Goal: Task Accomplishment & Management: Manage account settings

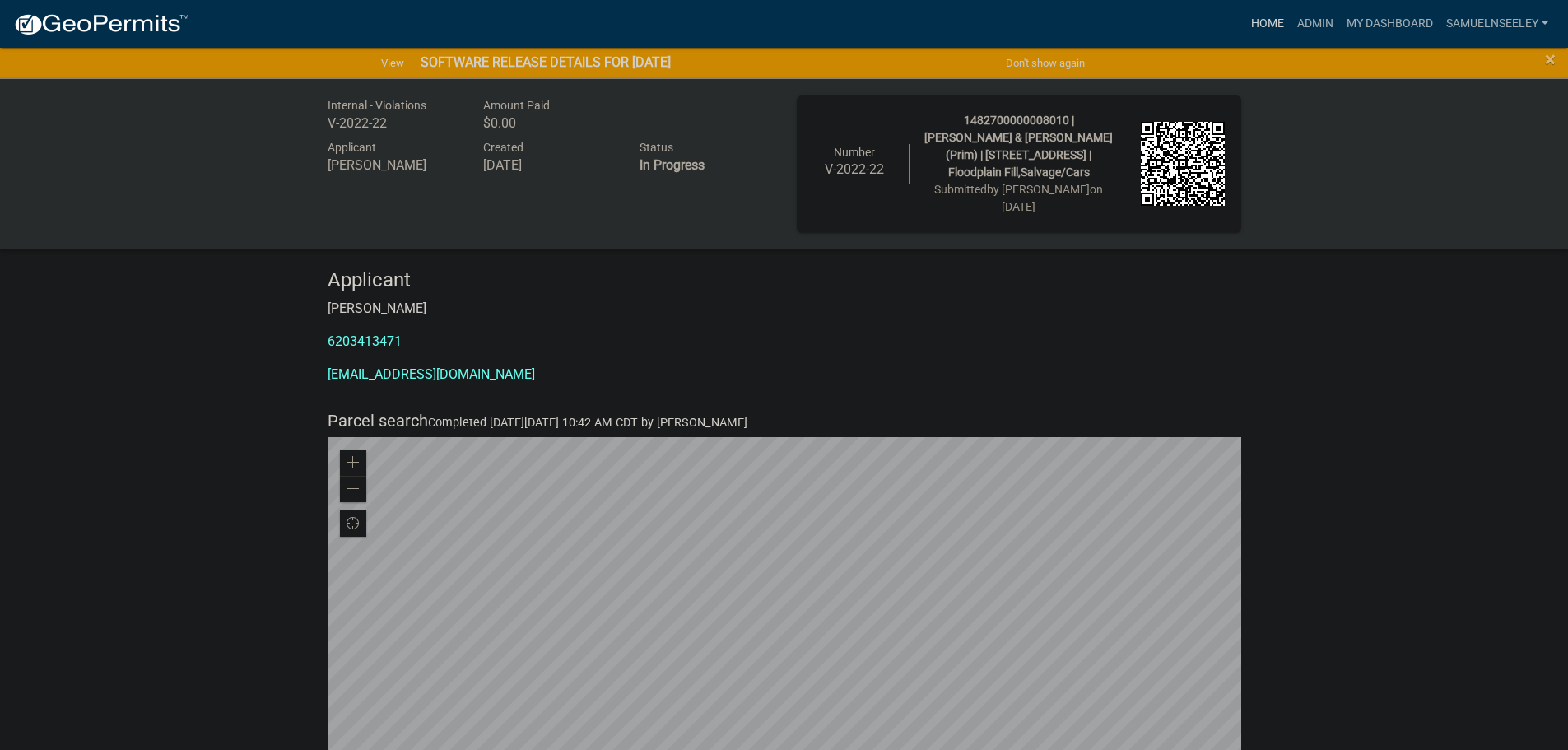
click at [1267, 16] on link "Home" at bounding box center [1267, 24] width 46 height 31
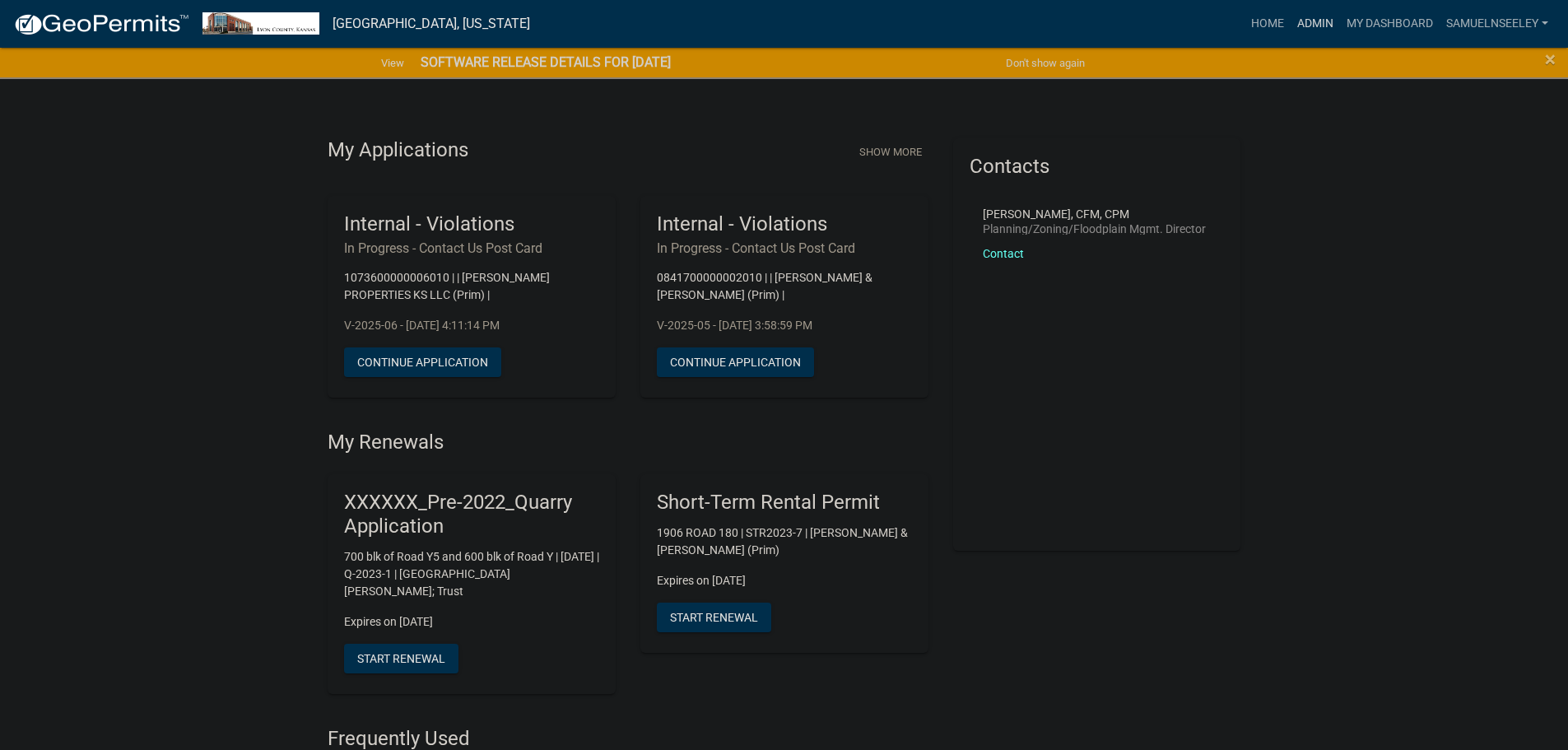
click at [1307, 21] on link "Admin" at bounding box center [1314, 24] width 49 height 31
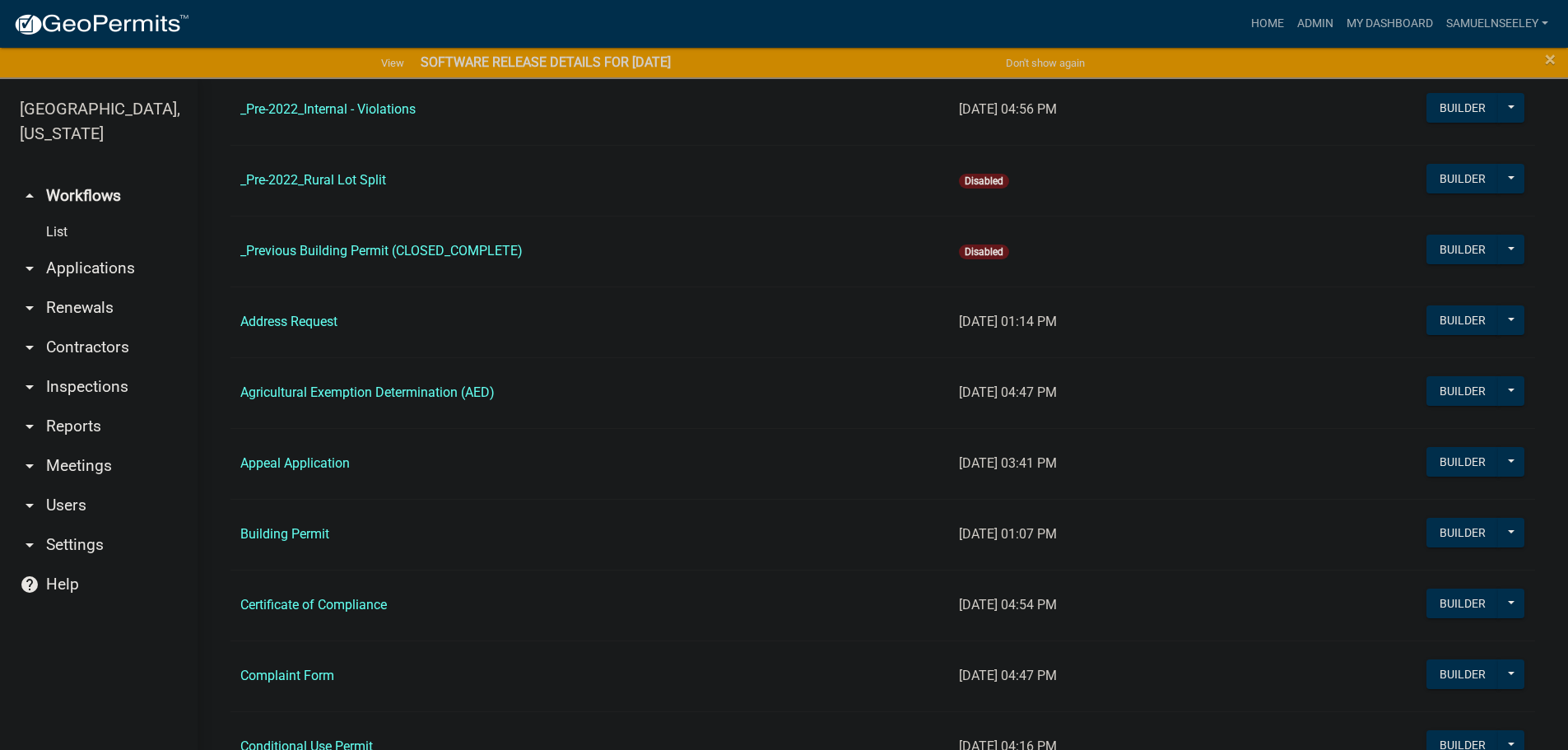
scroll to position [577, 0]
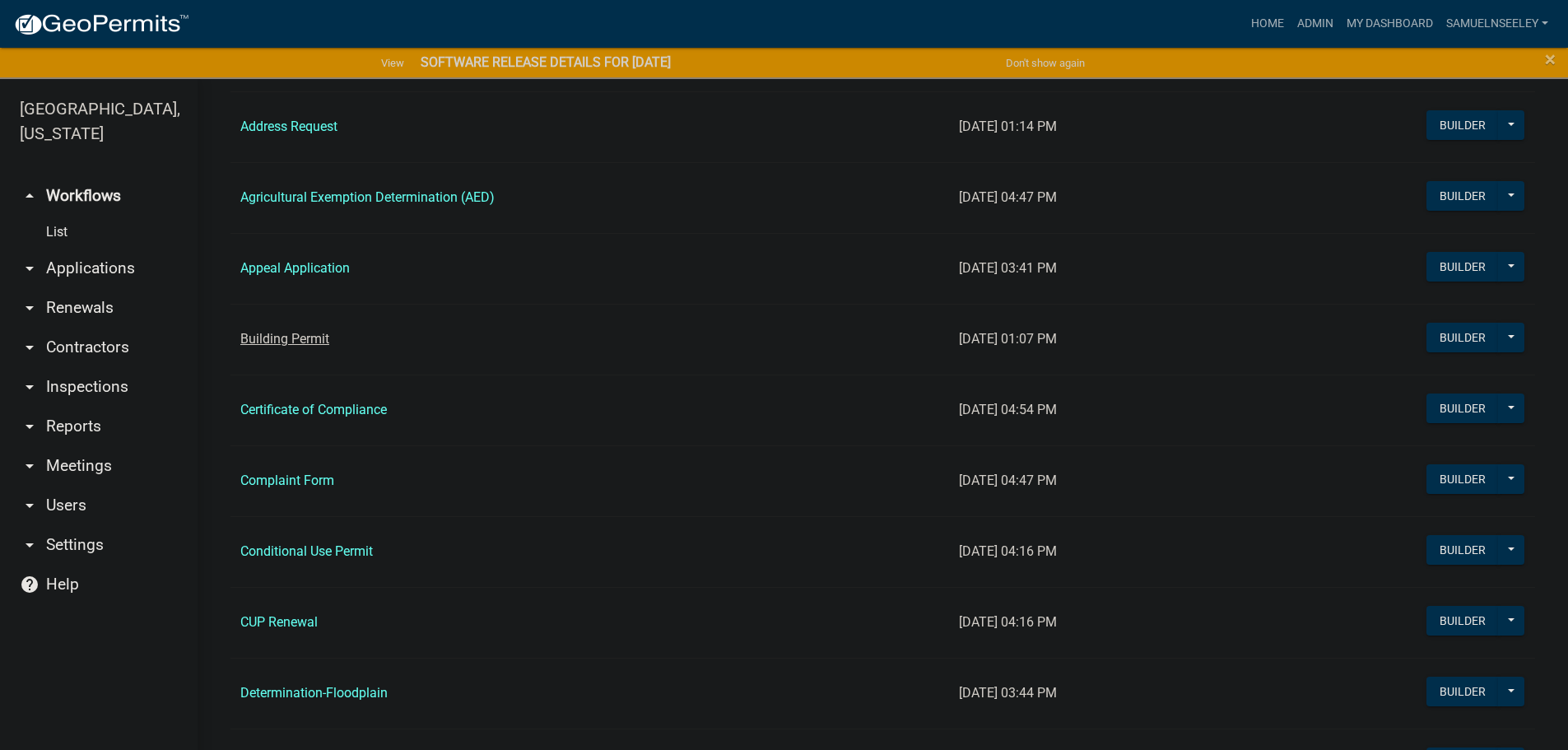
click at [284, 337] on link "Building Permit" at bounding box center [285, 339] width 89 height 16
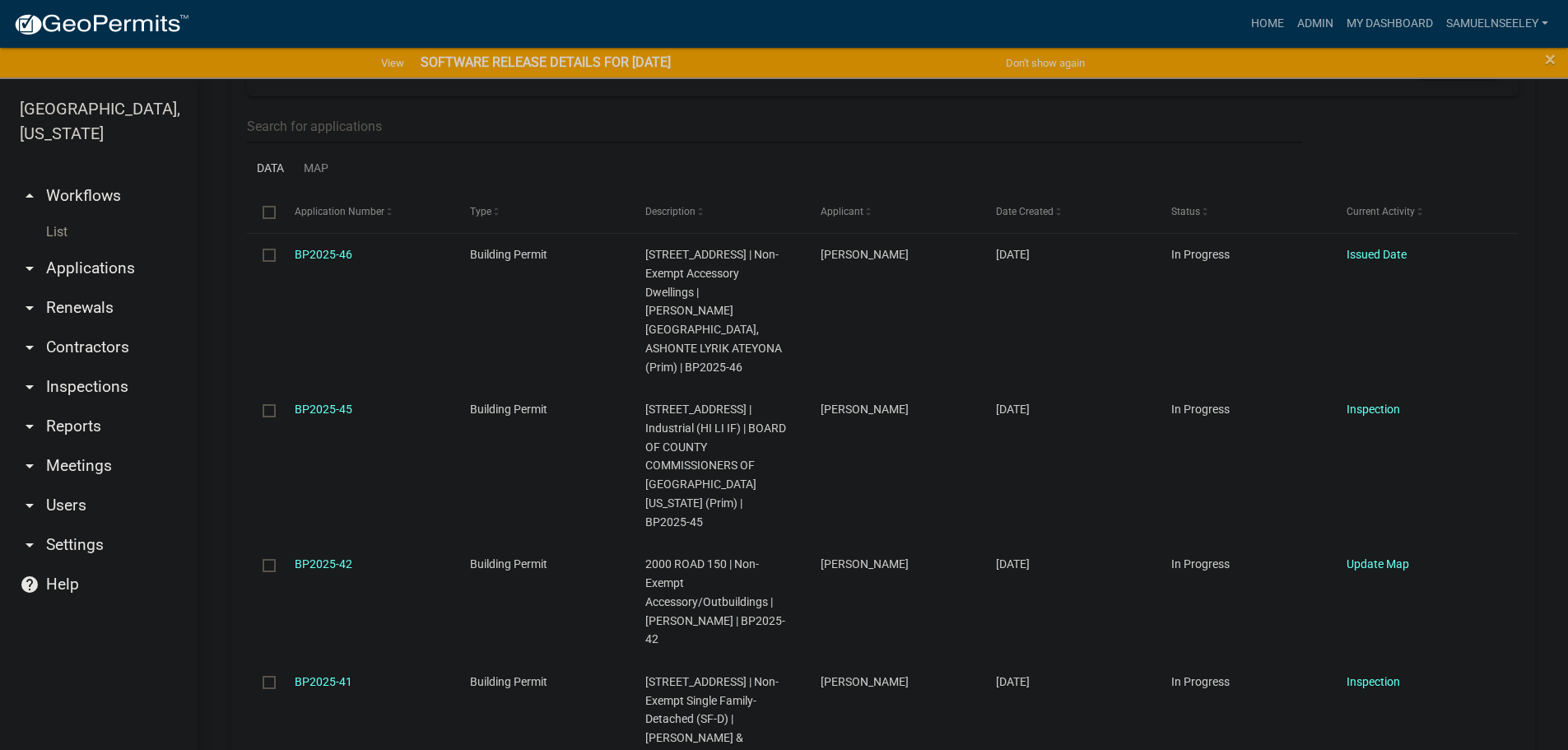
scroll to position [412, 0]
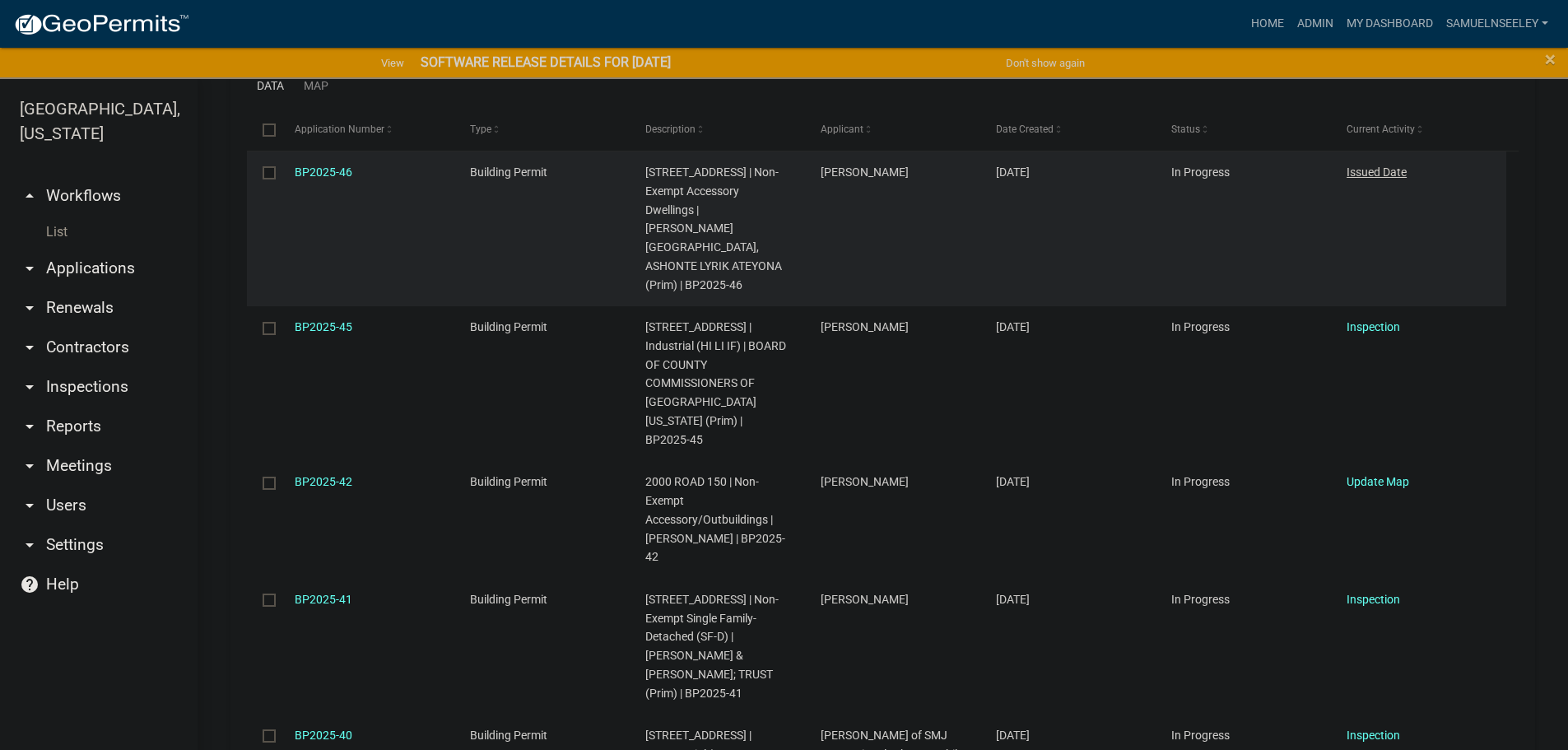
click at [1377, 171] on link "Issued Date" at bounding box center [1377, 172] width 60 height 13
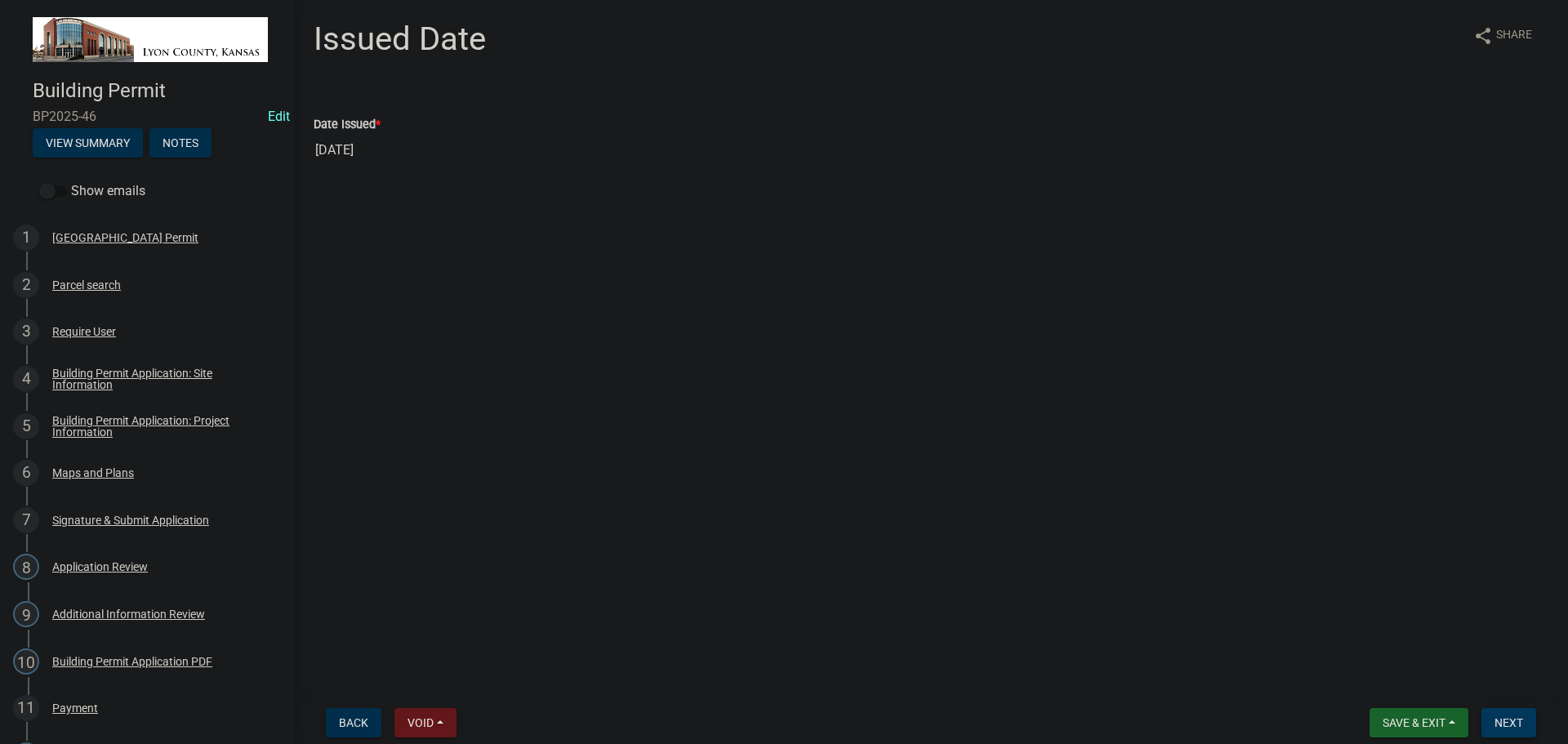
click at [1503, 724] on span "Next" at bounding box center [1508, 723] width 28 height 13
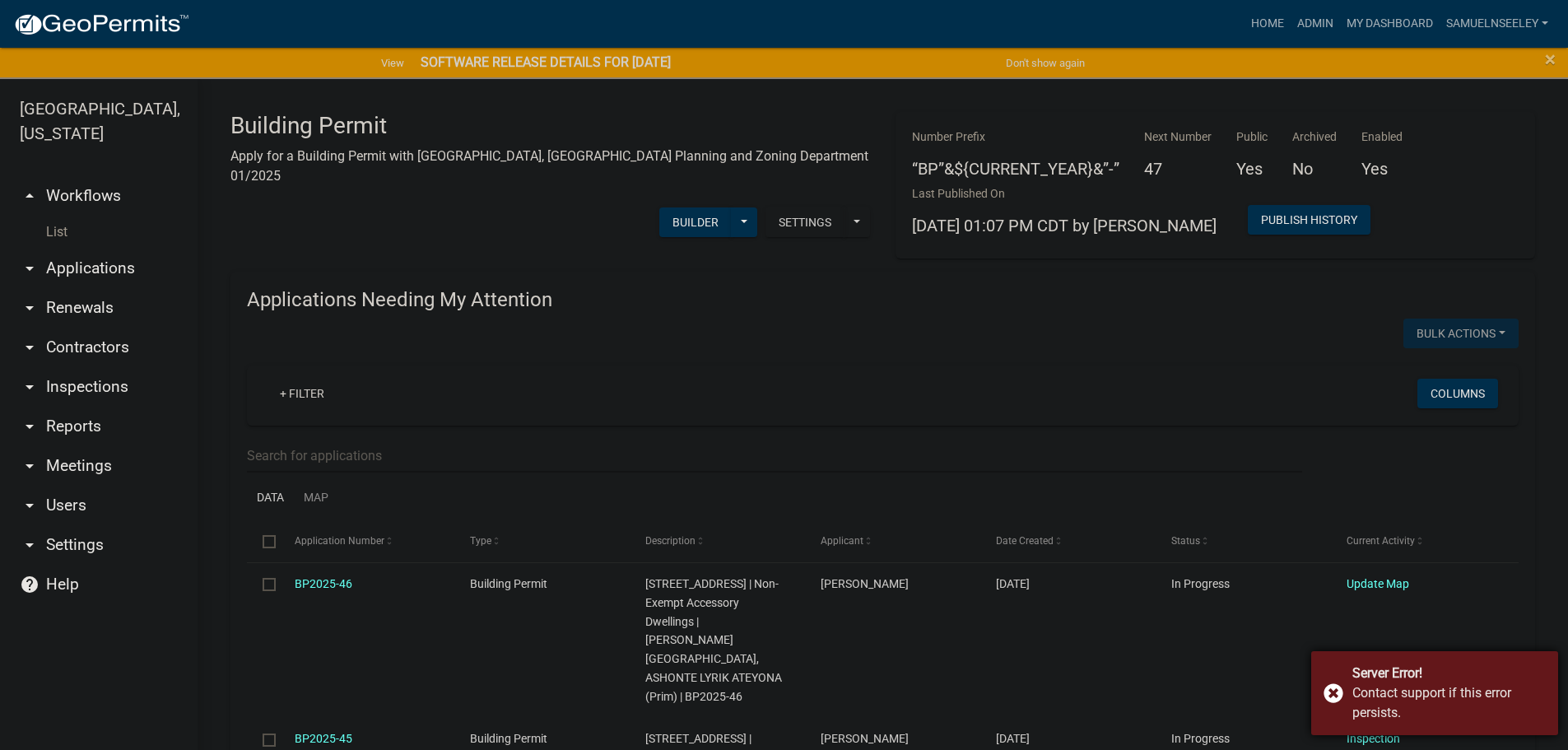
click at [1328, 700] on div "Server Error! Contact support if this error persists." at bounding box center [1434, 693] width 247 height 84
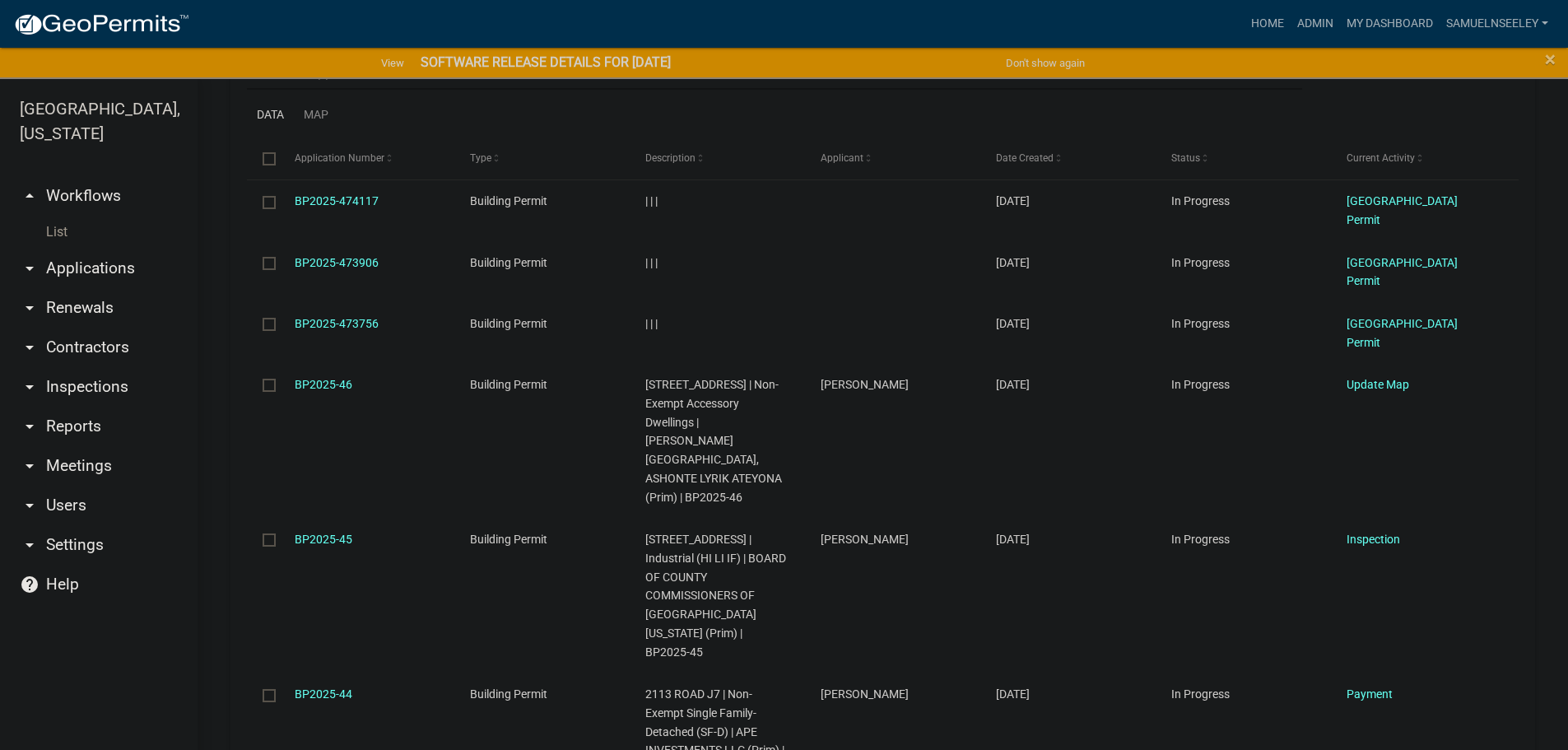
scroll to position [2224, 0]
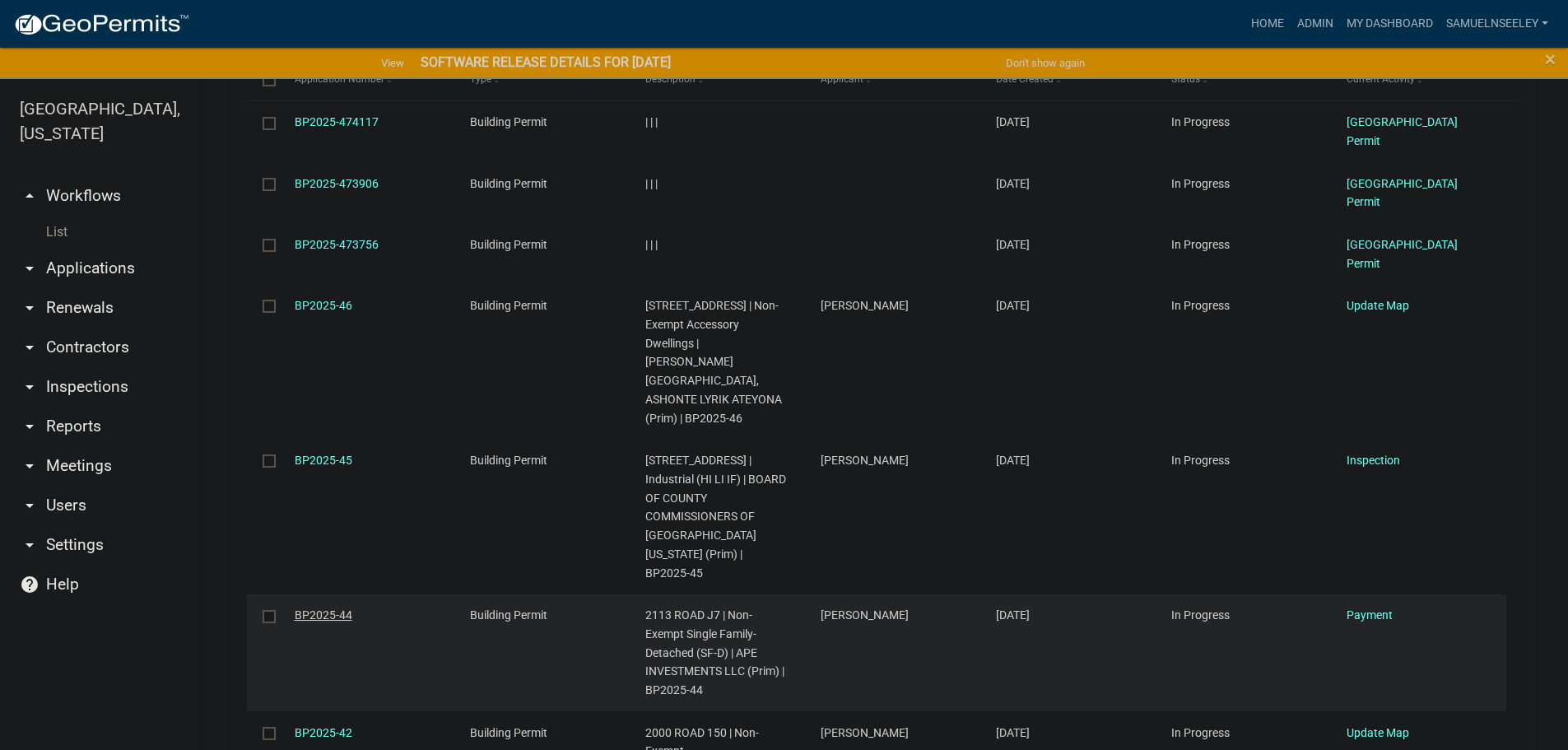
click at [322, 608] on link "BP2025-44" at bounding box center [323, 614] width 58 height 13
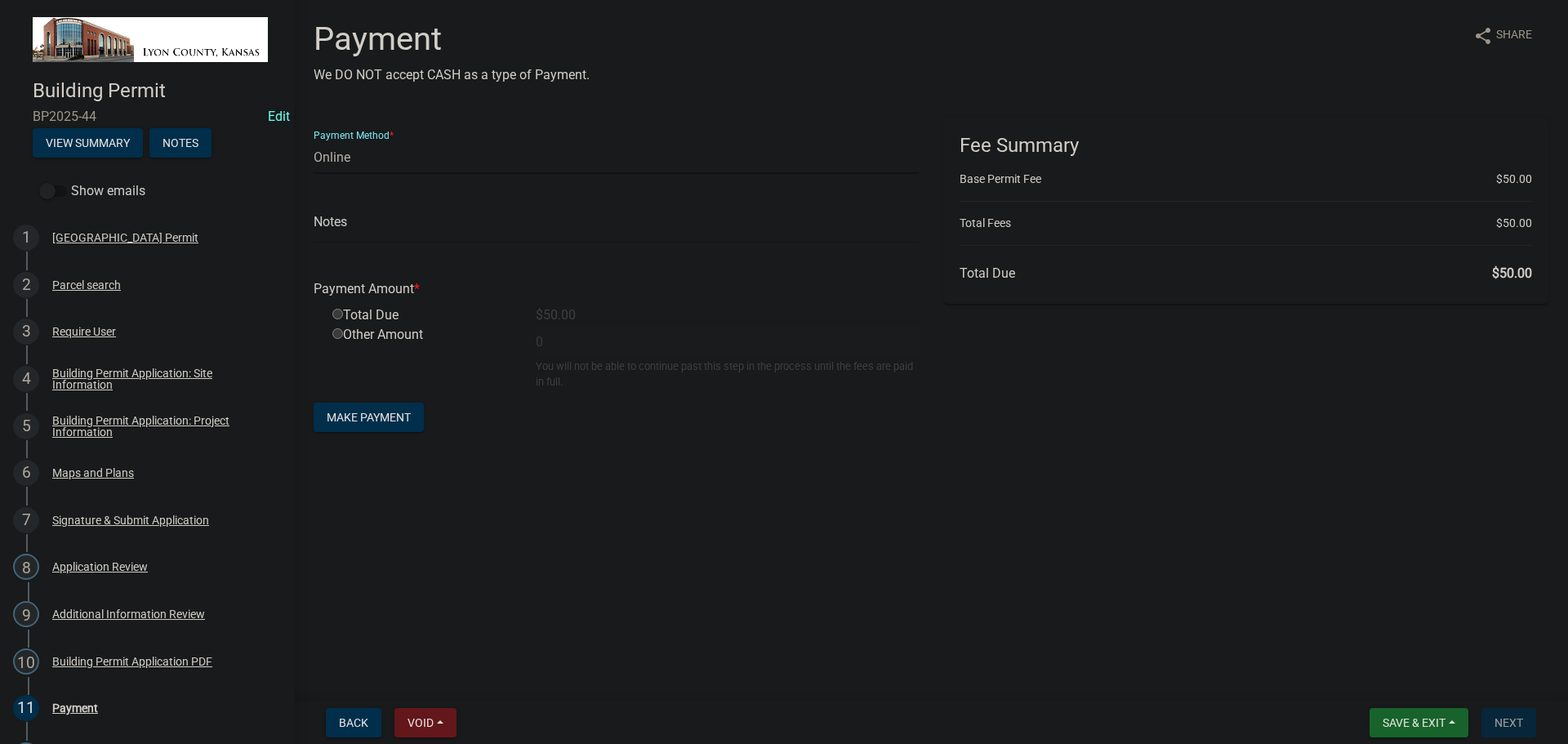
click at [366, 158] on select "Credit Card POS Check Cash Online" at bounding box center [615, 157] width 605 height 33
select select "1: 0"
click at [313, 140] on select "Credit Card POS Check Cash Online" at bounding box center [615, 157] width 605 height 33
click at [371, 228] on input "text" at bounding box center [615, 226] width 605 height 33
type input "1015"
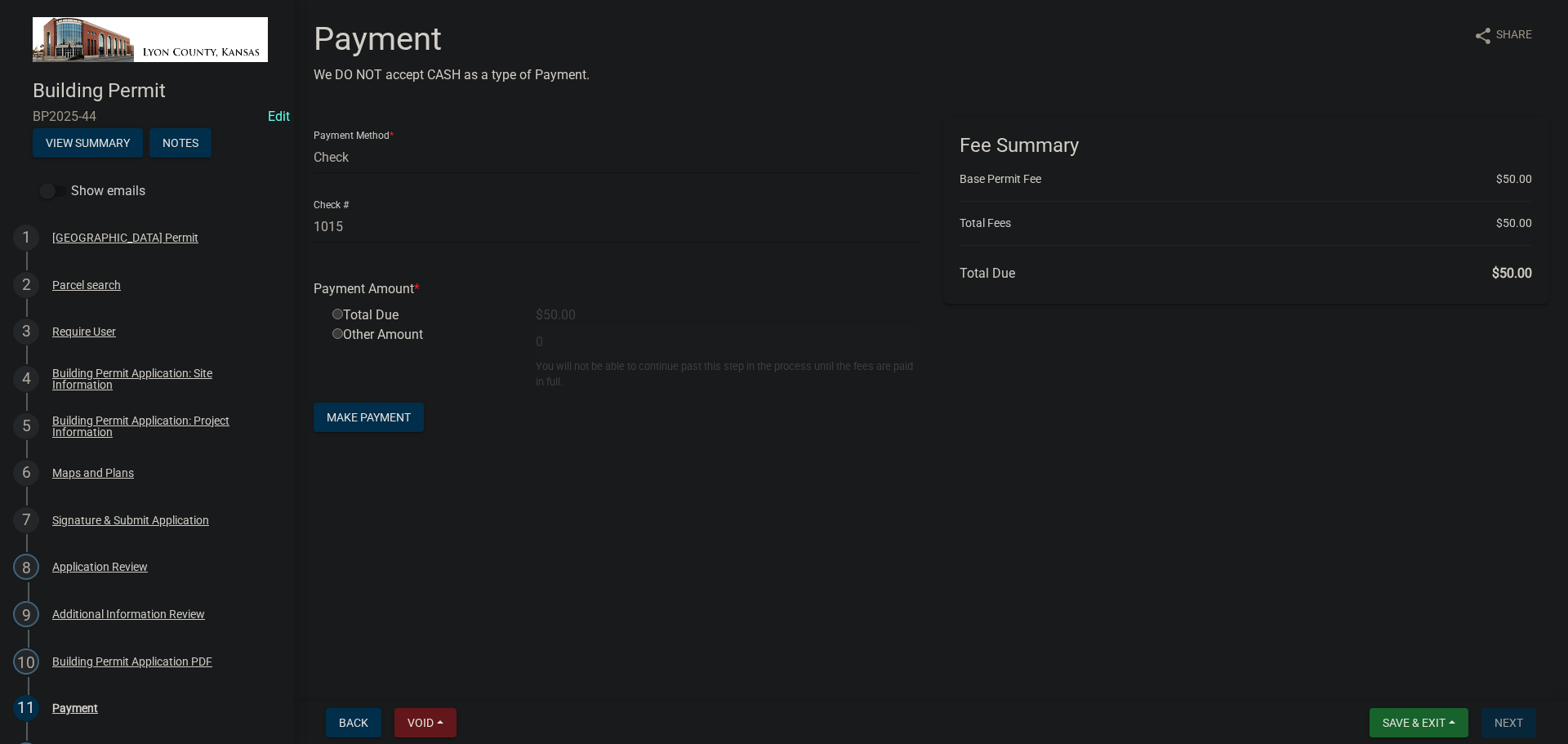
click at [337, 312] on input "radio" at bounding box center [337, 314] width 10 height 10
radio input "true"
type input "50"
click at [366, 408] on button "Make Payment" at bounding box center [368, 417] width 110 height 29
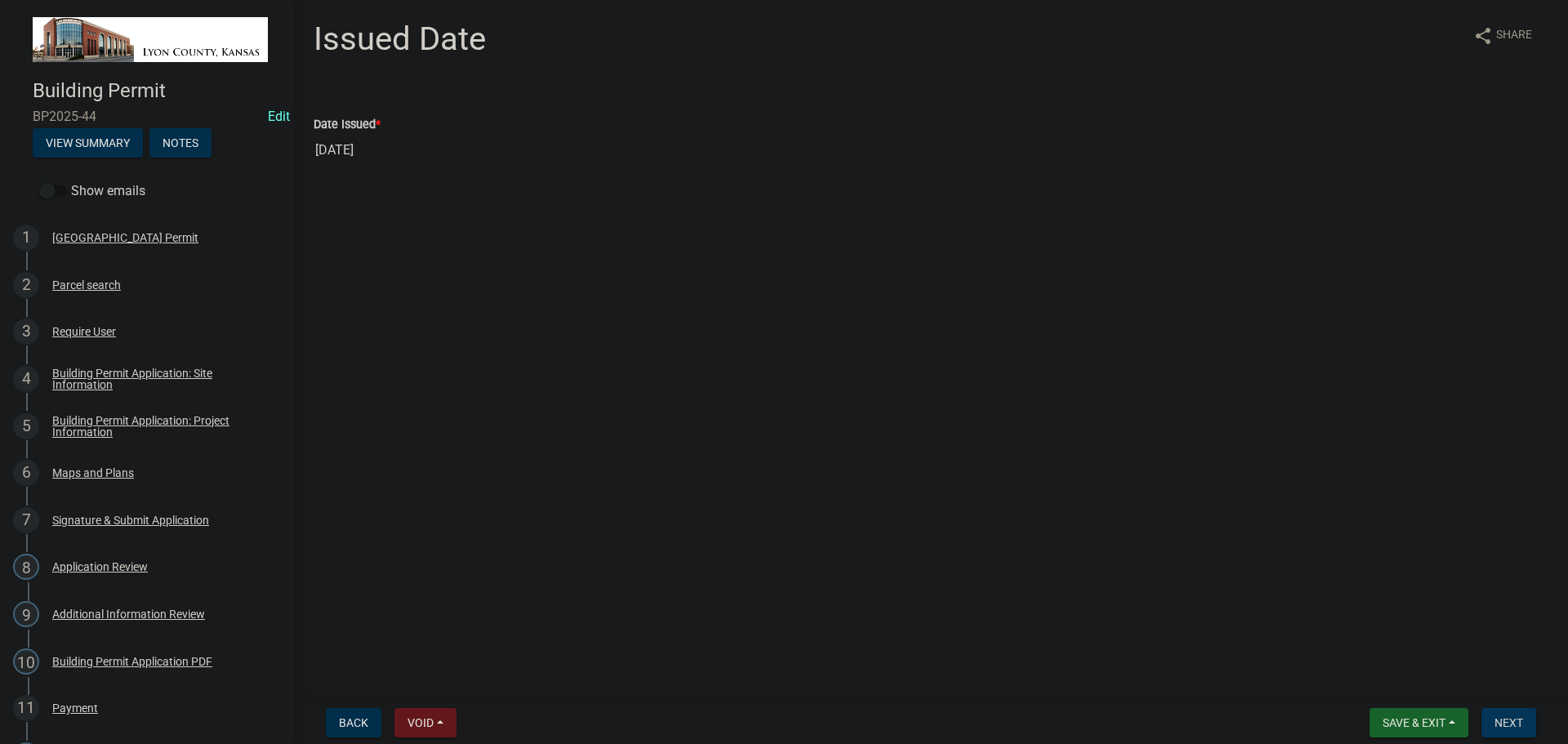
click at [1518, 722] on span "Next" at bounding box center [1508, 723] width 28 height 13
click at [1402, 728] on span "Save & Exit" at bounding box center [1414, 723] width 62 height 13
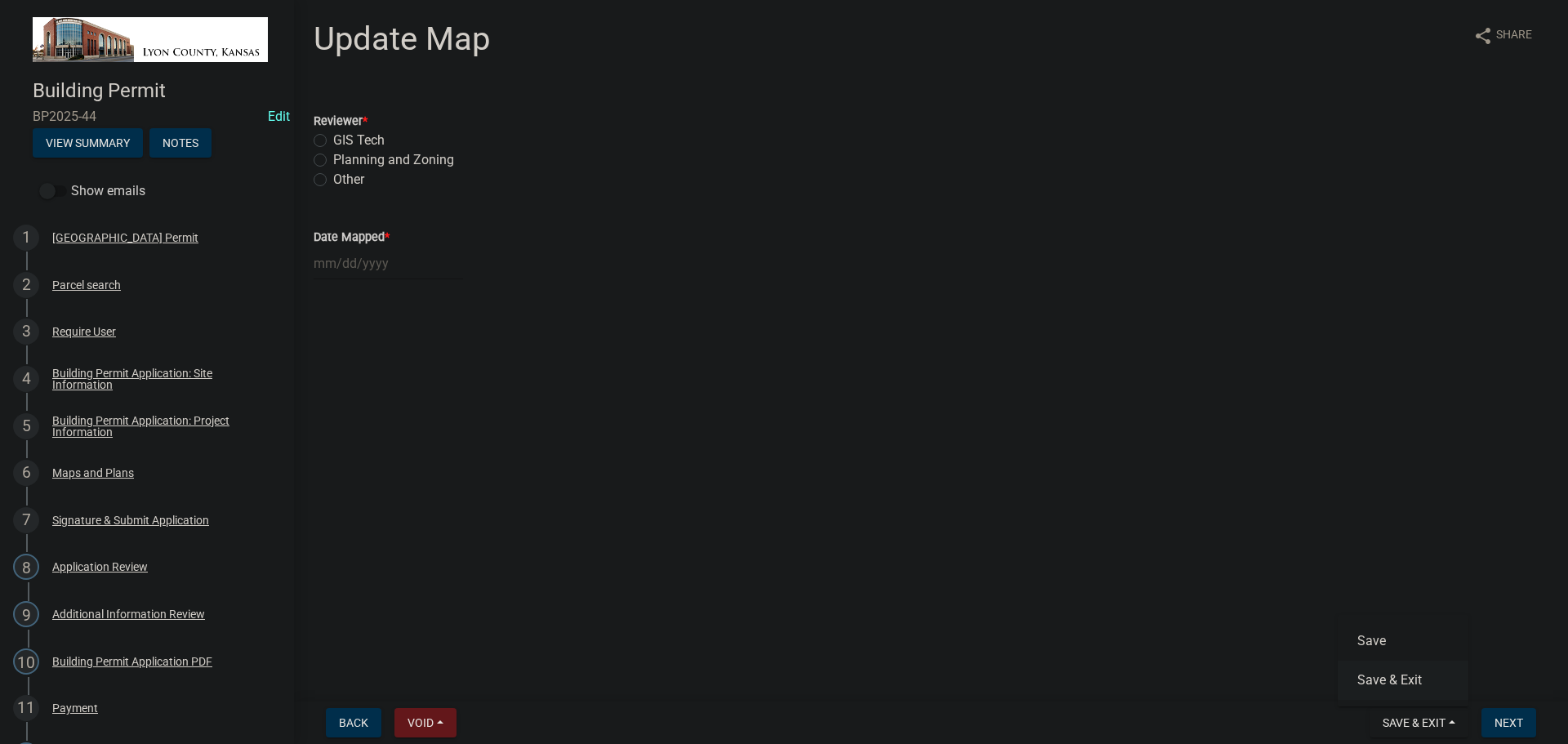
click at [1377, 678] on button "Save & Exit" at bounding box center [1403, 681] width 131 height 39
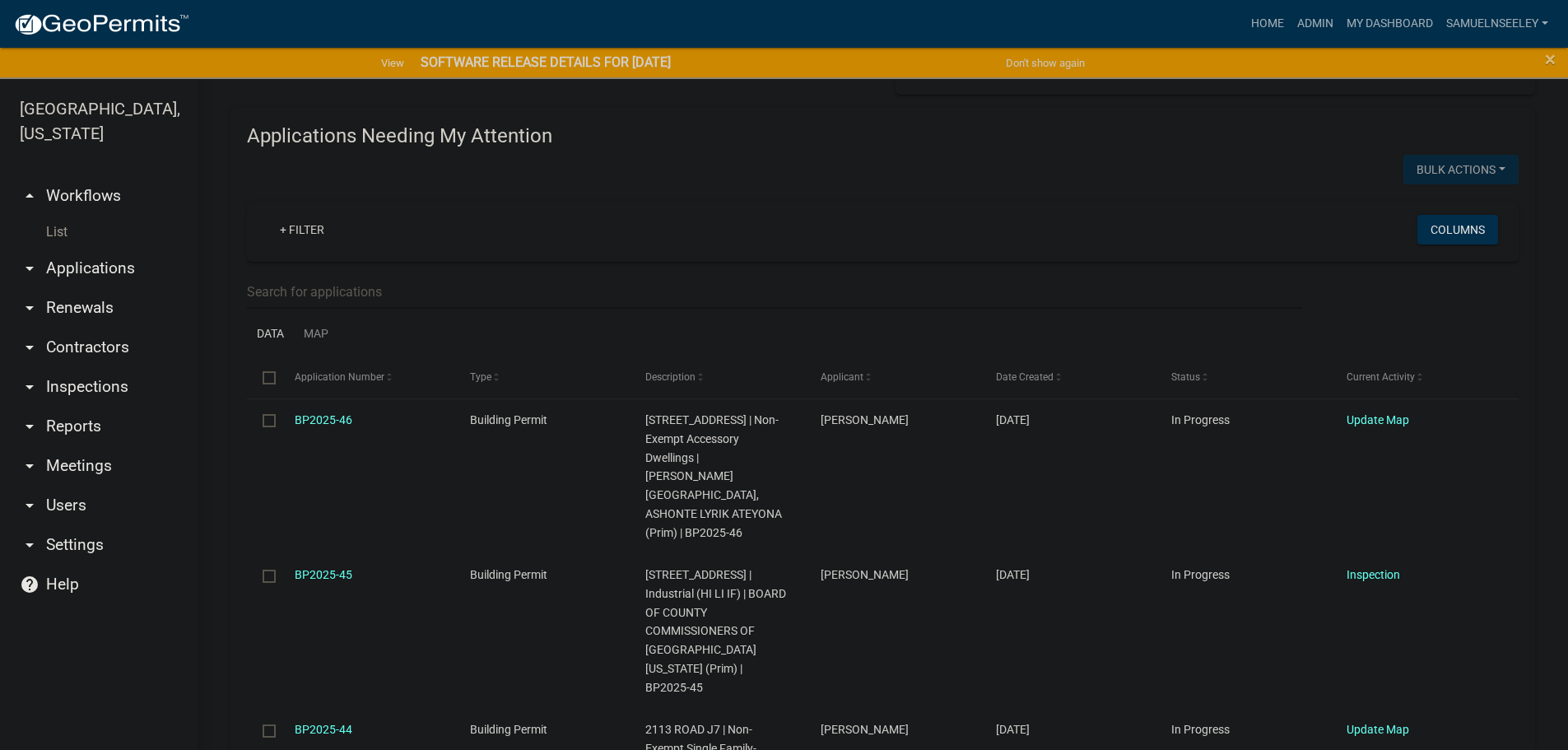
scroll to position [162, 0]
click at [307, 289] on input "text" at bounding box center [774, 293] width 1055 height 34
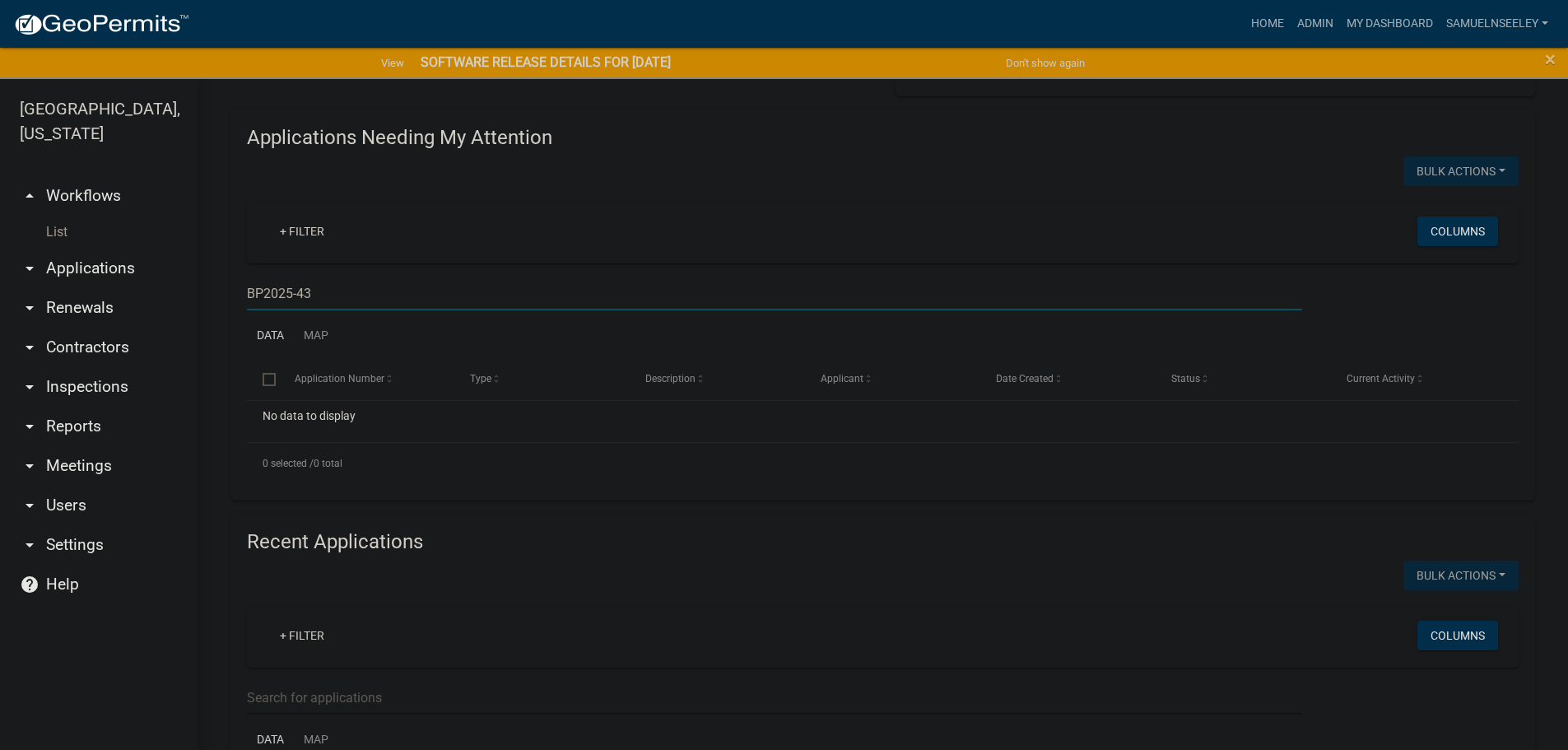
drag, startPoint x: 318, startPoint y: 293, endPoint x: 279, endPoint y: 299, distance: 39.5
click at [221, 287] on div "Applications Needing My Attention Bulk Actions Void Expire Lock Withdraw + Filt…" at bounding box center [882, 305] width 1329 height 391
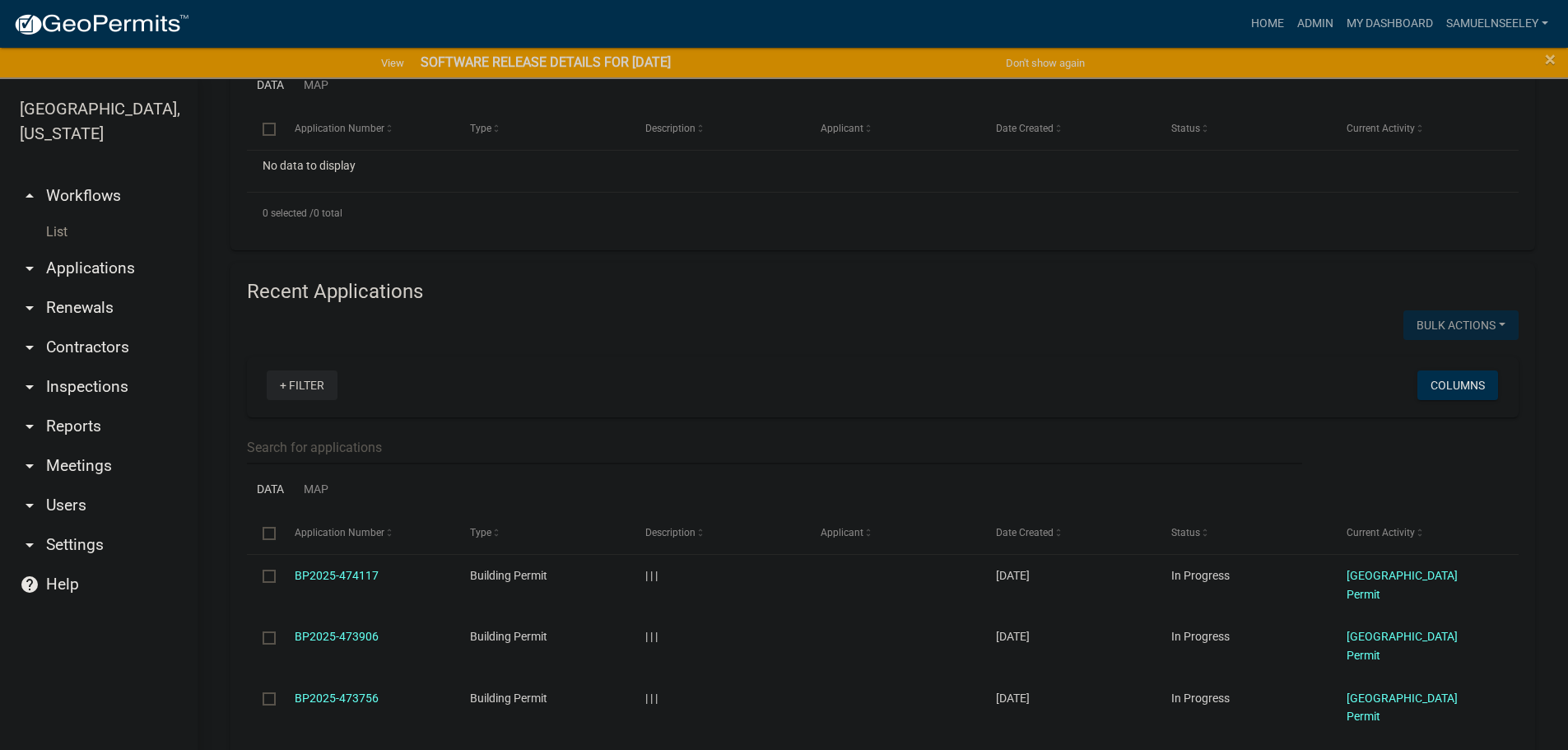
scroll to position [409, 0]
type input "BP2025-43"
click at [292, 446] on input "text" at bounding box center [774, 451] width 1055 height 34
paste input "BP2025-43"
type input "BP2025-43"
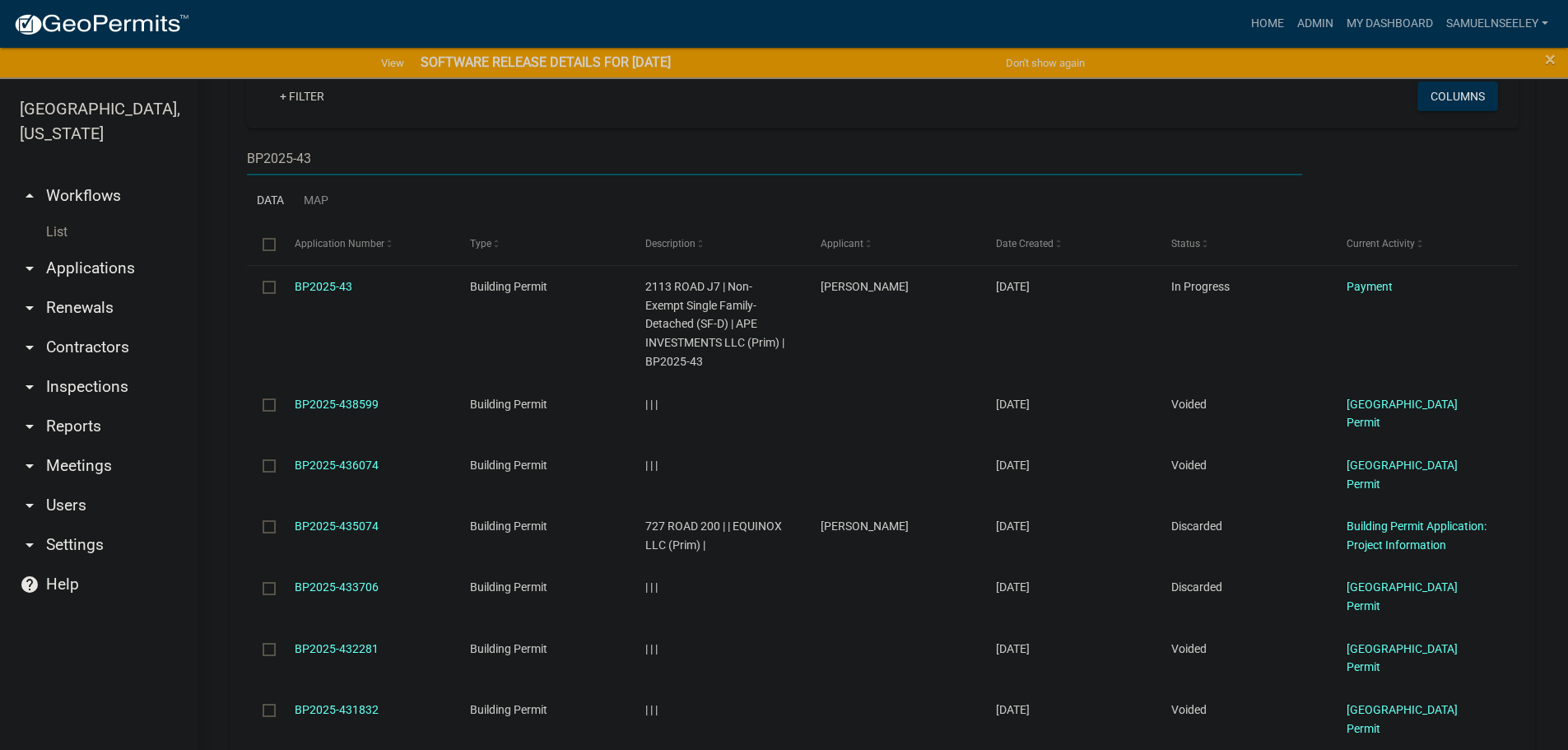
scroll to position [728, 0]
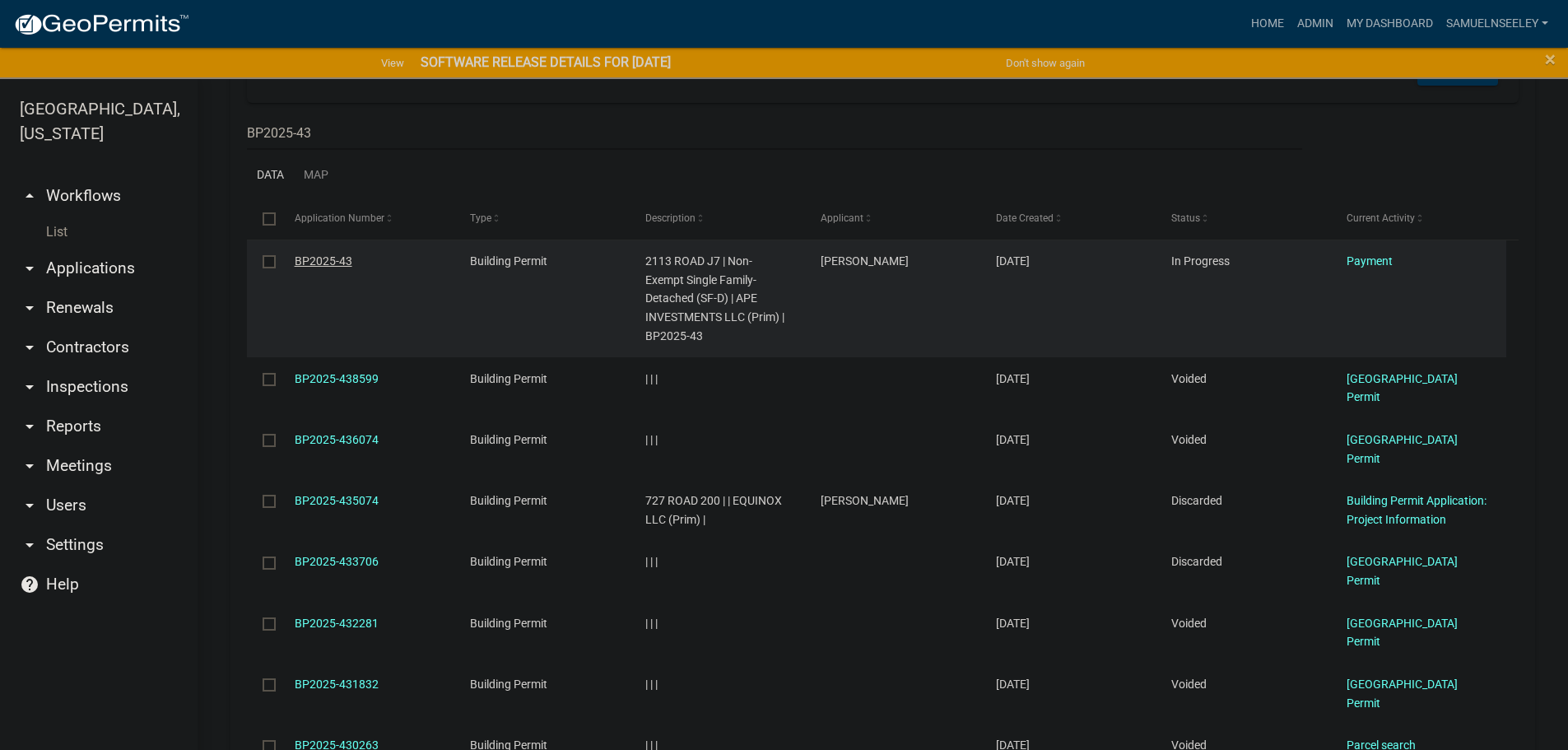
click at [317, 259] on link "BP2025-43" at bounding box center [323, 261] width 58 height 13
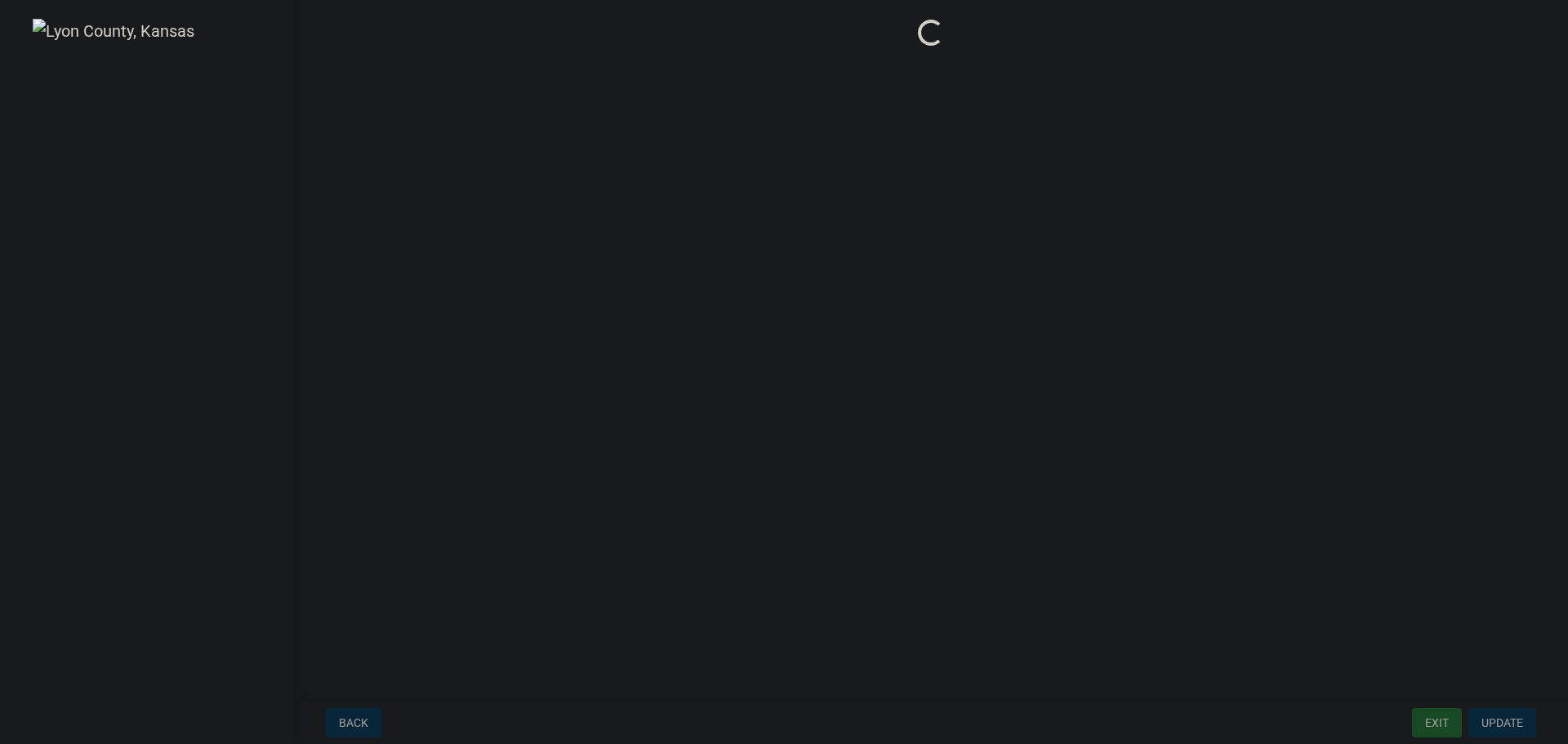
select select "3: 3"
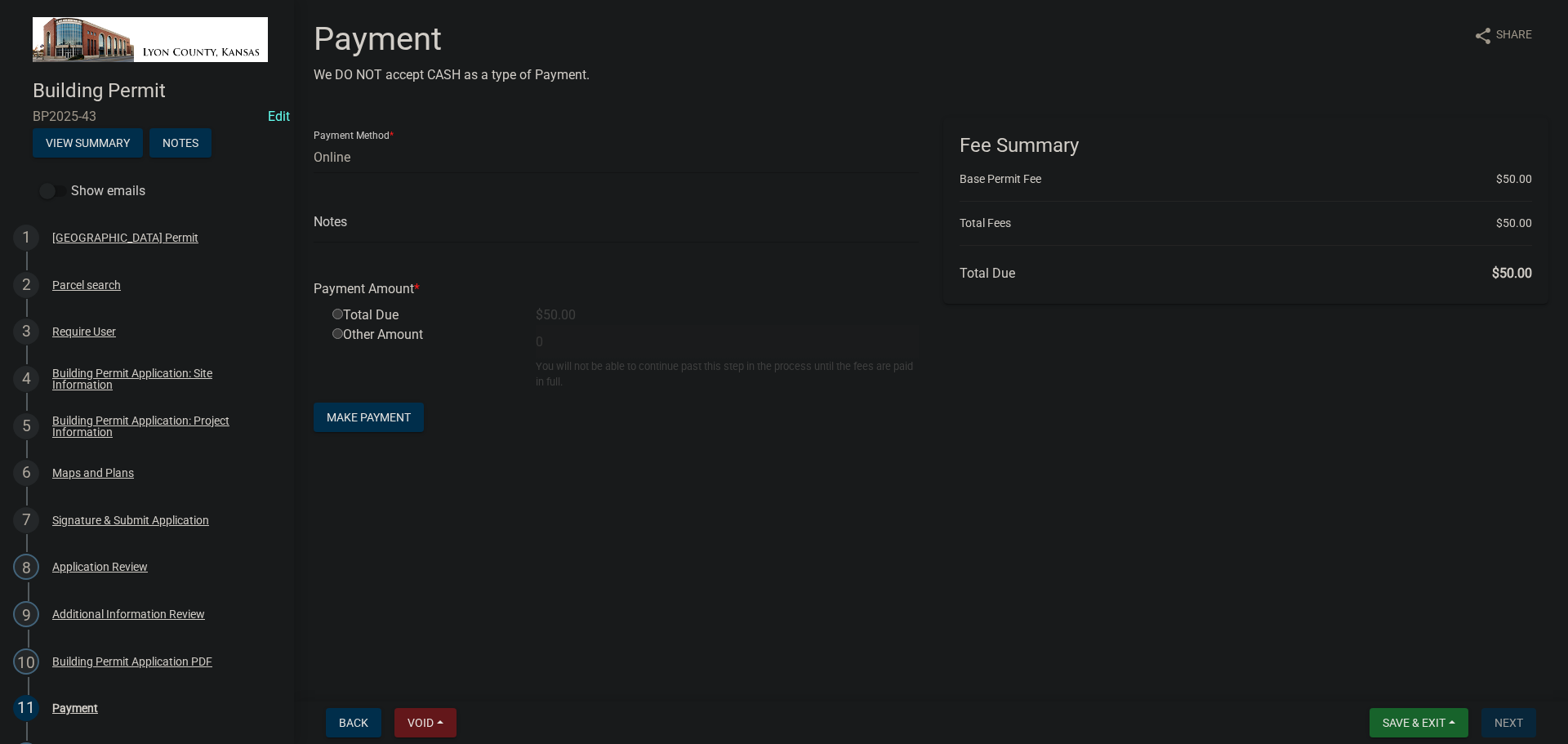
click at [336, 313] on input "radio" at bounding box center [337, 314] width 10 height 10
radio input "true"
type input "50"
click at [341, 164] on select "Credit Card POS Check Cash Online" at bounding box center [615, 157] width 605 height 33
select select "1: 0"
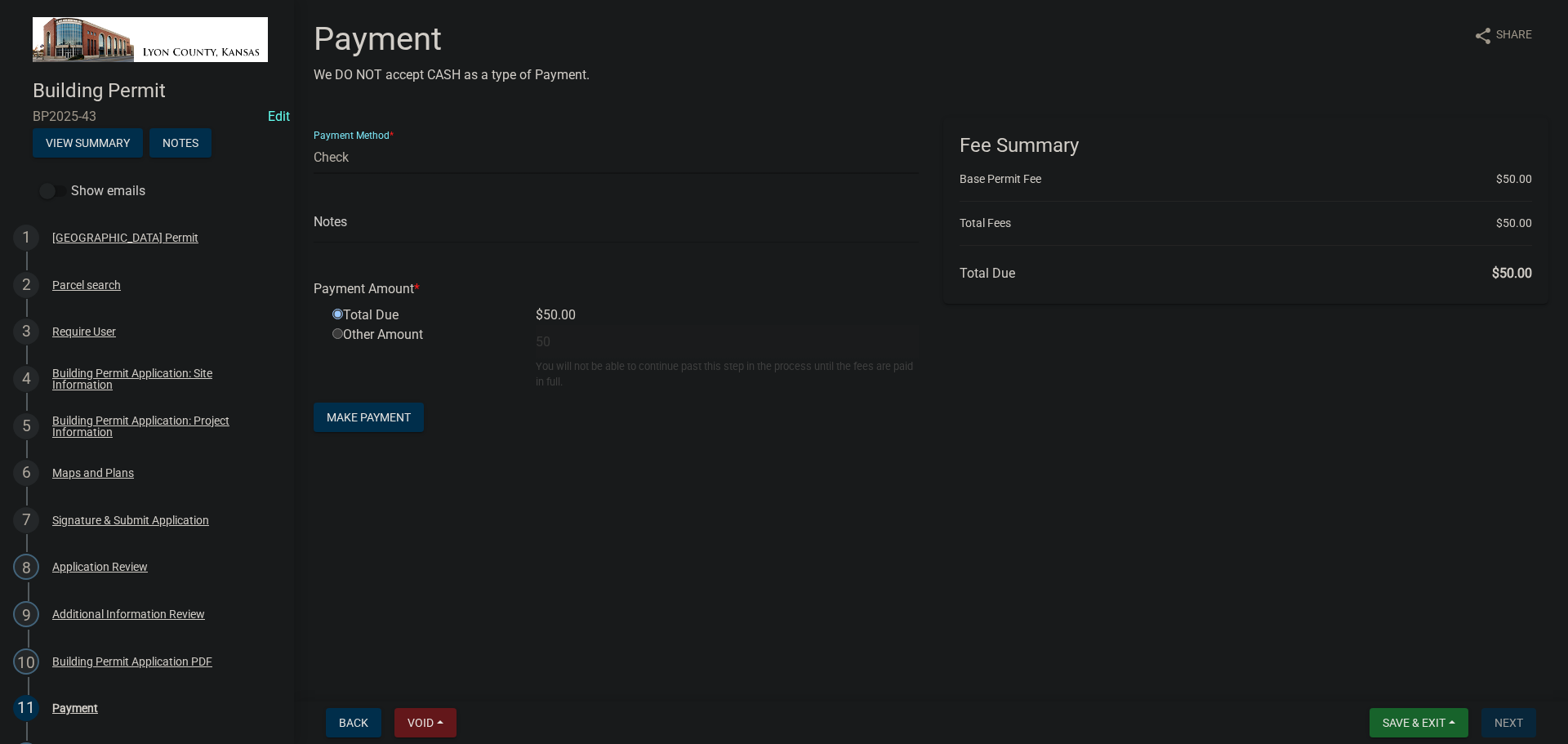
click at [313, 140] on select "Credit Card POS Check Cash Online" at bounding box center [615, 157] width 605 height 33
click at [354, 229] on input "text" at bounding box center [615, 226] width 605 height 33
type input "1014"
click at [371, 419] on span "Make Payment" at bounding box center [369, 417] width 84 height 13
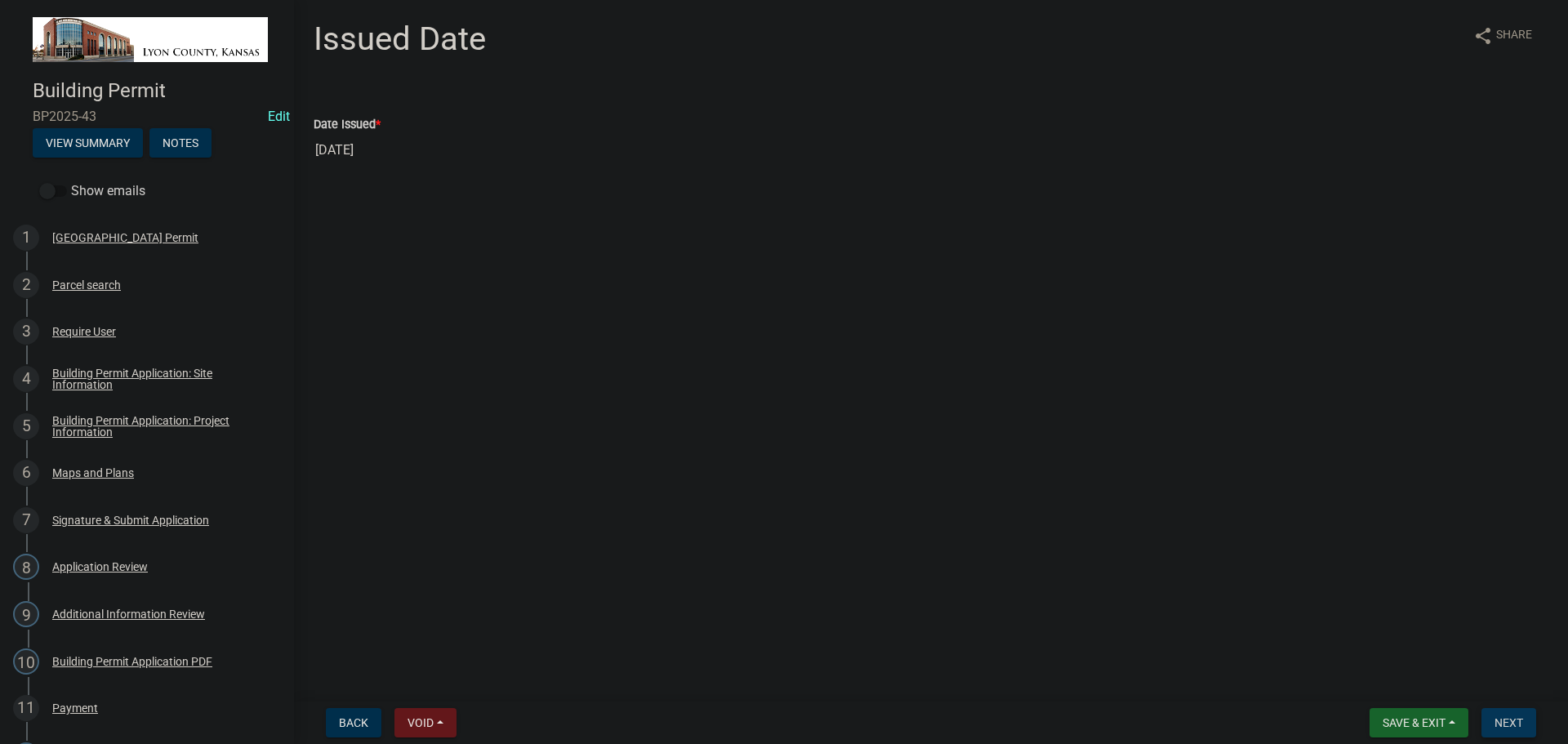
click at [1519, 722] on span "Next" at bounding box center [1508, 723] width 28 height 13
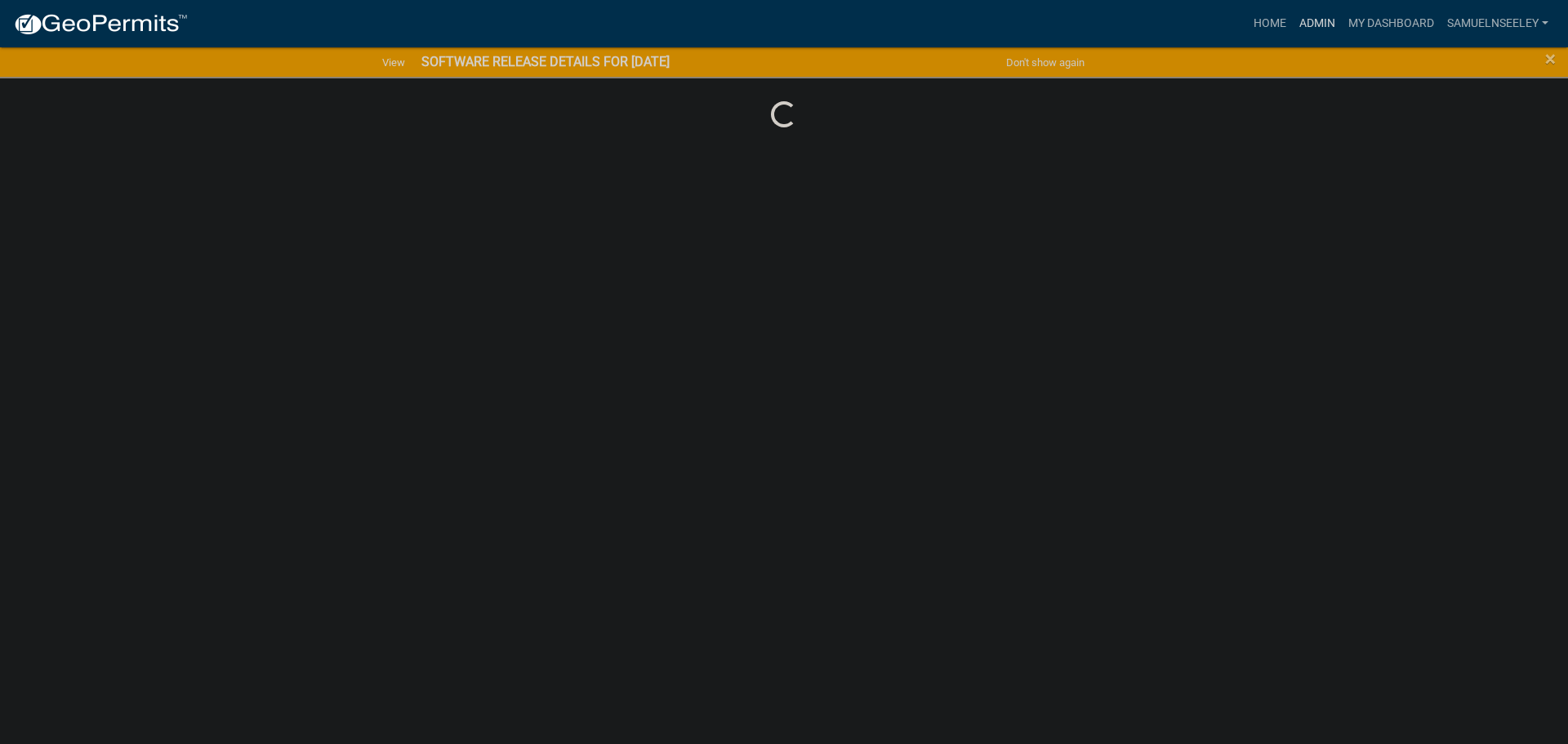
click at [1316, 24] on link "Admin" at bounding box center [1317, 24] width 49 height 31
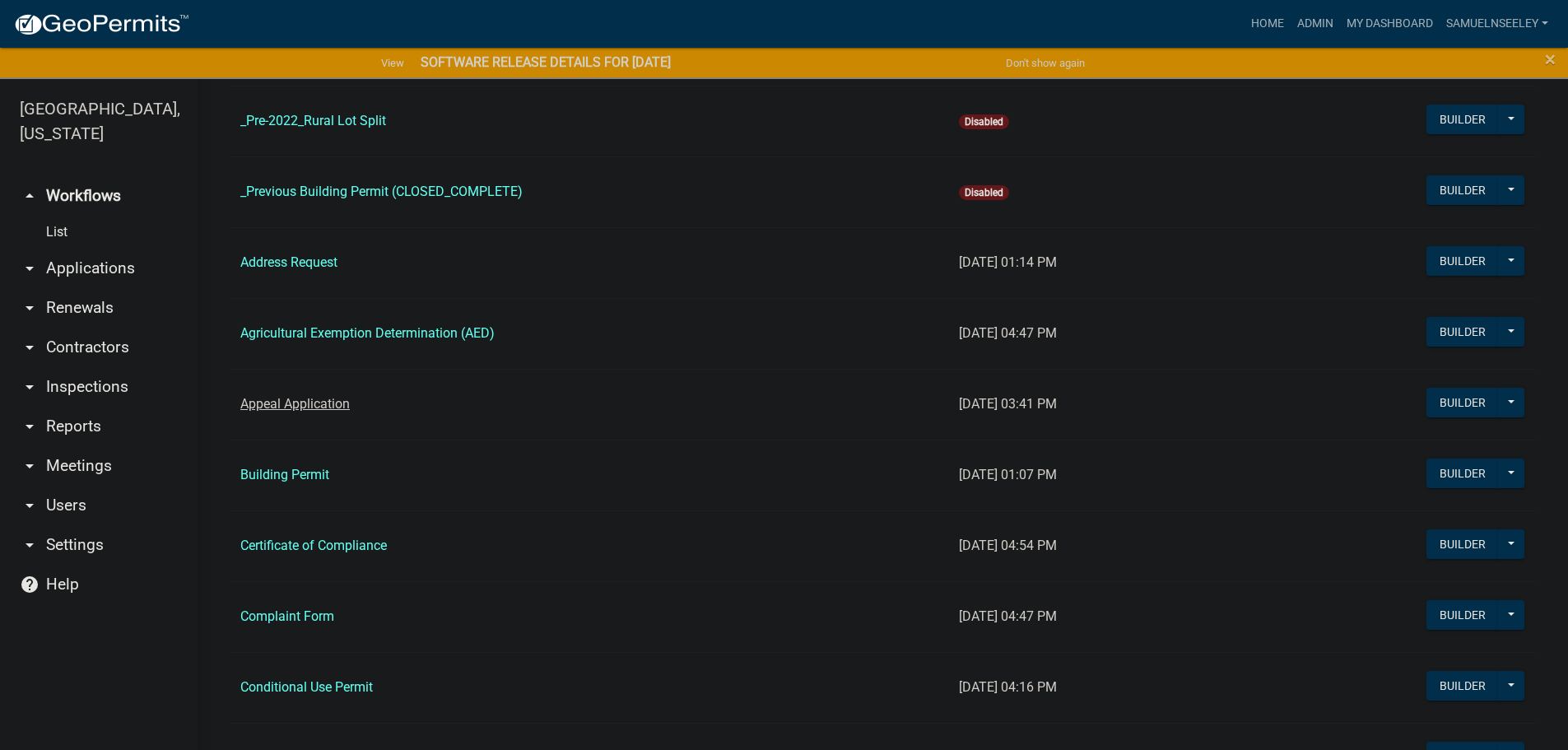
scroll to position [412, 0]
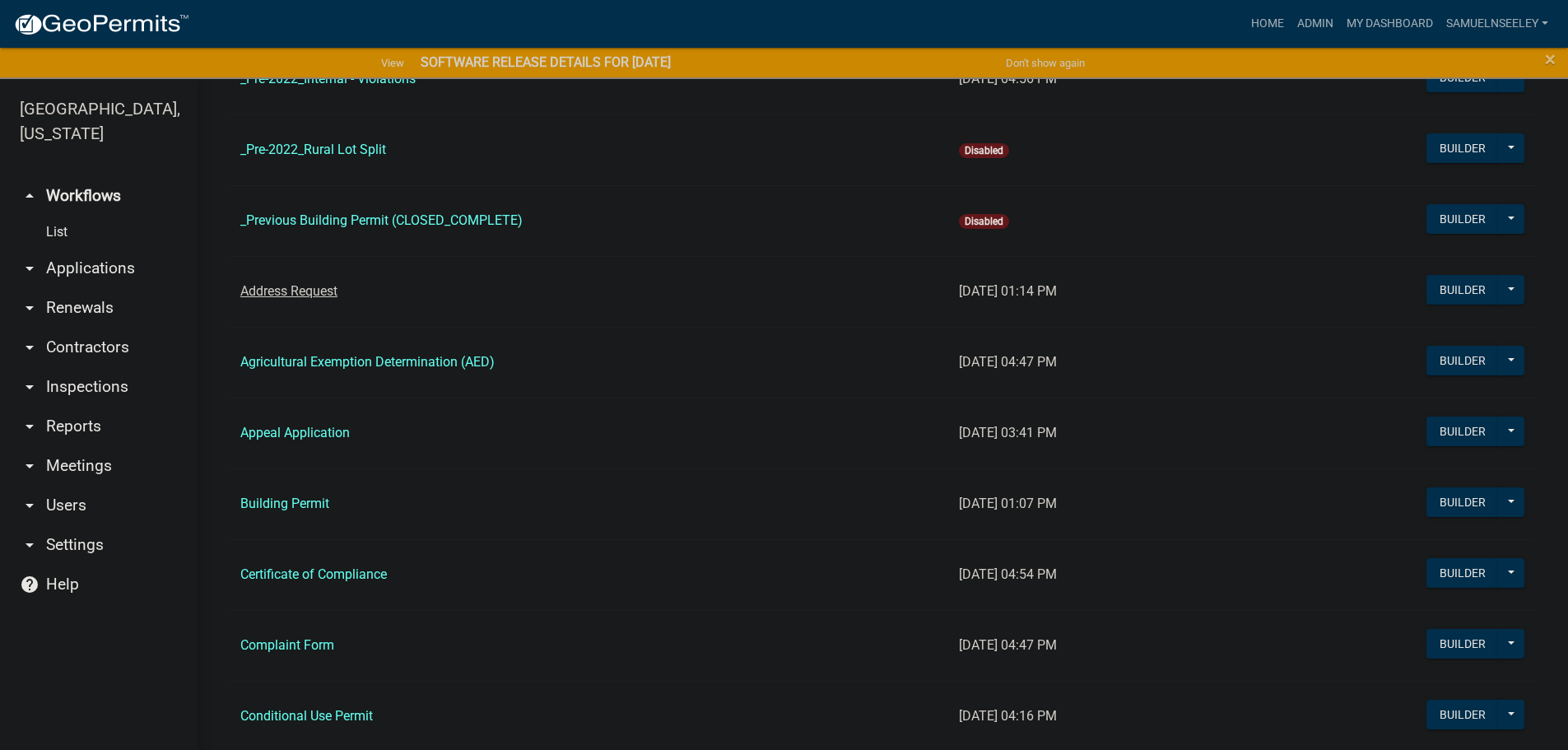
click at [293, 292] on link "Address Request" at bounding box center [289, 291] width 97 height 16
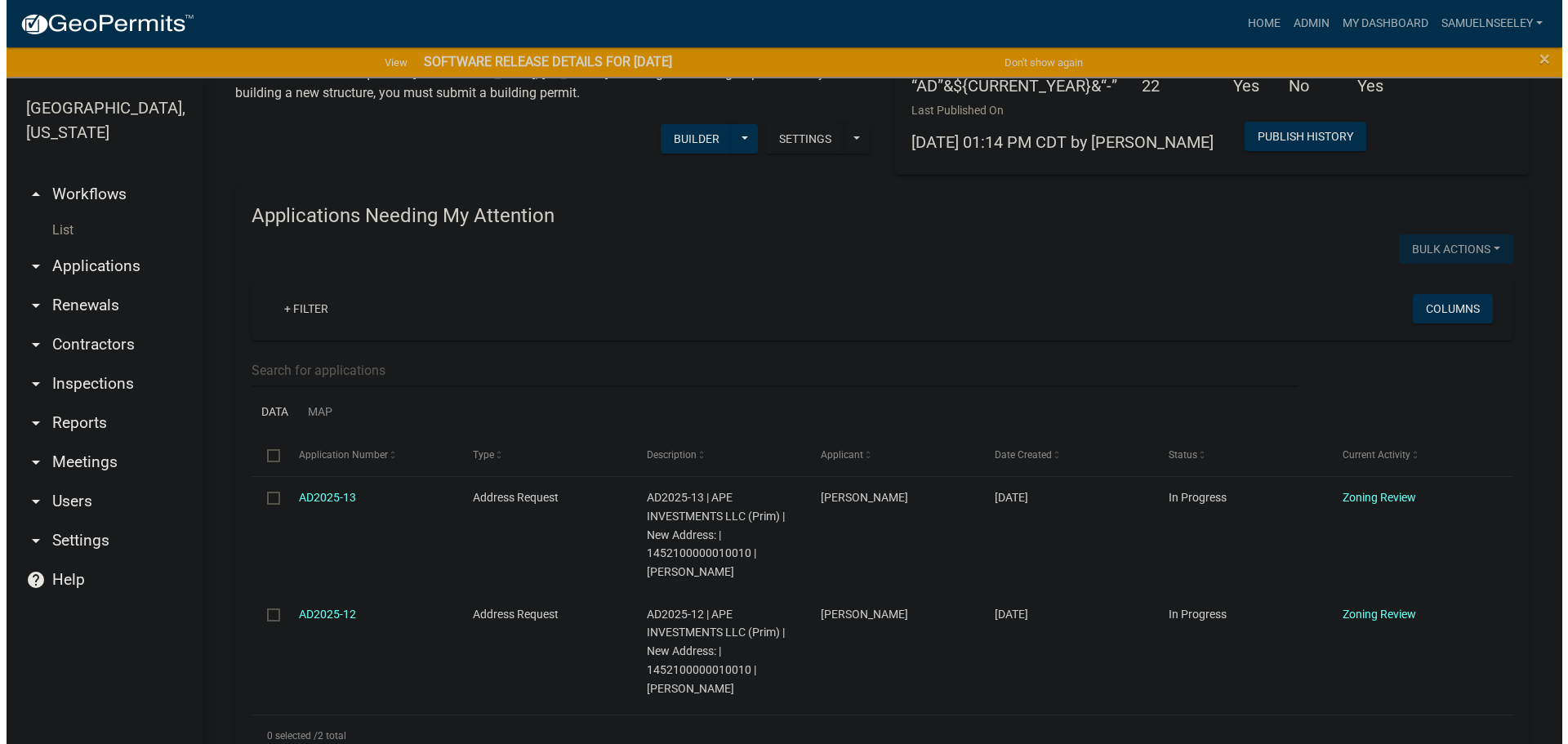
scroll to position [164, 0]
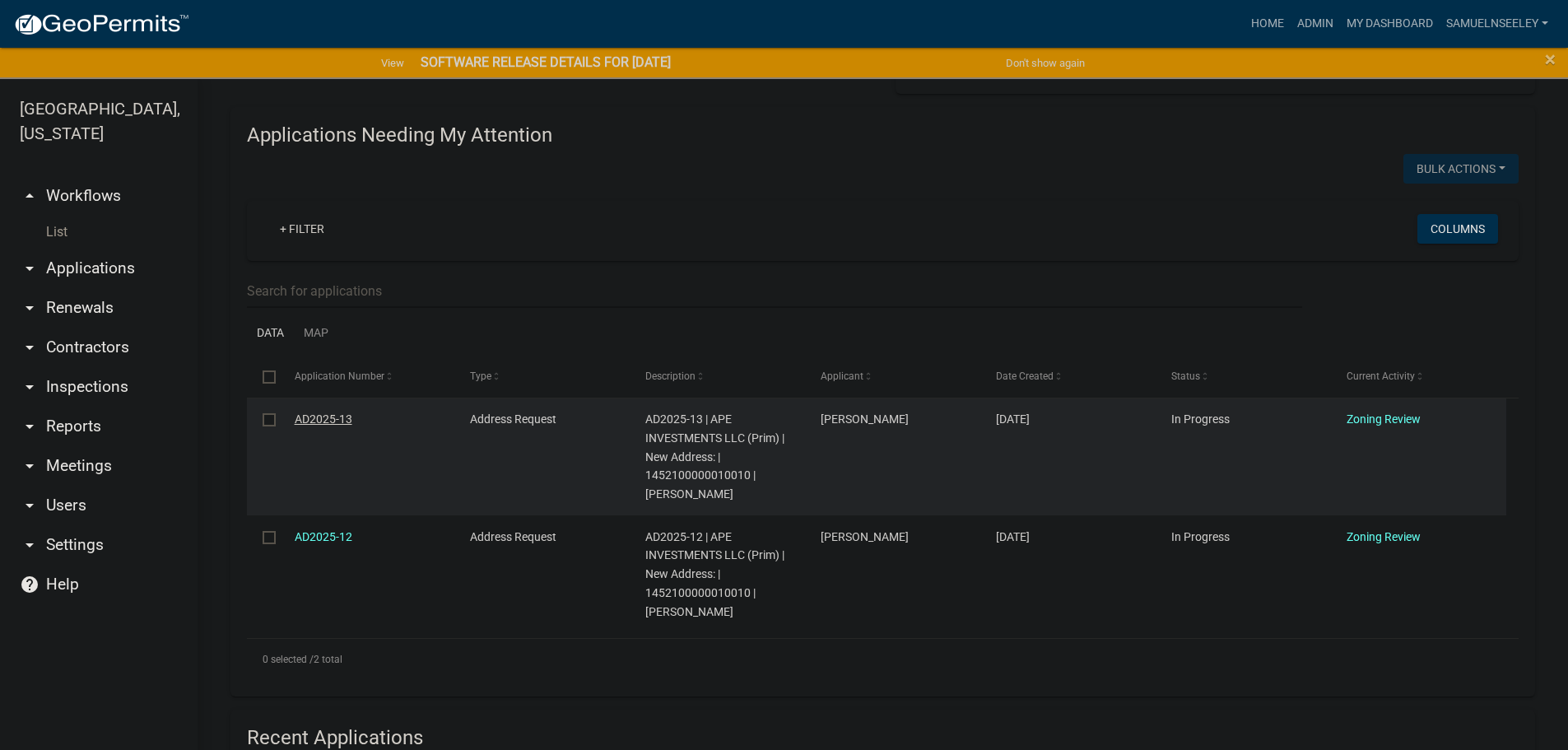
click at [313, 420] on link "AD2025-13" at bounding box center [323, 419] width 58 height 13
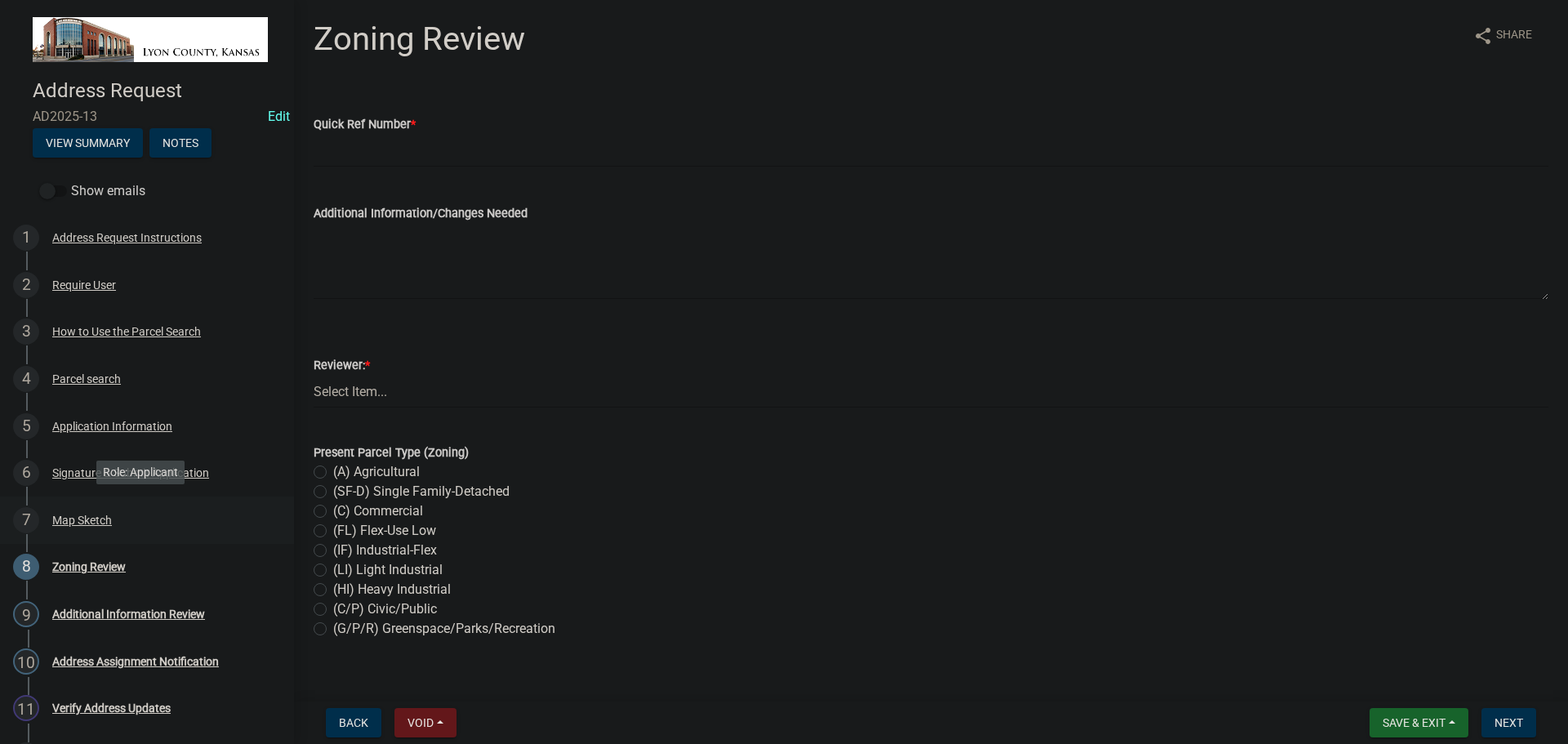
click at [80, 520] on div "Map Sketch" at bounding box center [82, 520] width 60 height 11
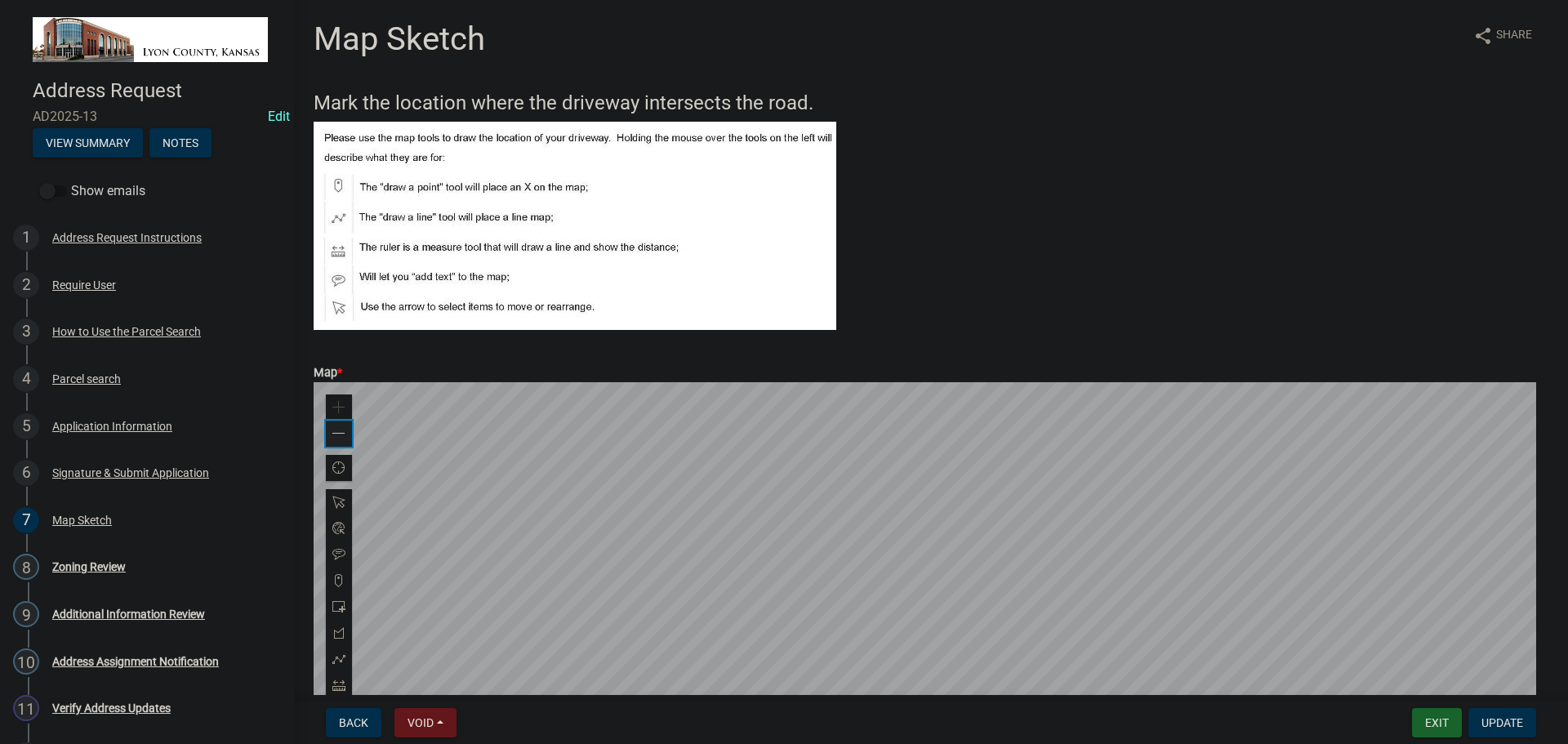
click at [343, 435] on span at bounding box center [338, 433] width 13 height 13
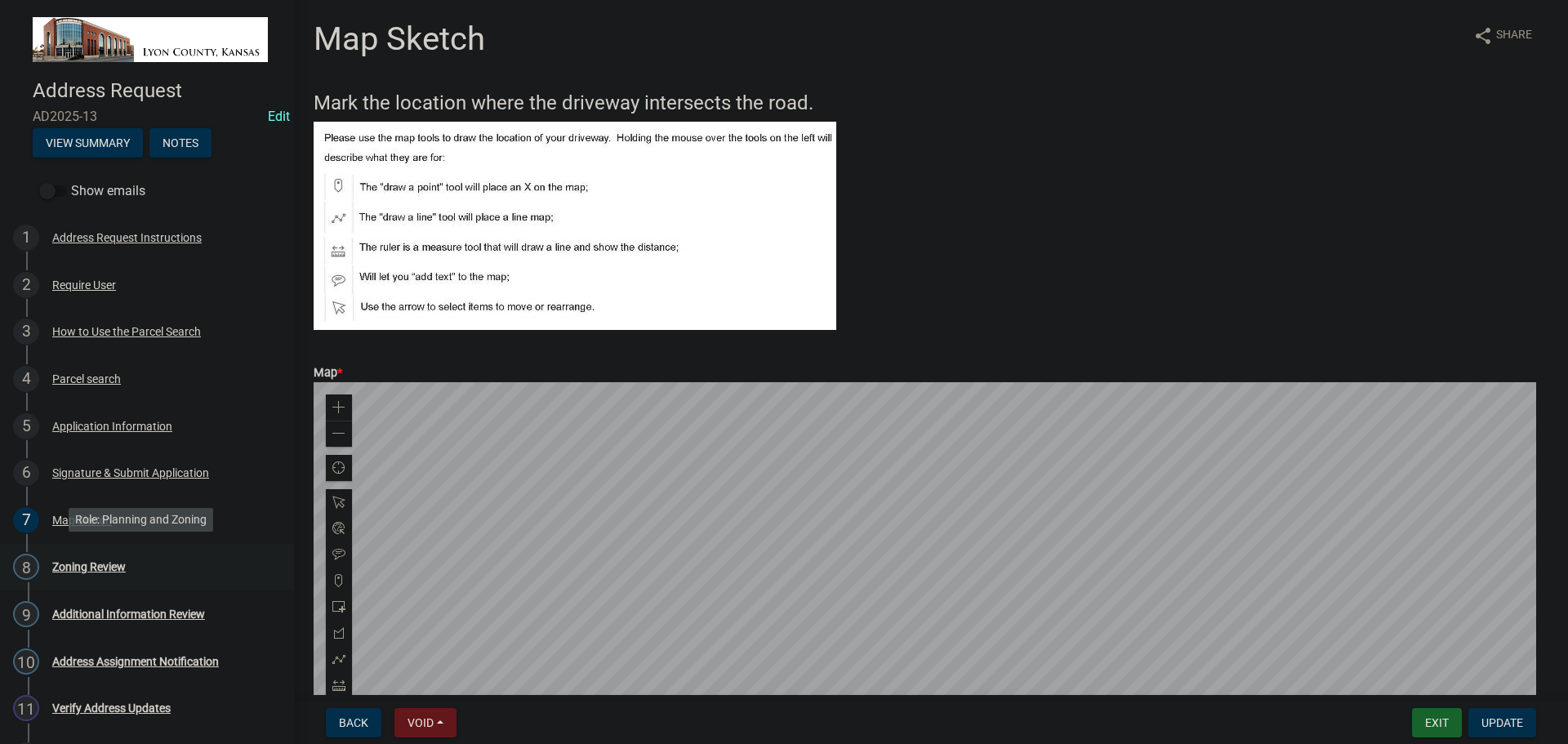
click at [73, 565] on div "Zoning Review" at bounding box center [89, 567] width 74 height 11
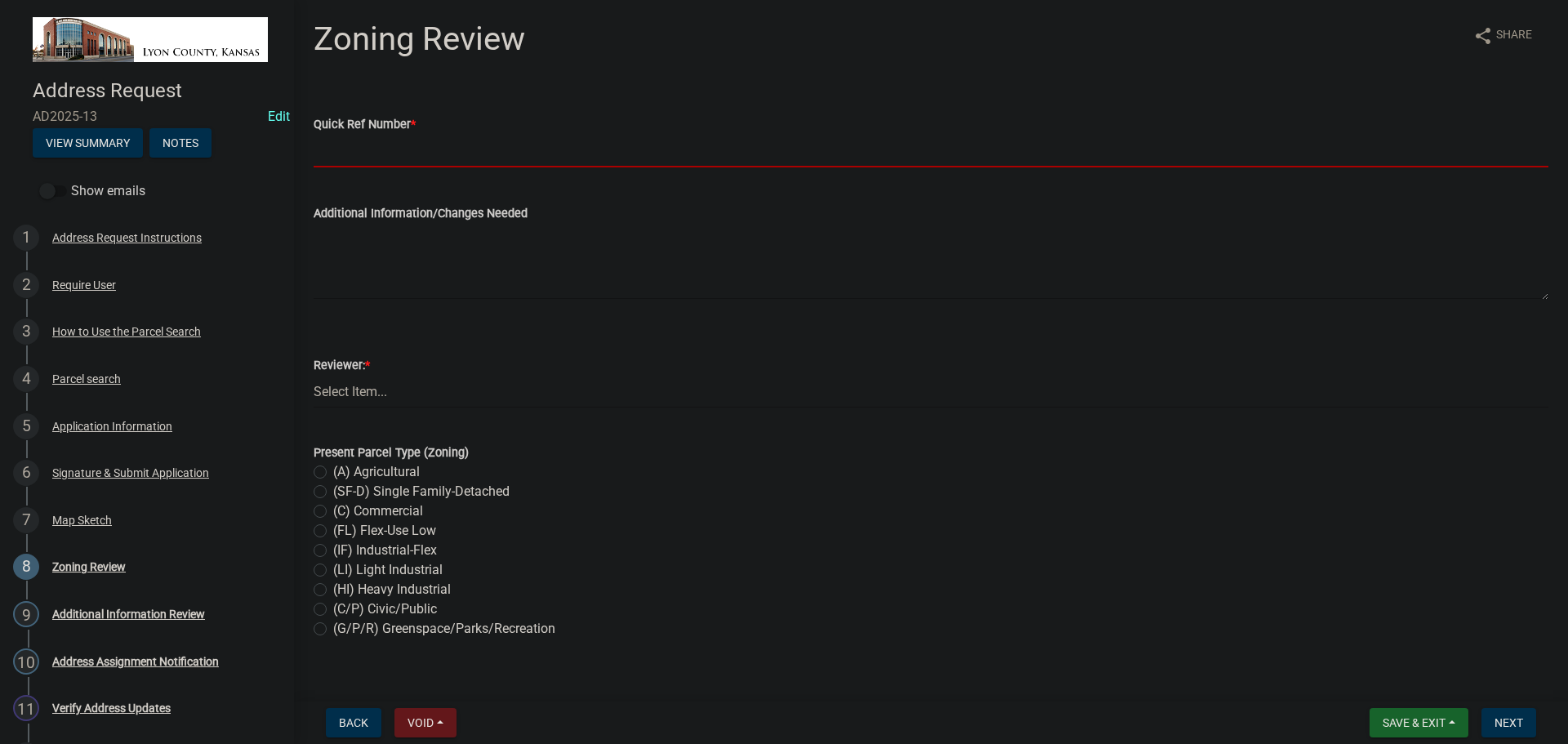
click at [377, 150] on input "Quick Ref Number *" at bounding box center [930, 151] width 1235 height 33
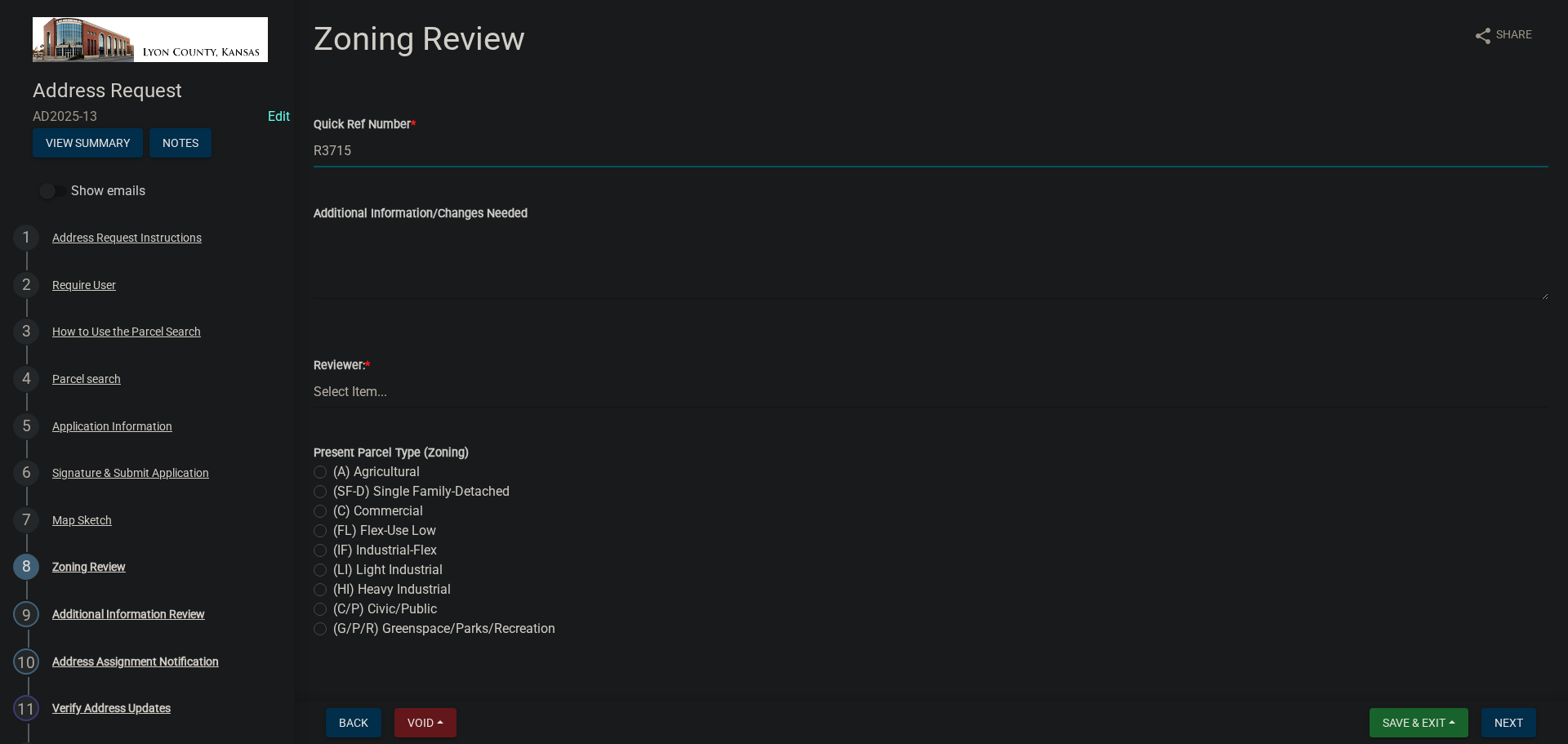
type input "R3715"
click at [358, 390] on select "Select Item... [PERSON_NAME] GIS Tech Other" at bounding box center [930, 391] width 1235 height 33
click at [313, 375] on select "Select Item... [PERSON_NAME] GIS Tech Other" at bounding box center [930, 391] width 1235 height 33
select select "54f4a546-63a8-400b-95d9-954cb518fd04"
click at [333, 473] on label "(A) Agricultural" at bounding box center [376, 472] width 86 height 20
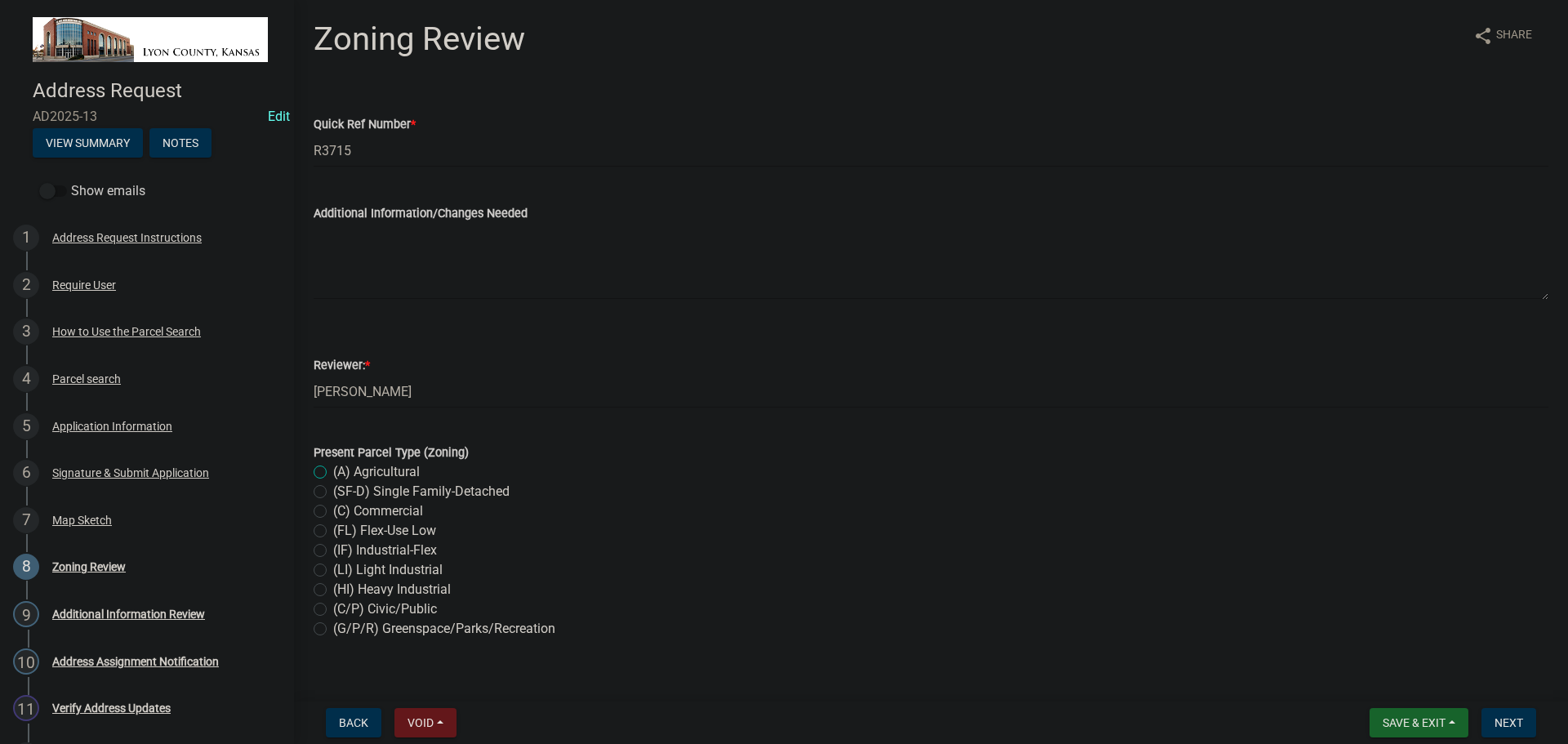
click at [333, 473] on input "(A) Agricultural" at bounding box center [338, 467] width 10 height 10
radio input "true"
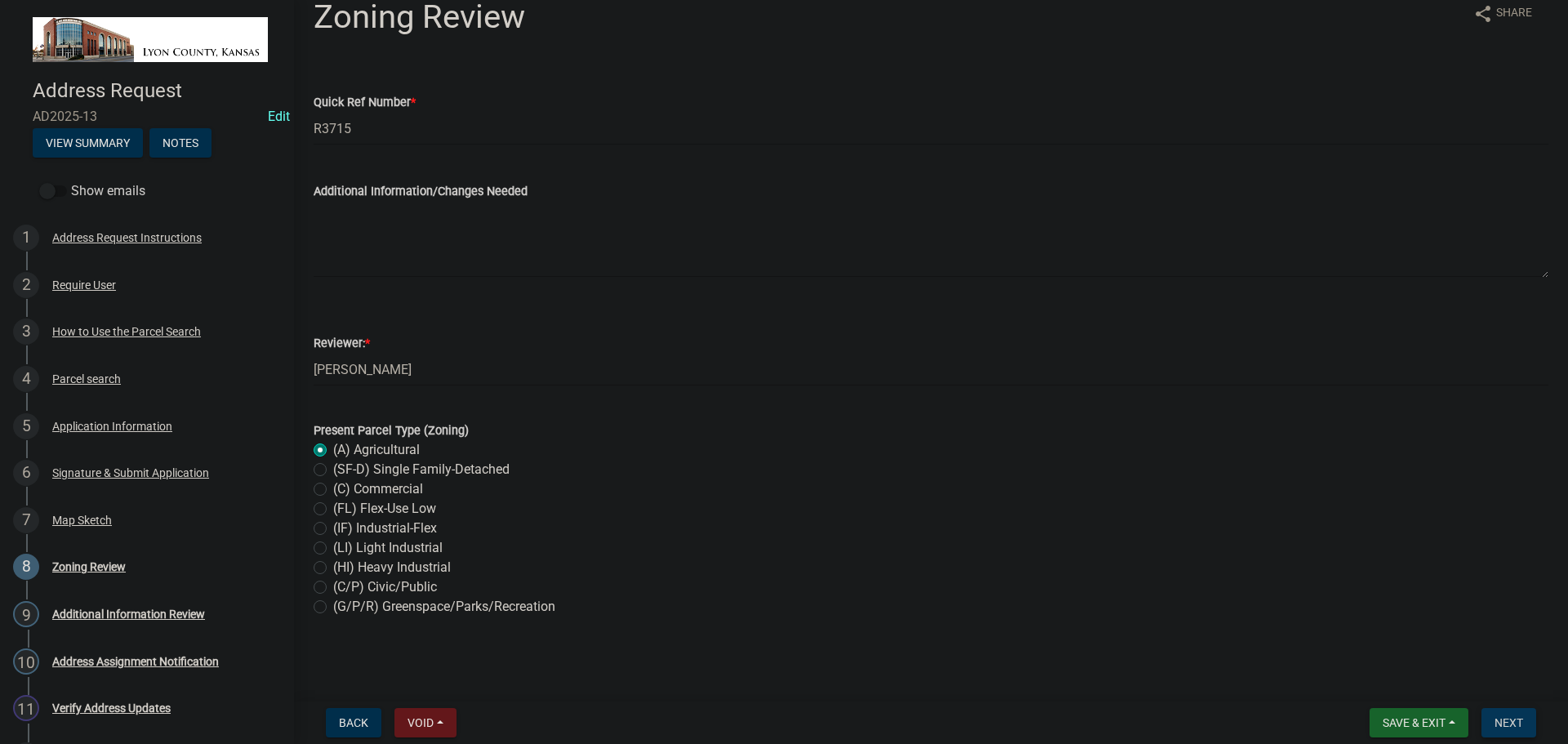
click at [1515, 723] on span "Next" at bounding box center [1508, 723] width 28 height 13
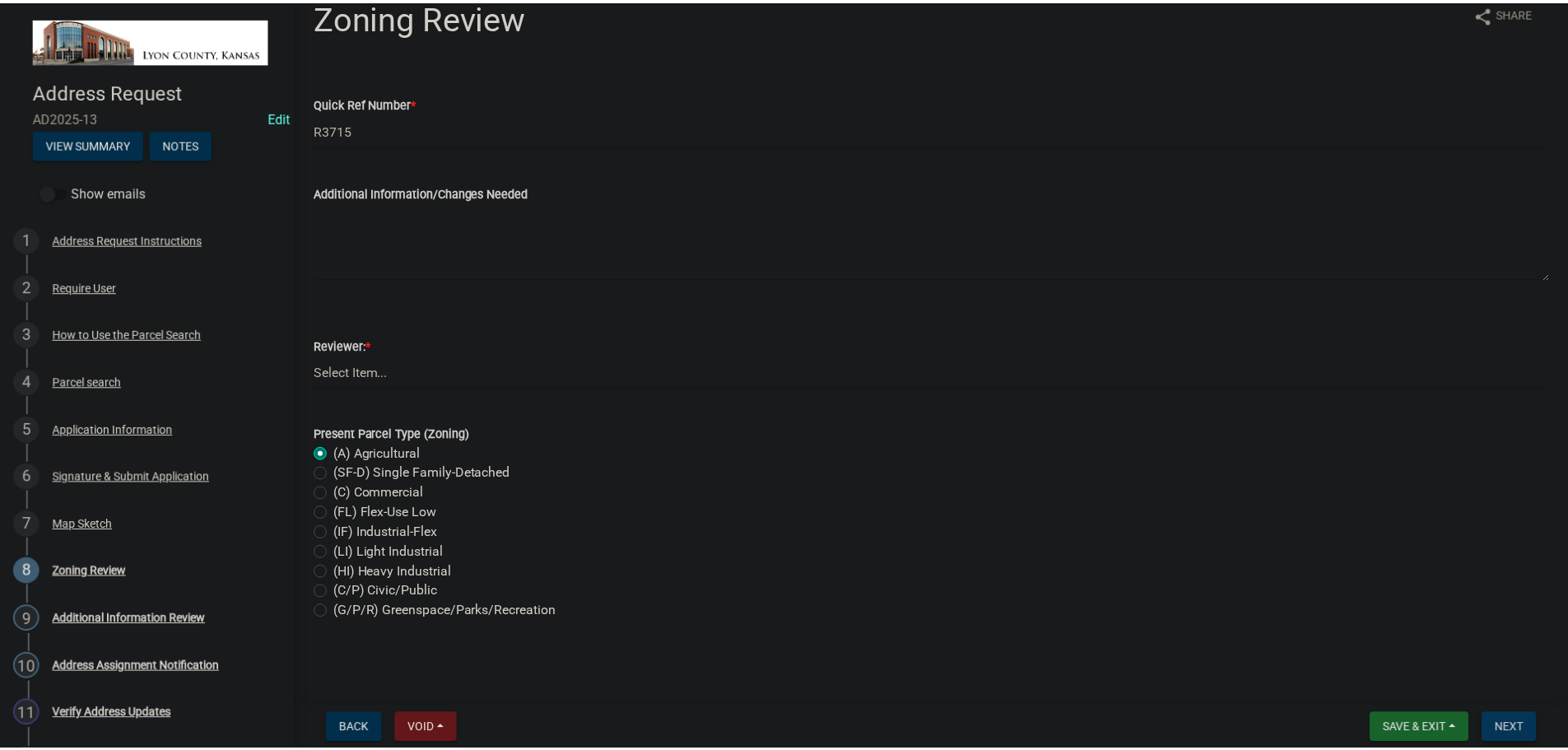
scroll to position [0, 0]
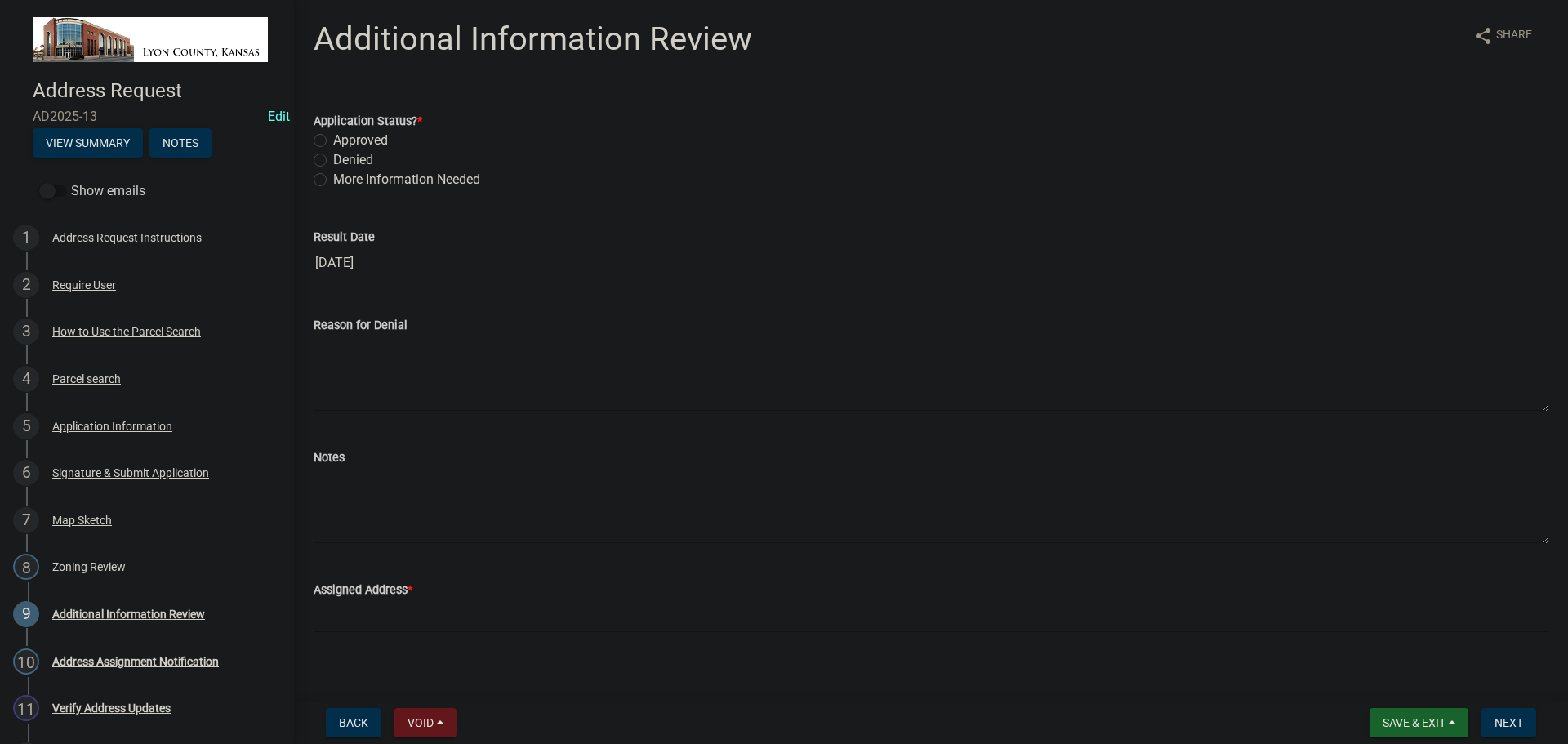
click at [333, 141] on label "Approved" at bounding box center [360, 140] width 55 height 20
click at [333, 141] on input "Approved" at bounding box center [338, 136] width 10 height 10
radio input "true"
click at [339, 479] on textarea "Notes" at bounding box center [930, 506] width 1235 height 77
type textarea "Building New Home"
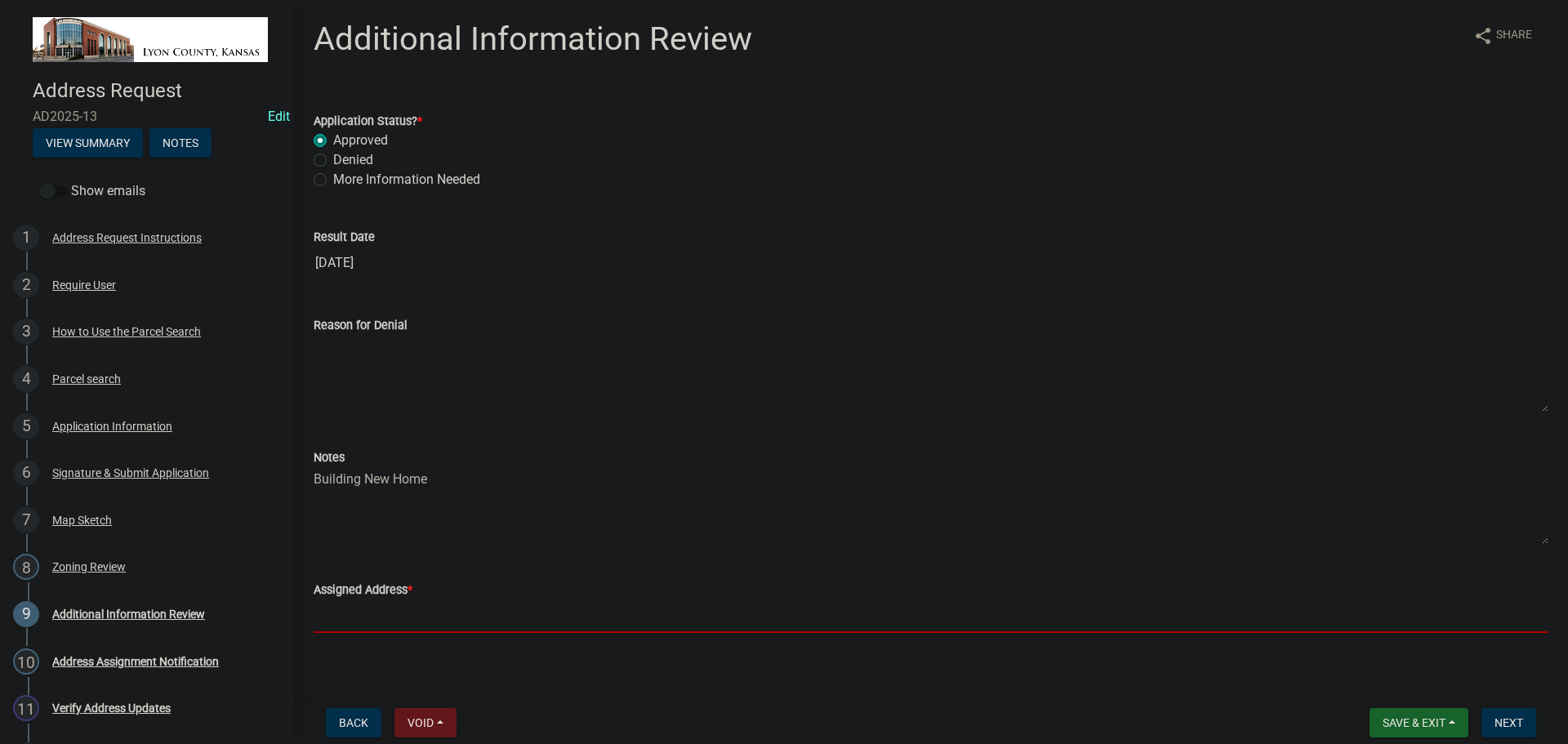
click at [367, 617] on input "Assigned Address *" at bounding box center [930, 616] width 1235 height 33
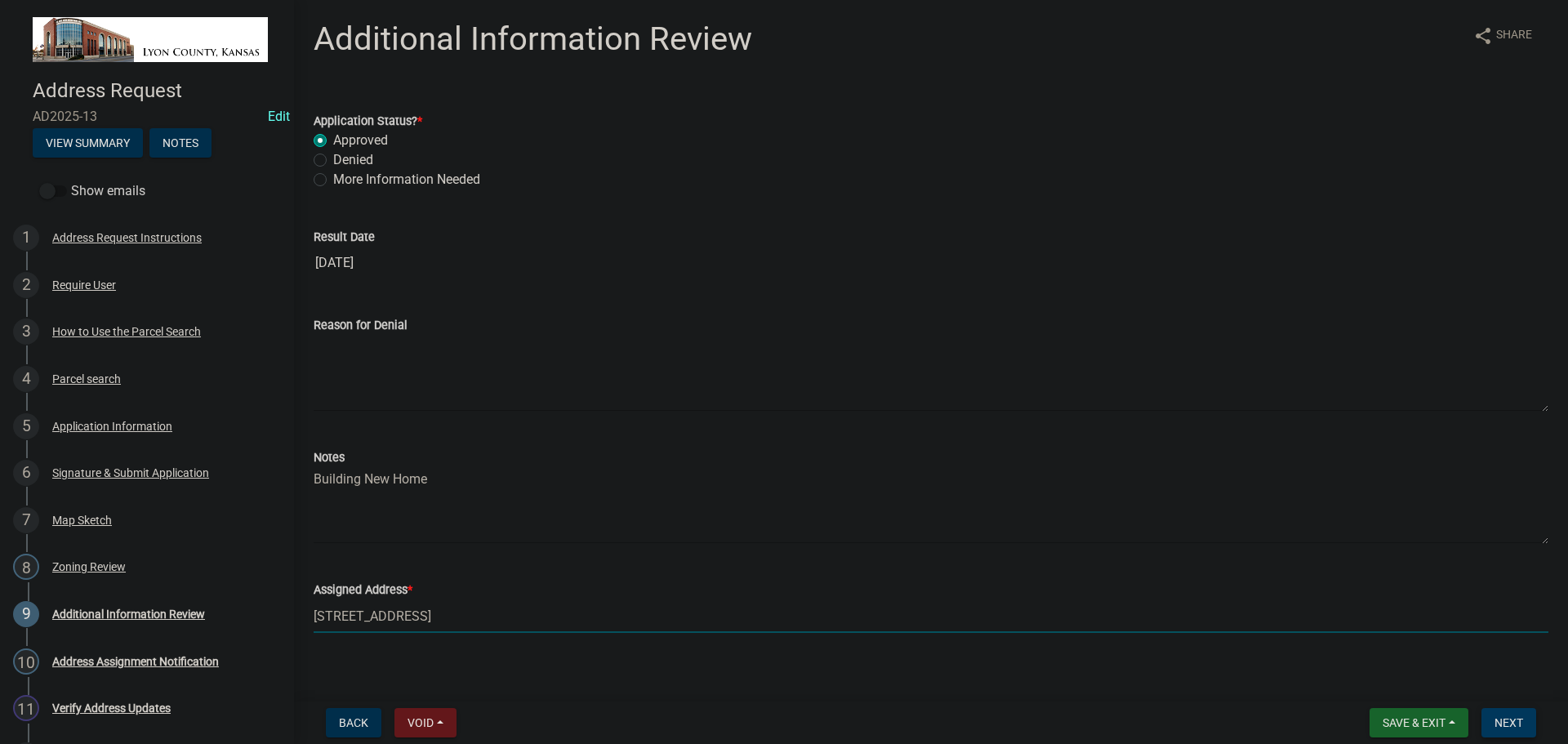
type input "[STREET_ADDRESS]"
click at [1512, 728] on span "Next" at bounding box center [1508, 723] width 28 height 13
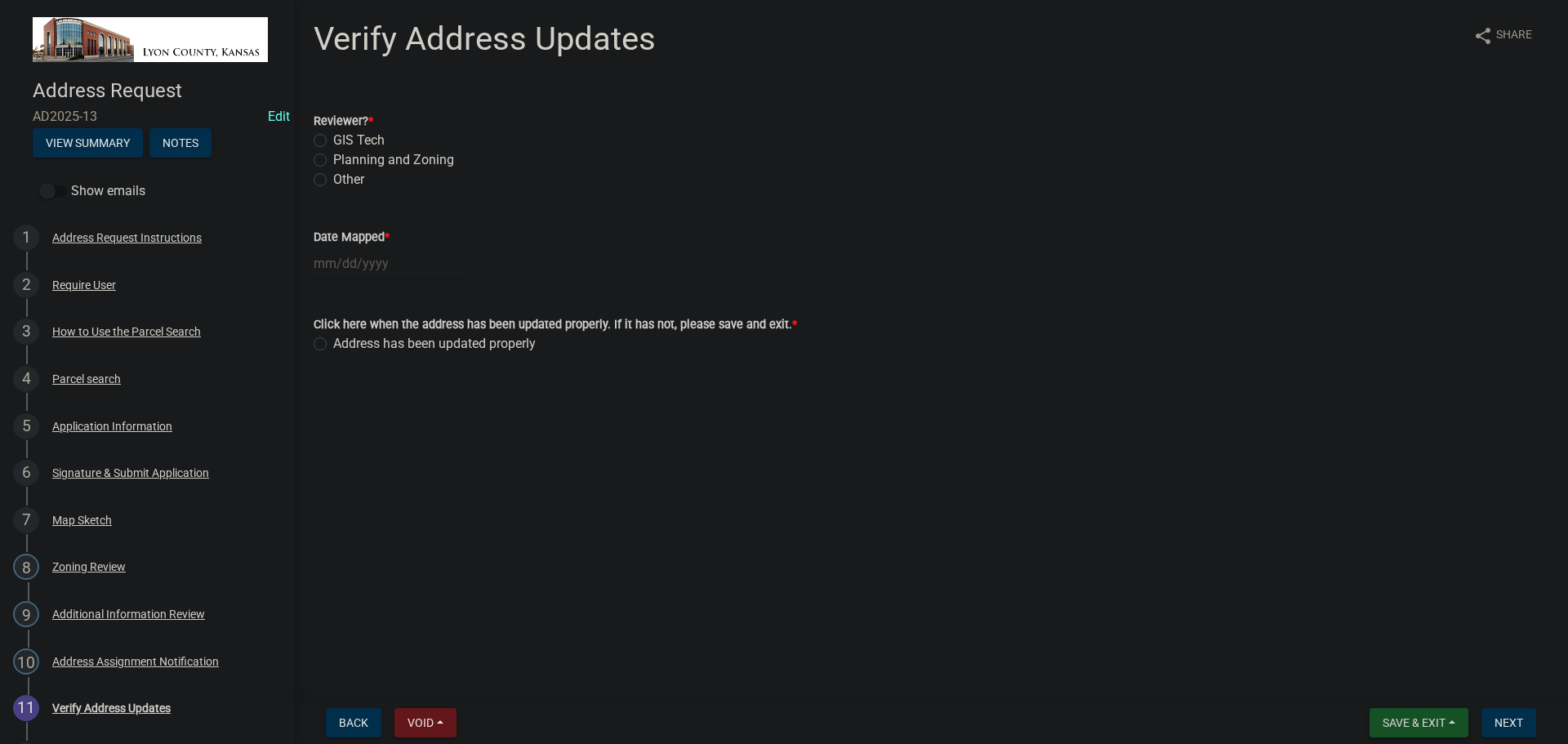
click at [1404, 726] on span "Save & Exit" at bounding box center [1414, 723] width 62 height 13
click at [1375, 681] on button "Save & Exit" at bounding box center [1403, 681] width 131 height 39
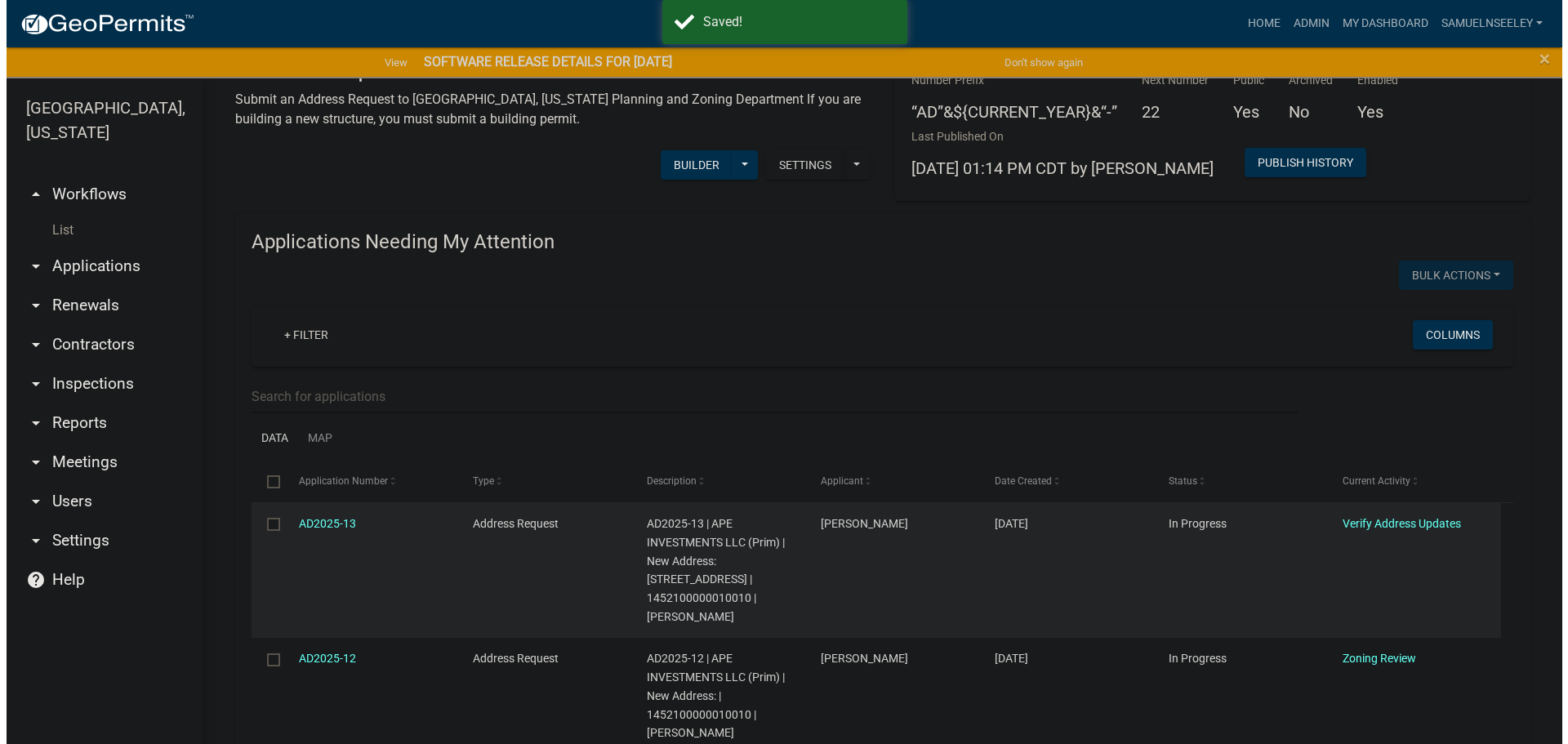
scroll to position [81, 0]
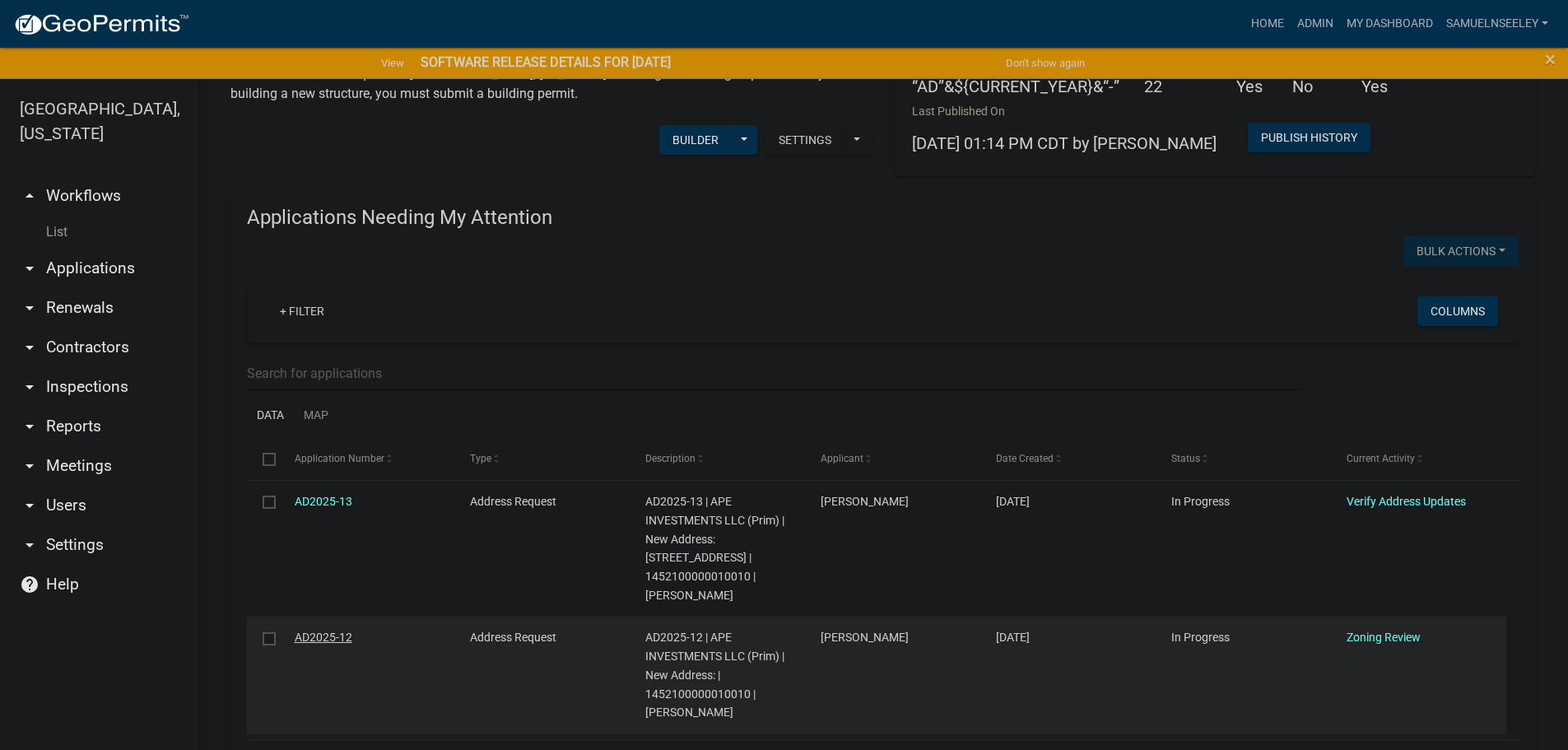
click at [313, 638] on link "AD2025-12" at bounding box center [323, 637] width 58 height 13
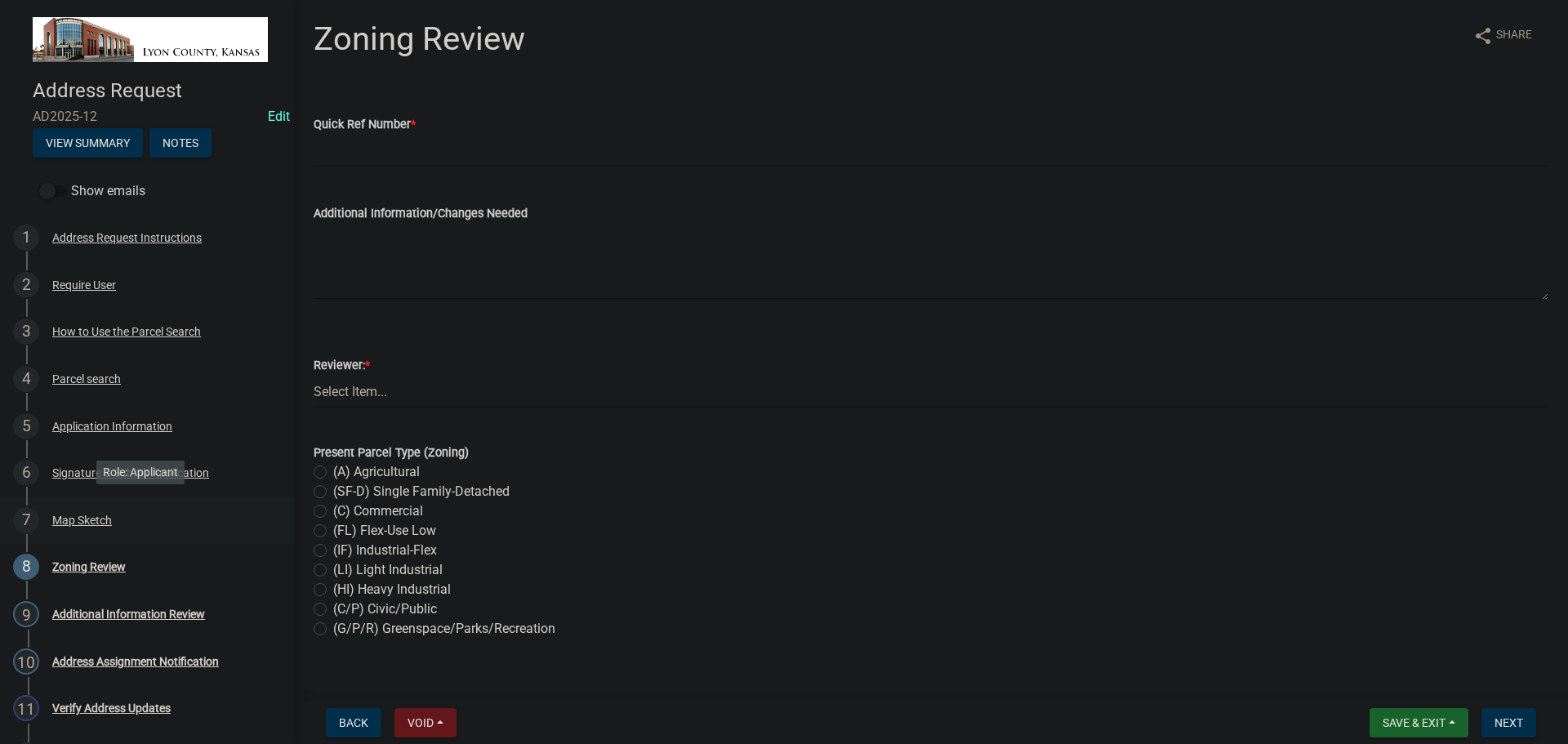
click at [69, 516] on div "Map Sketch" at bounding box center [82, 520] width 60 height 11
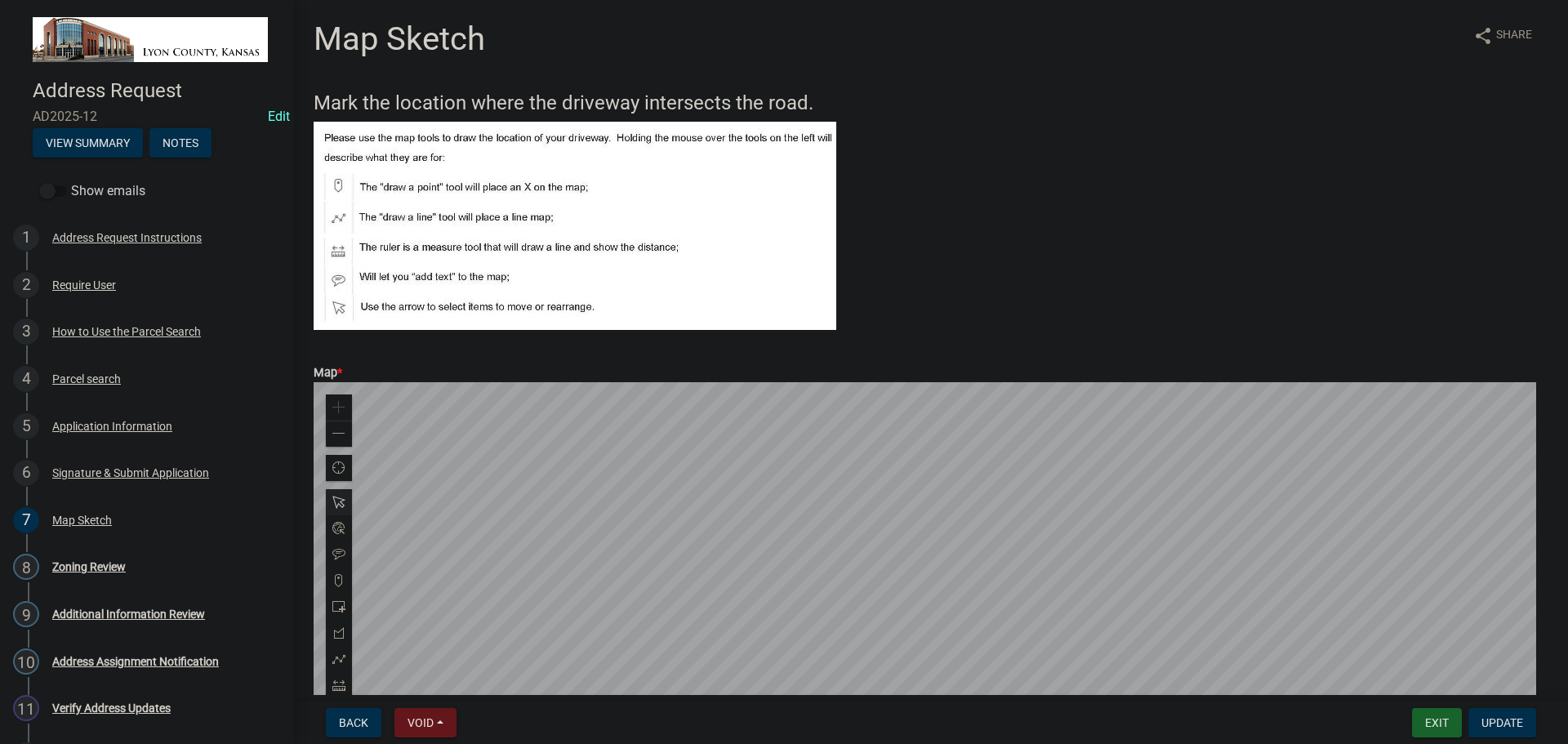
scroll to position [81, 0]
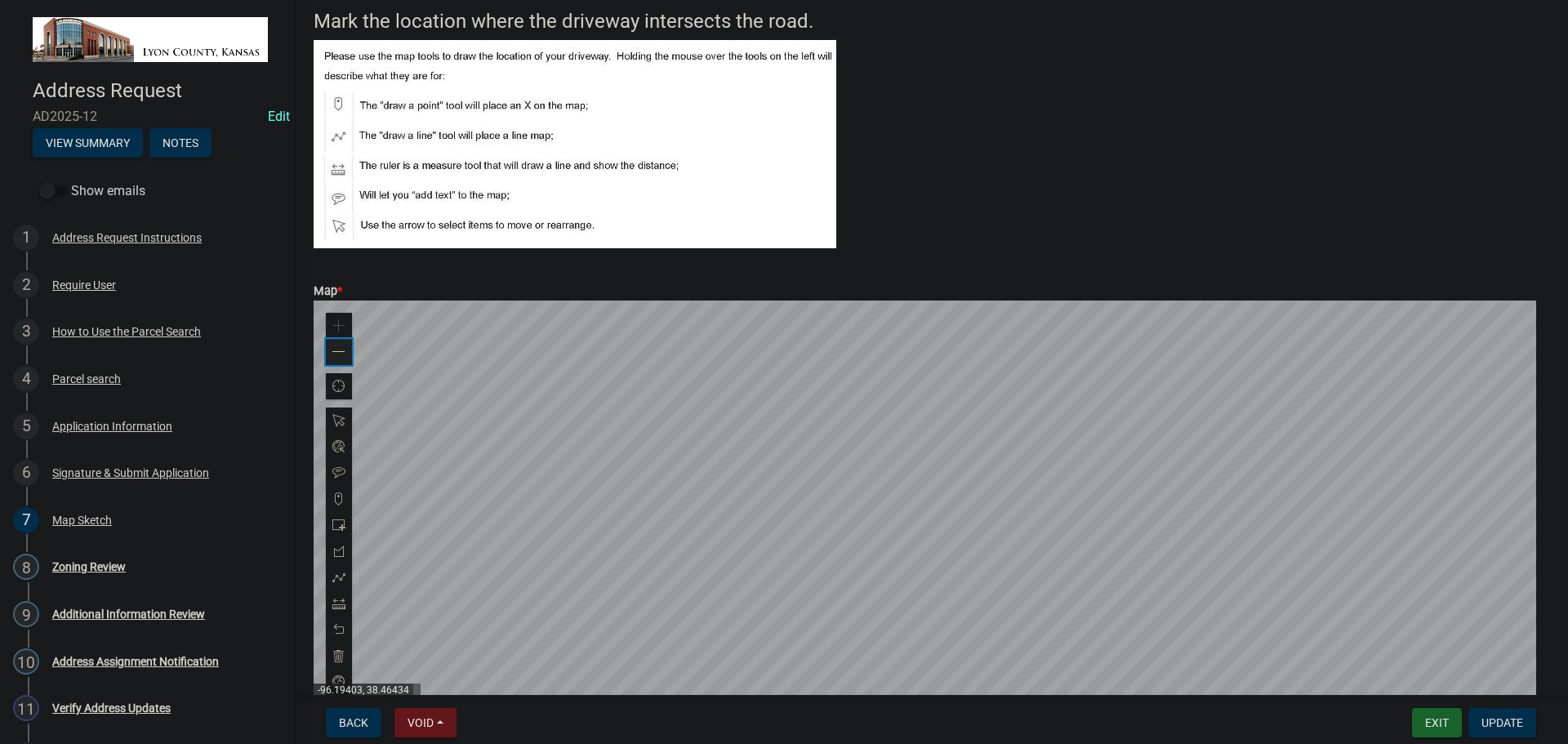
click at [333, 352] on span at bounding box center [338, 352] width 13 height 13
click at [333, 351] on span at bounding box center [338, 352] width 13 height 13
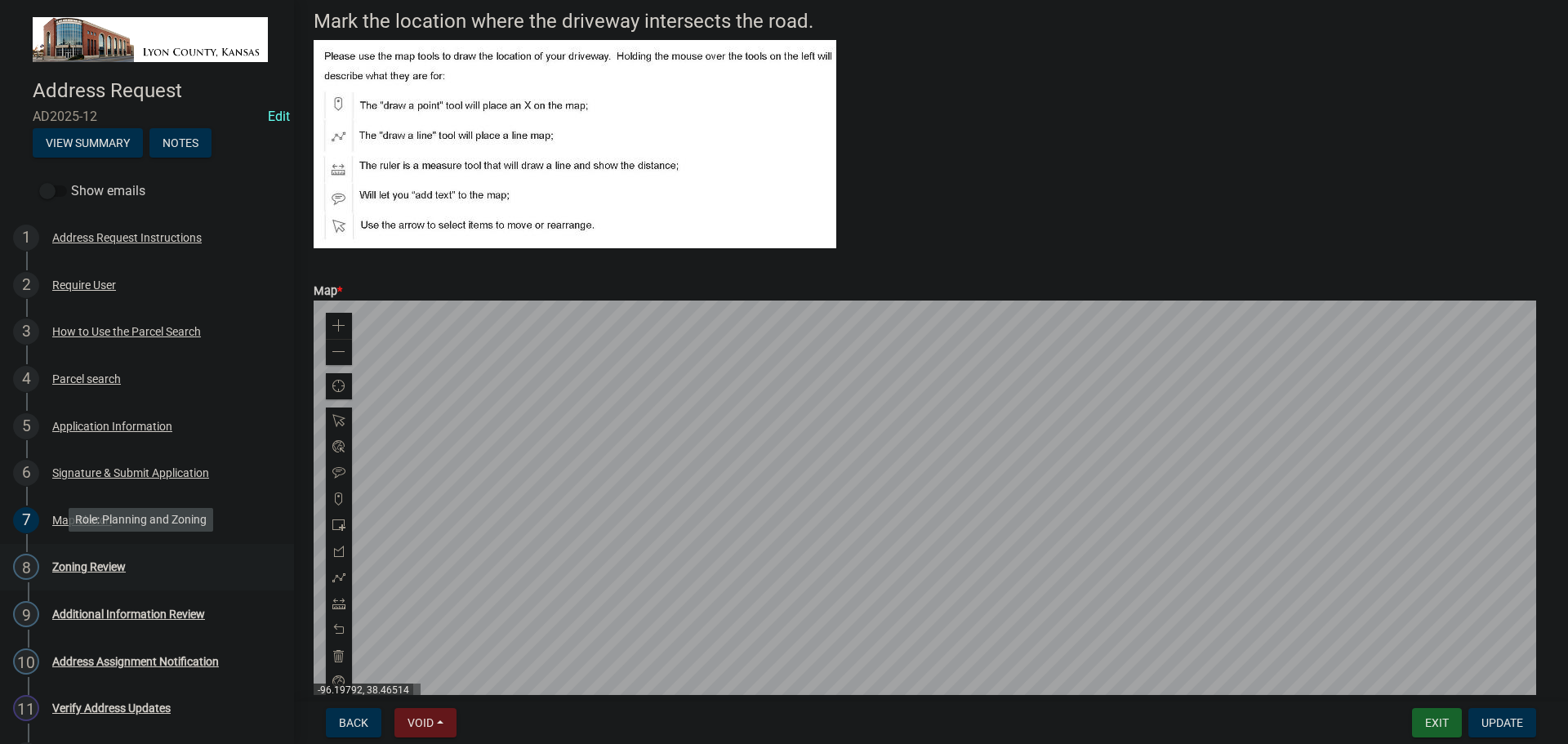
click at [93, 567] on div "Zoning Review" at bounding box center [89, 567] width 74 height 11
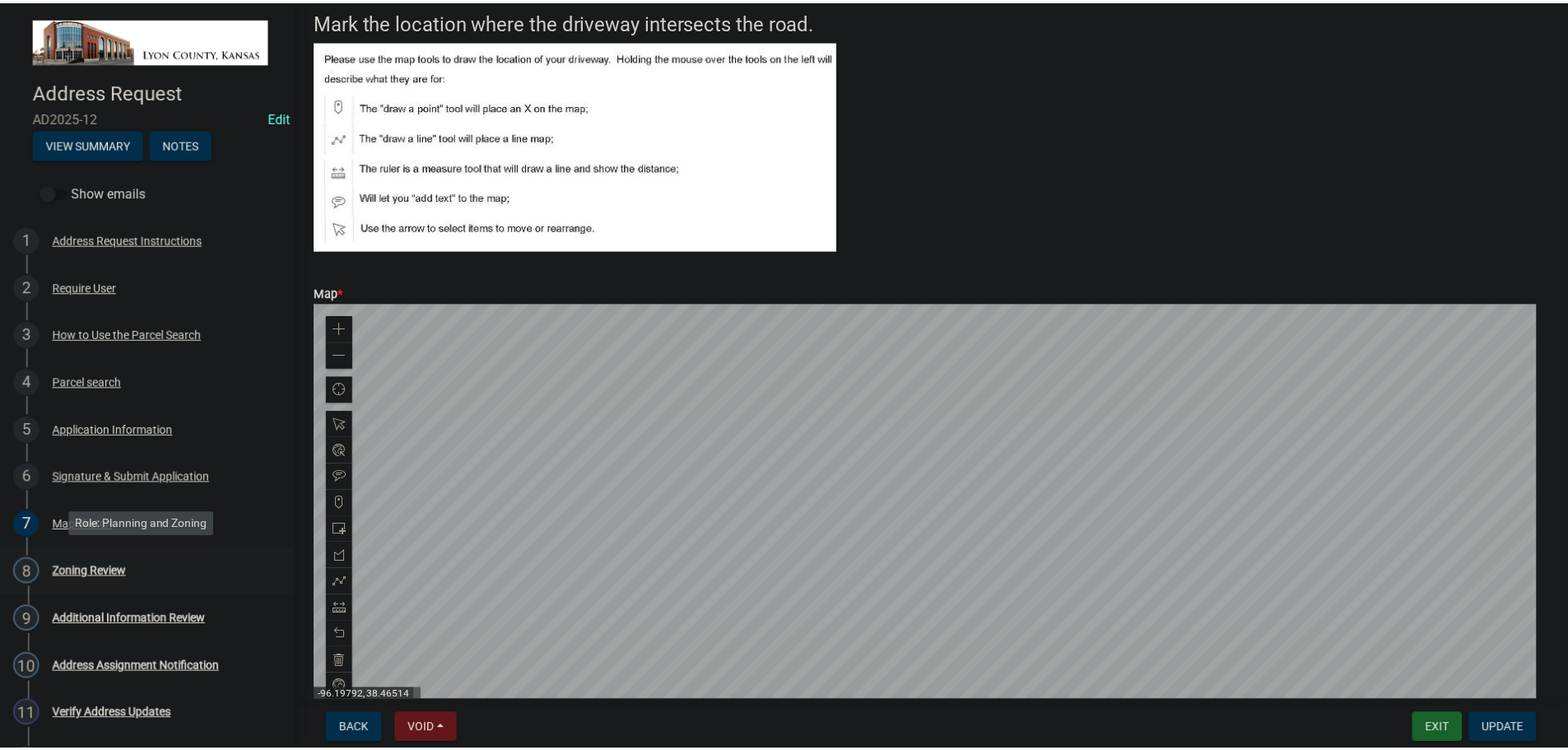
scroll to position [0, 0]
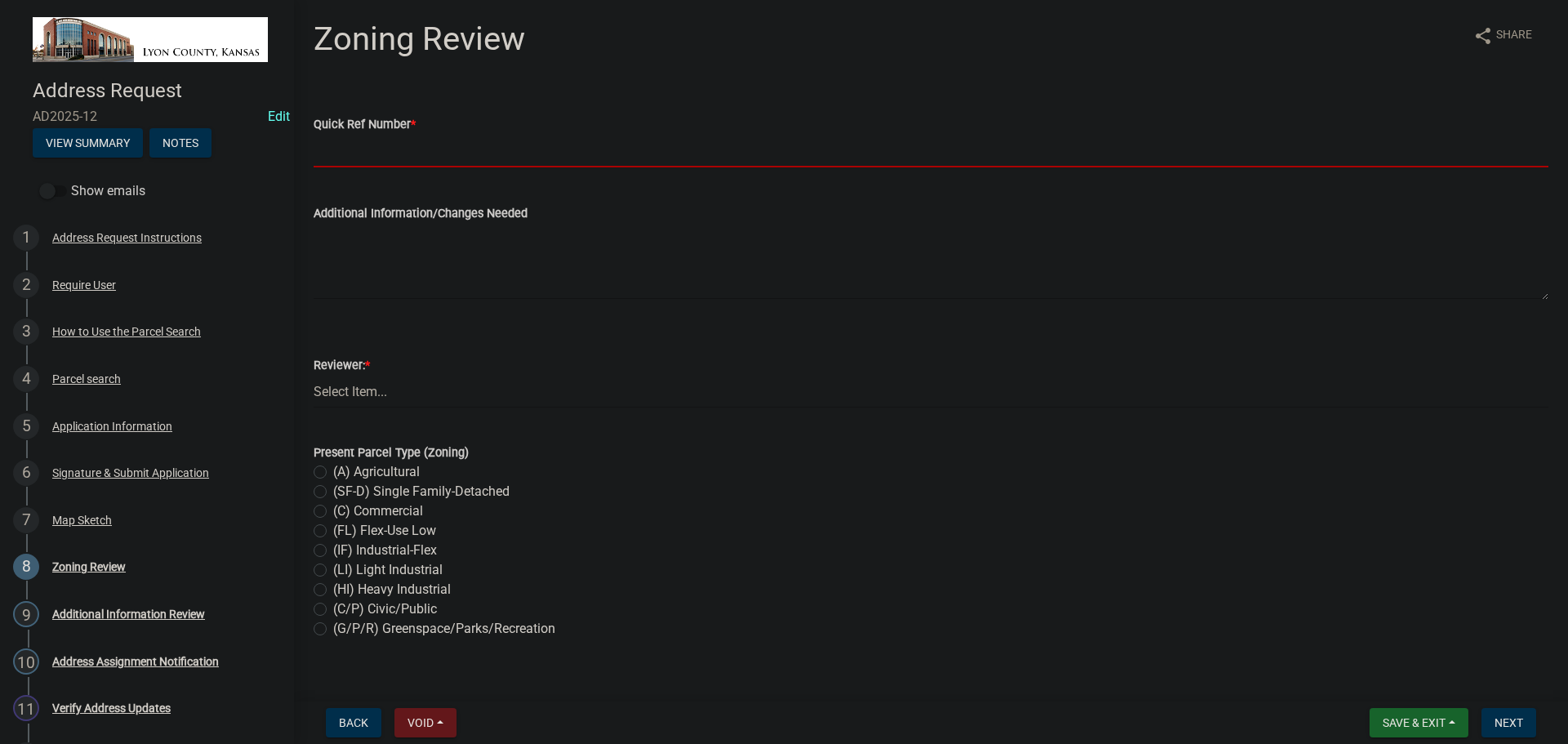
click at [353, 152] on input "Quick Ref Number *" at bounding box center [930, 151] width 1235 height 33
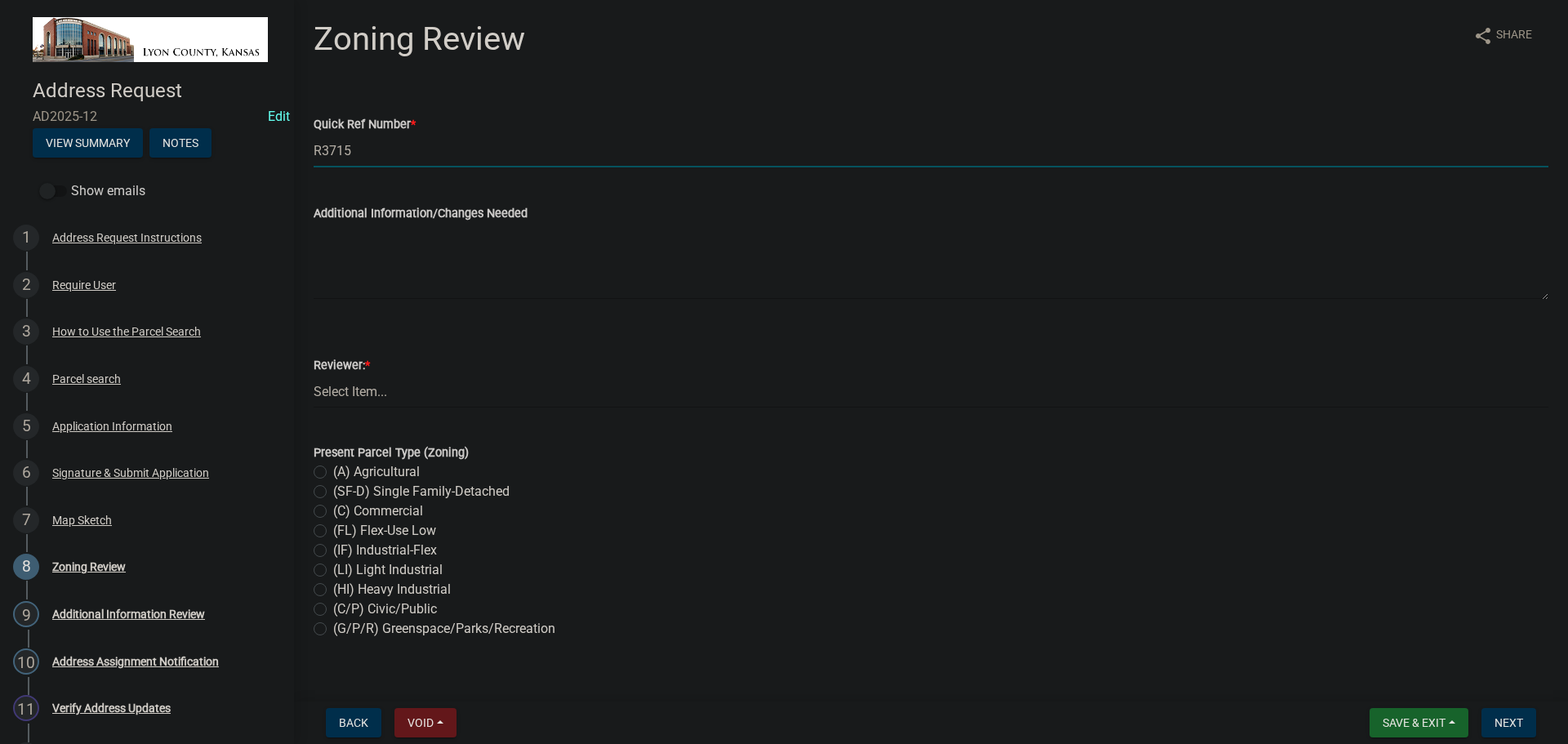
type input "R3715"
click at [377, 392] on select "Select Item... [PERSON_NAME] GIS Tech Other" at bounding box center [930, 391] width 1235 height 33
click at [313, 375] on select "Select Item... [PERSON_NAME] GIS Tech Other" at bounding box center [930, 391] width 1235 height 33
select select "54f4a546-63a8-400b-95d9-954cb518fd04"
click at [333, 469] on label "(A) Agricultural" at bounding box center [376, 472] width 86 height 20
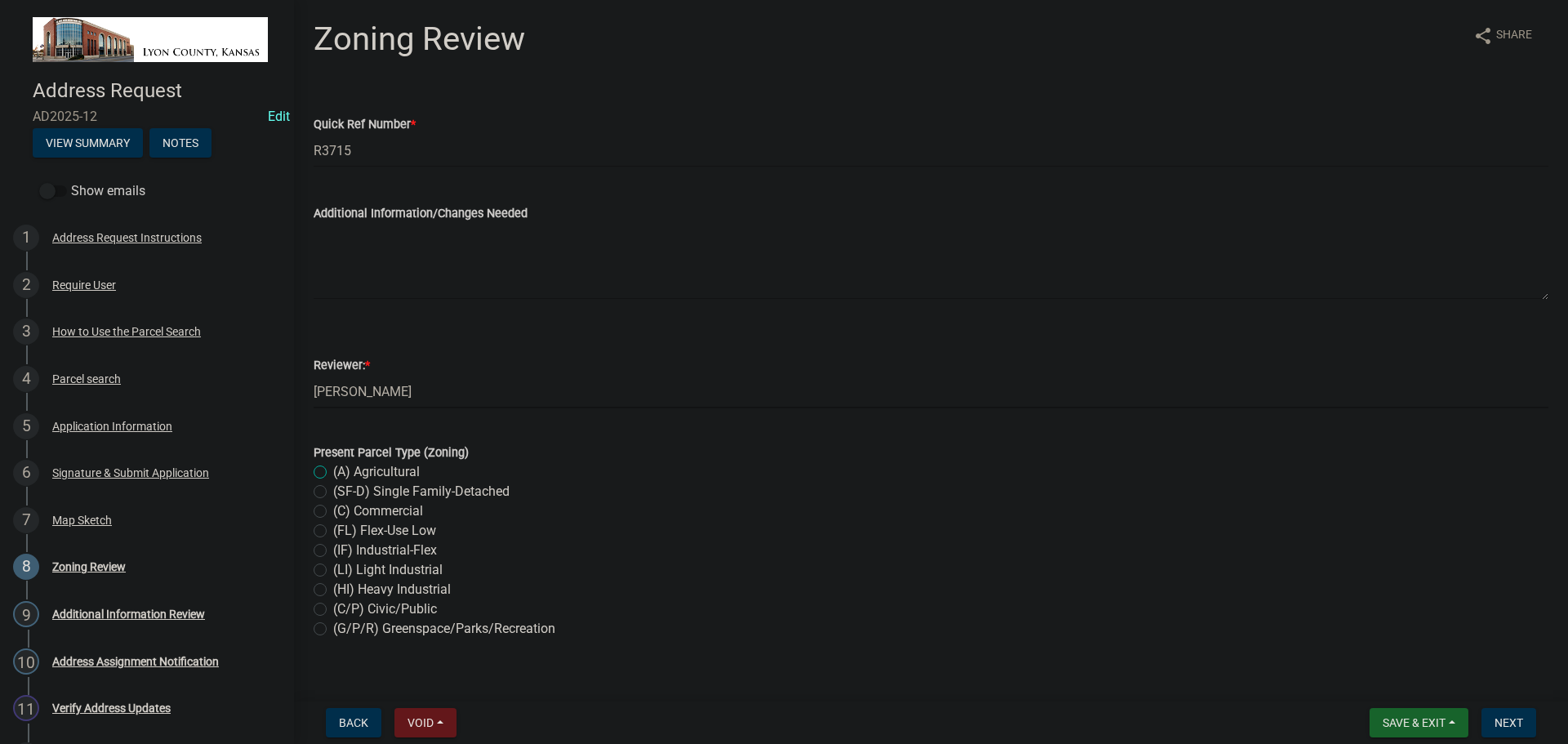
click at [333, 469] on input "(A) Agricultural" at bounding box center [338, 467] width 10 height 10
radio input "true"
click at [1506, 721] on span "Next" at bounding box center [1508, 723] width 28 height 13
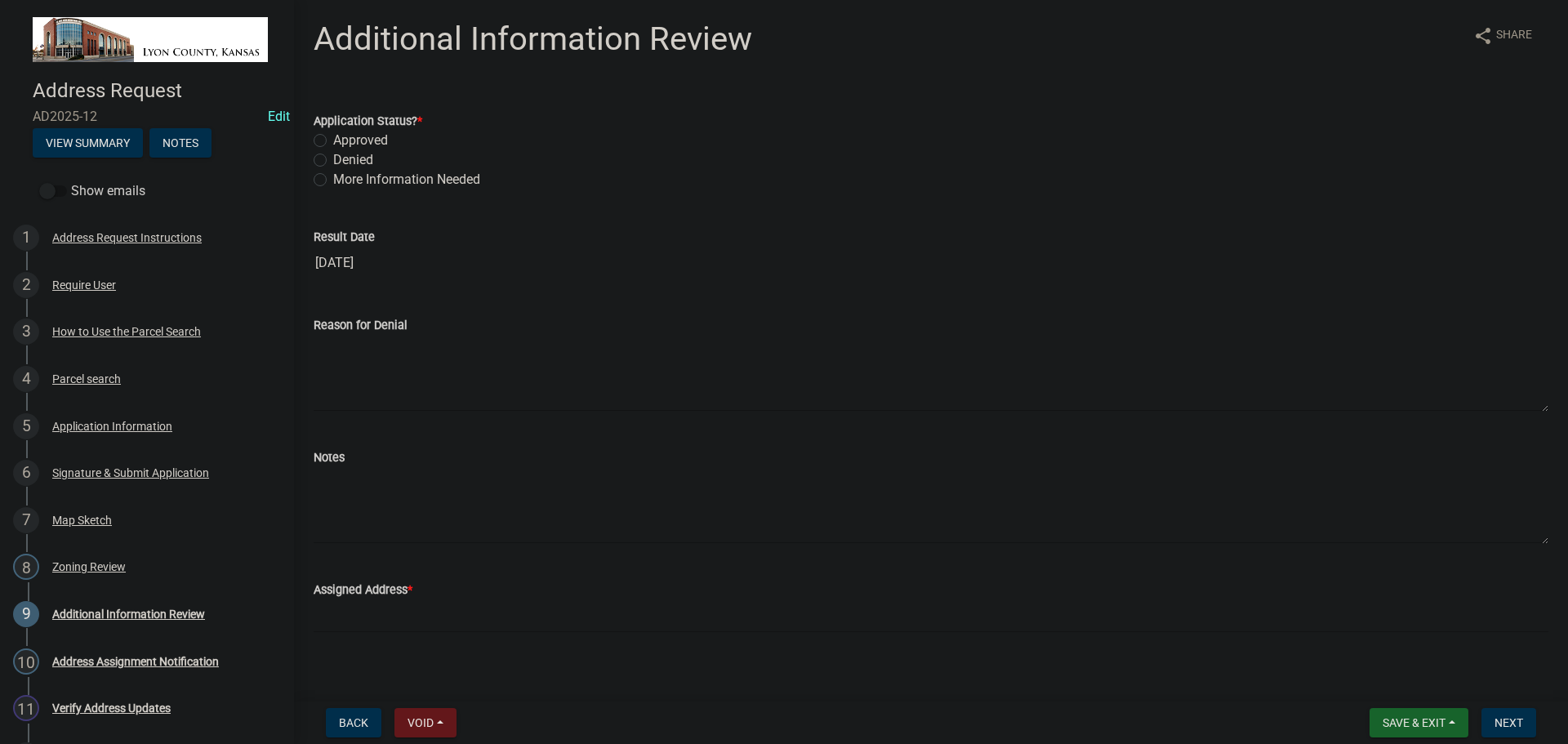
click at [347, 141] on label "Approved" at bounding box center [360, 140] width 55 height 20
click at [344, 141] on input "Approved" at bounding box center [338, 136] width 10 height 10
radio input "true"
drag, startPoint x: 346, startPoint y: 486, endPoint x: 359, endPoint y: 485, distance: 13.0
click at [346, 486] on textarea "Notes" at bounding box center [930, 506] width 1235 height 77
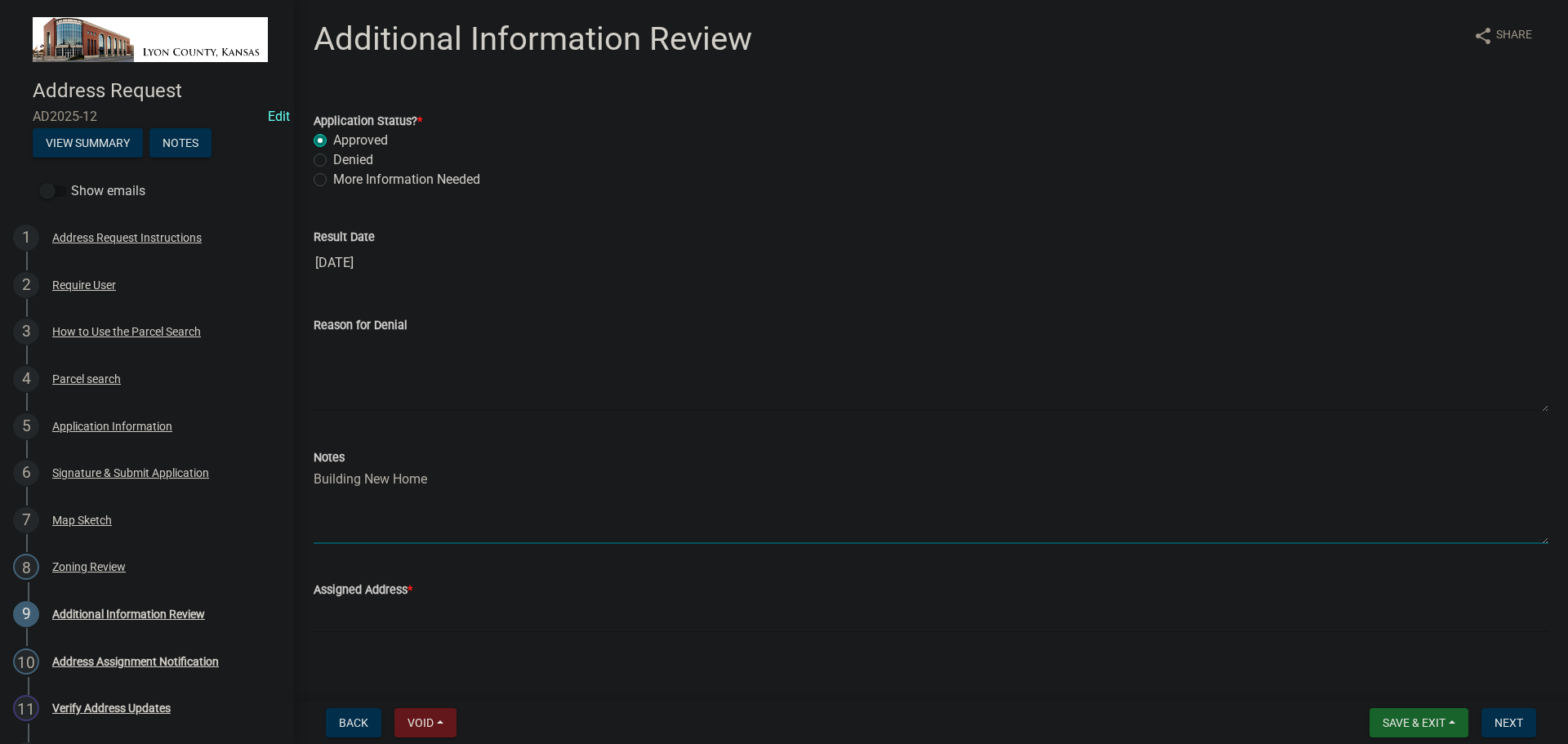
type textarea "Building New Home"
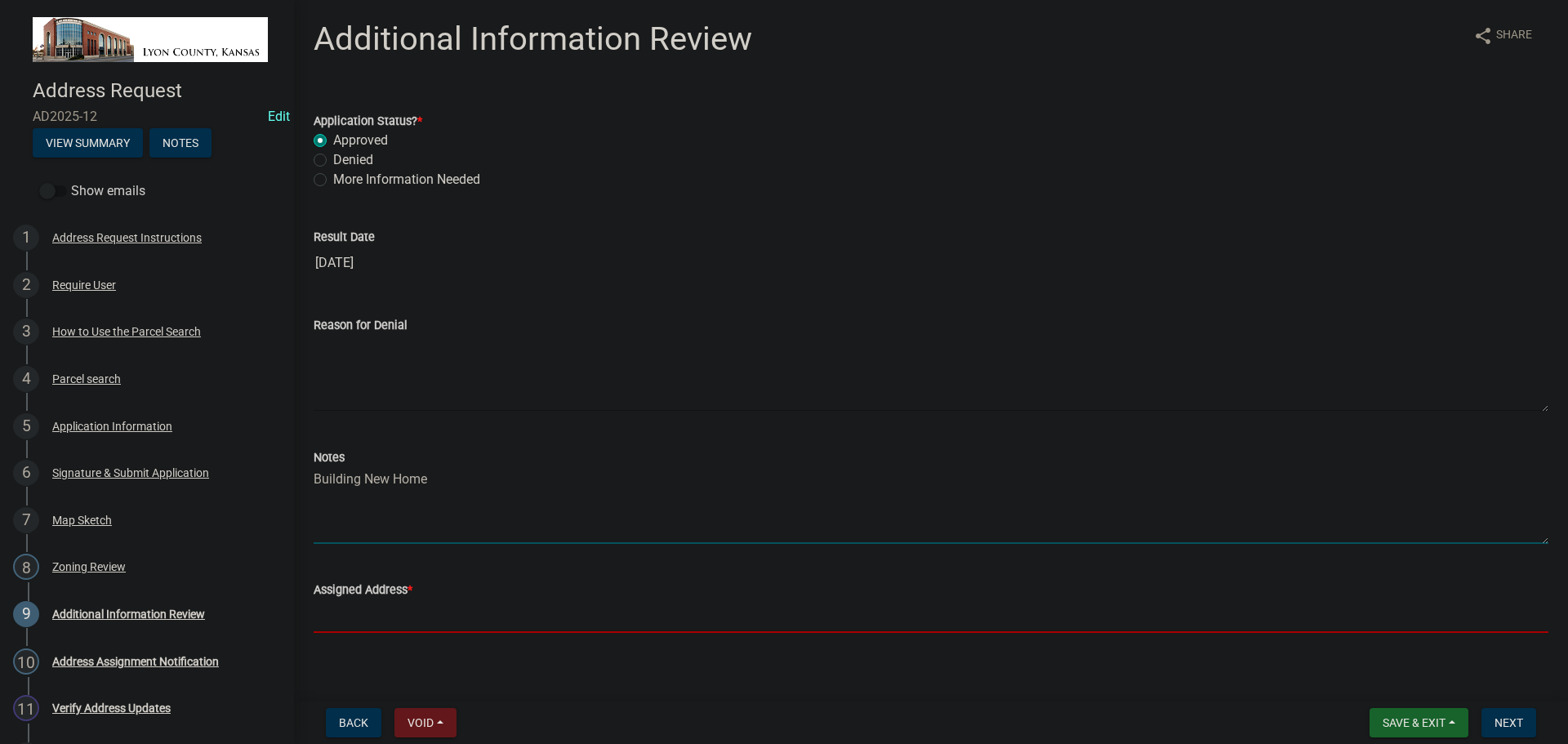
click at [429, 618] on input "Assigned Address *" at bounding box center [930, 616] width 1235 height 33
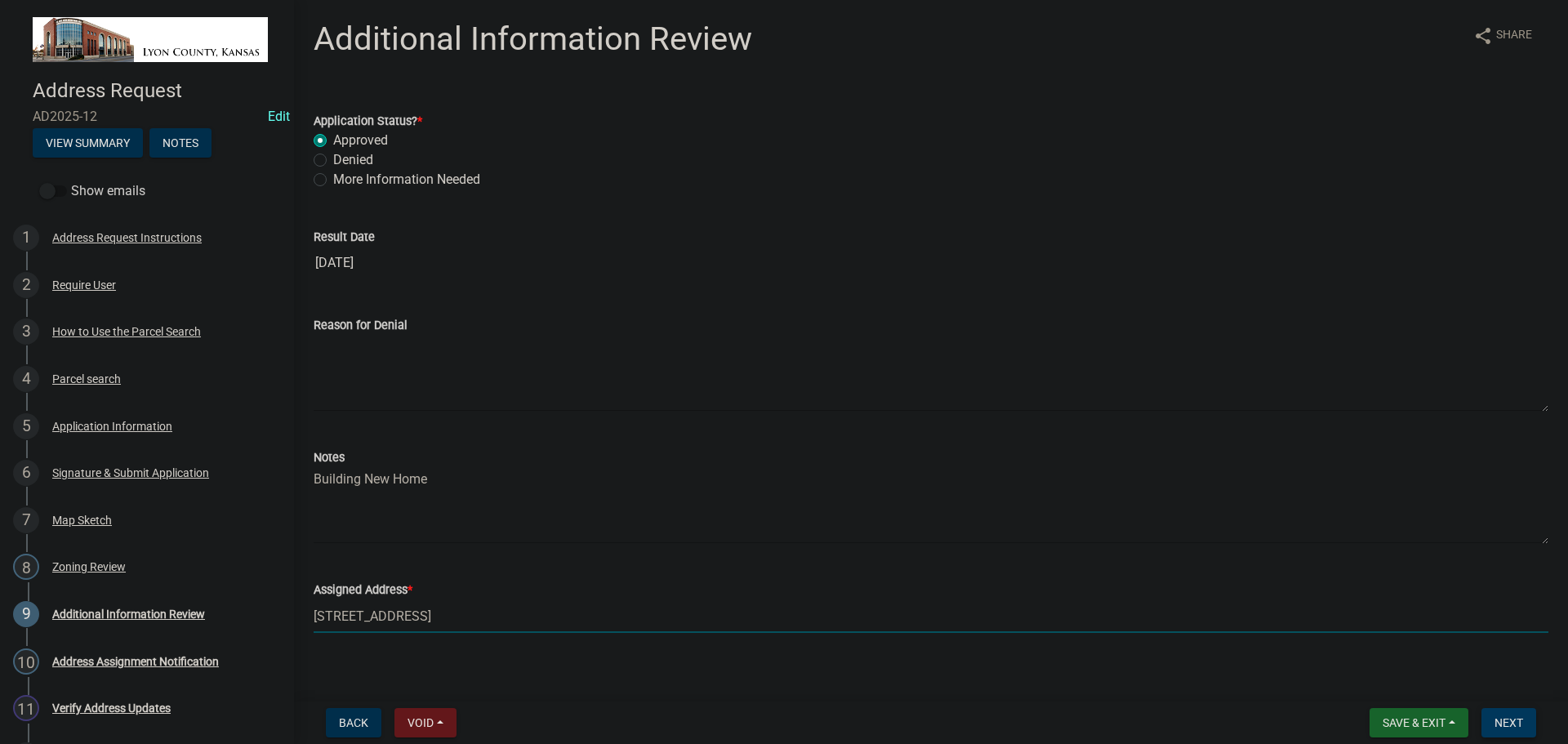
type input "[STREET_ADDRESS]"
click at [1500, 722] on span "Next" at bounding box center [1508, 723] width 28 height 13
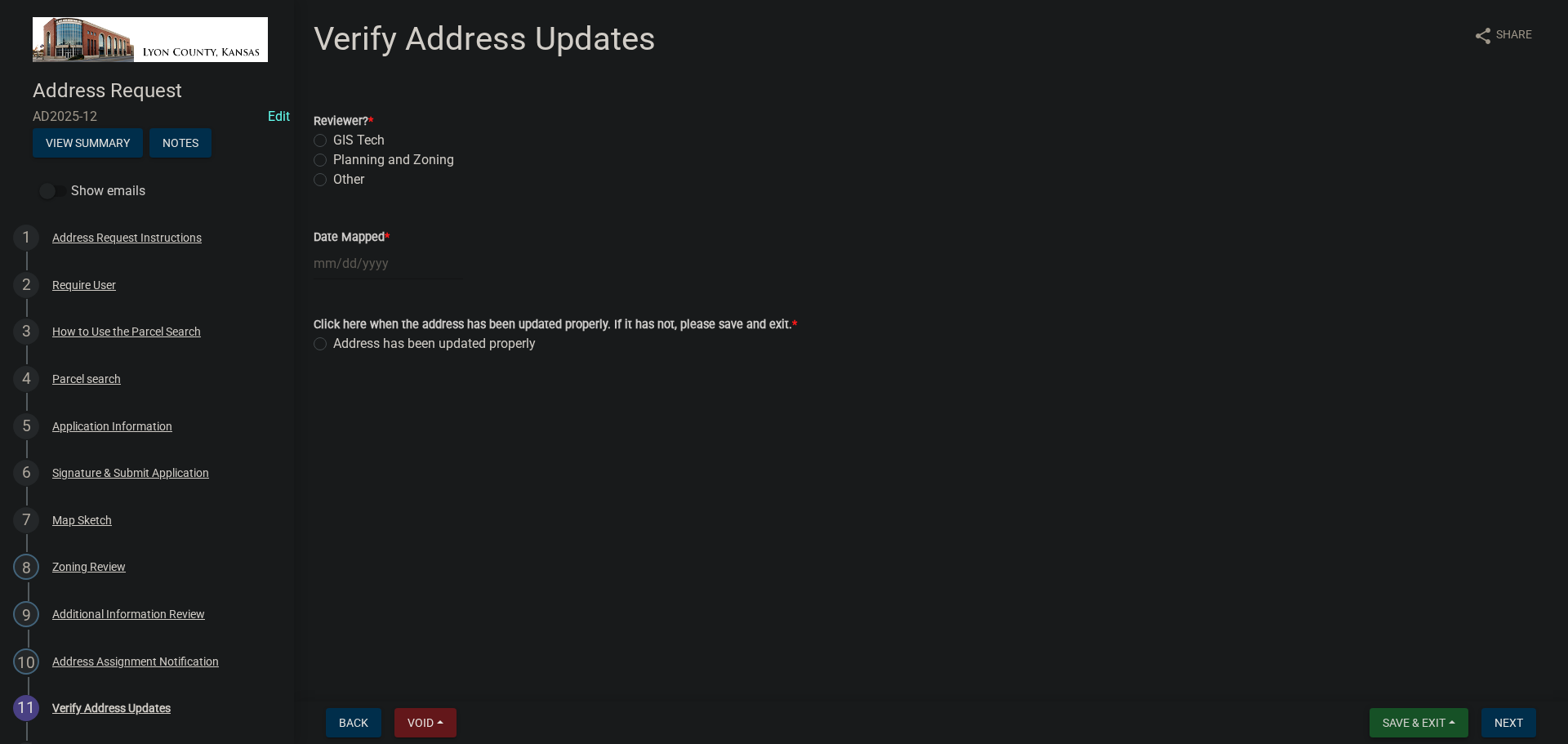
click at [1411, 729] on span "Save & Exit" at bounding box center [1414, 723] width 62 height 13
click at [1391, 683] on button "Save & Exit" at bounding box center [1403, 681] width 131 height 39
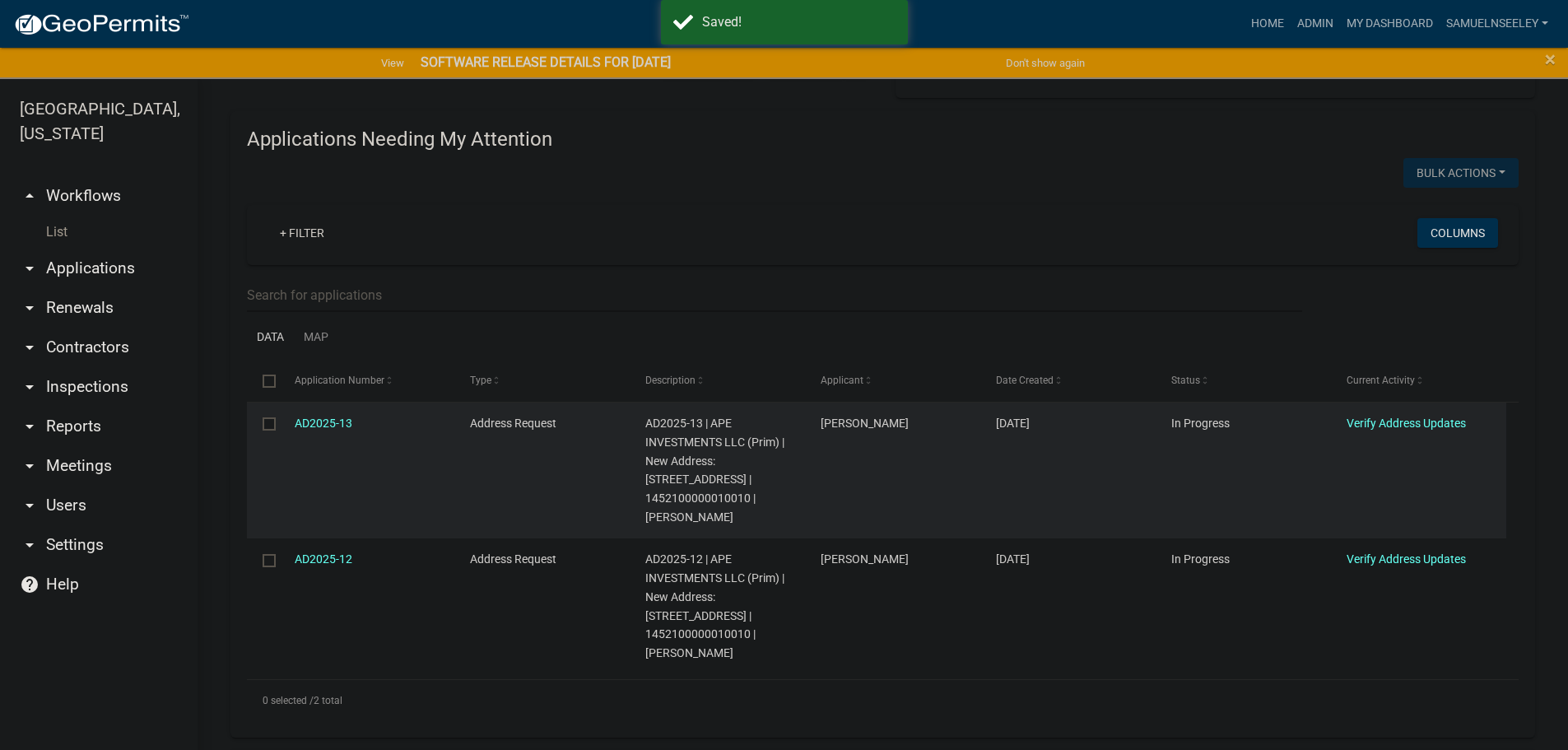
scroll to position [165, 0]
click at [317, 414] on link "AD2025-13" at bounding box center [323, 419] width 58 height 13
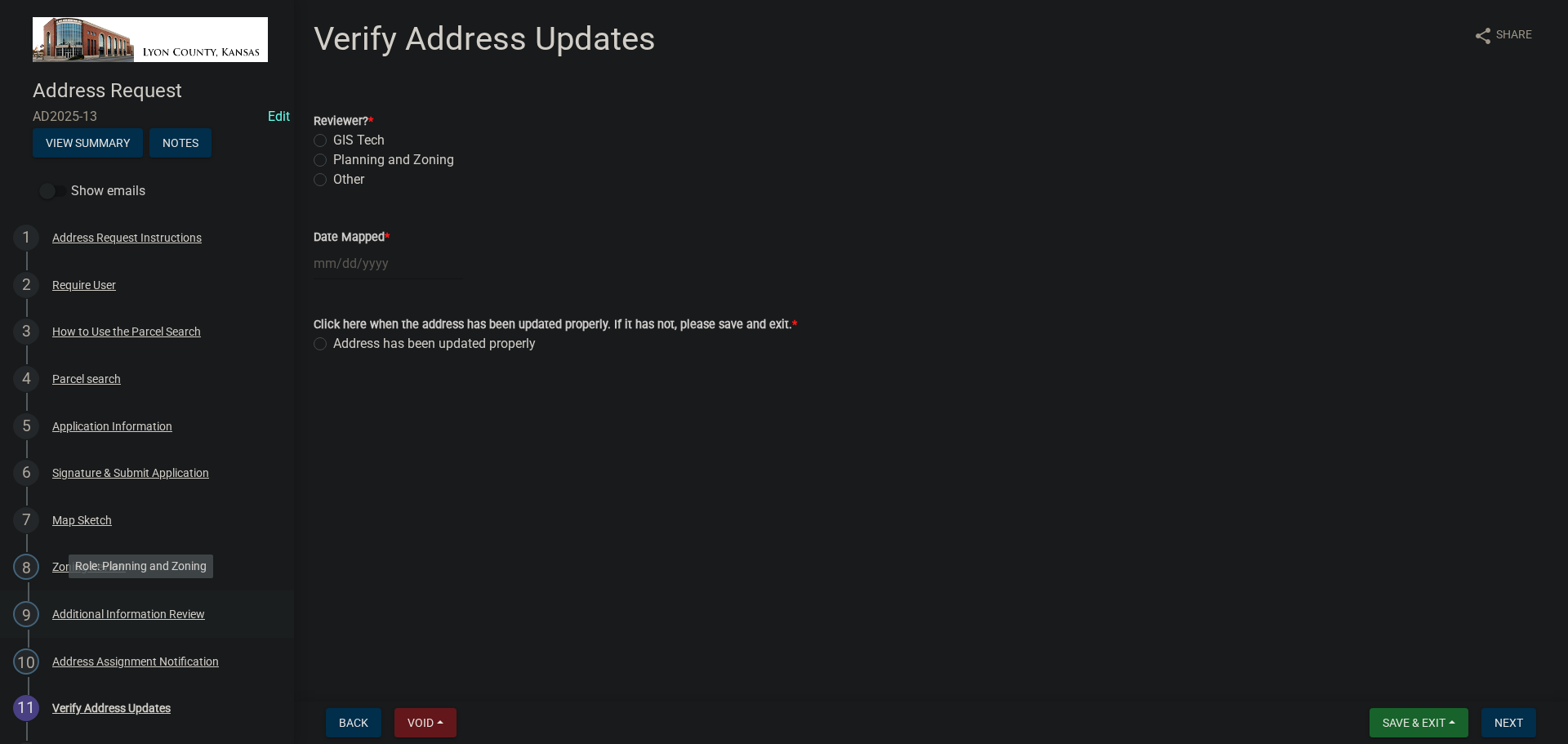
click at [75, 610] on div "Additional Information Review" at bounding box center [128, 614] width 152 height 11
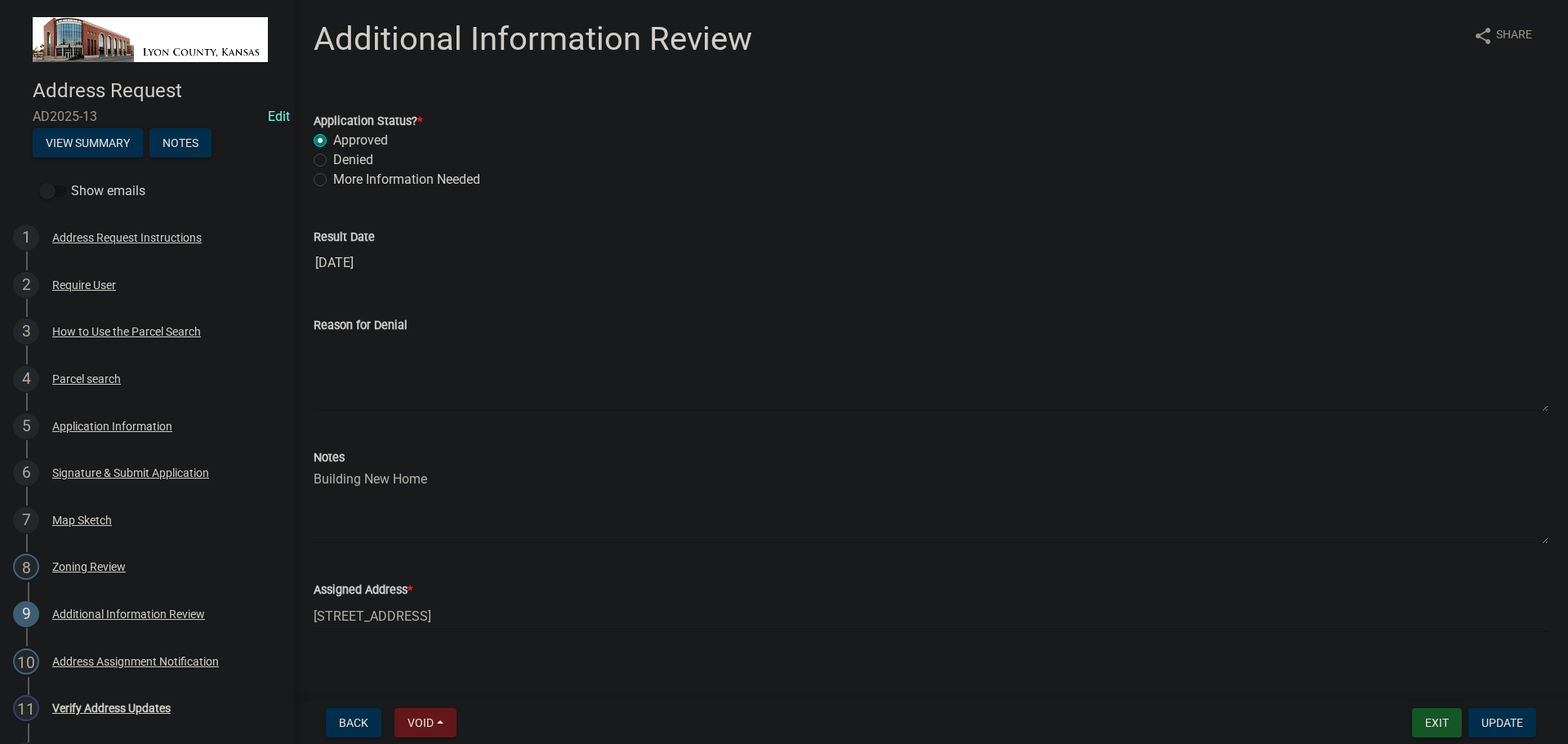
click at [1434, 732] on button "Exit" at bounding box center [1437, 723] width 50 height 29
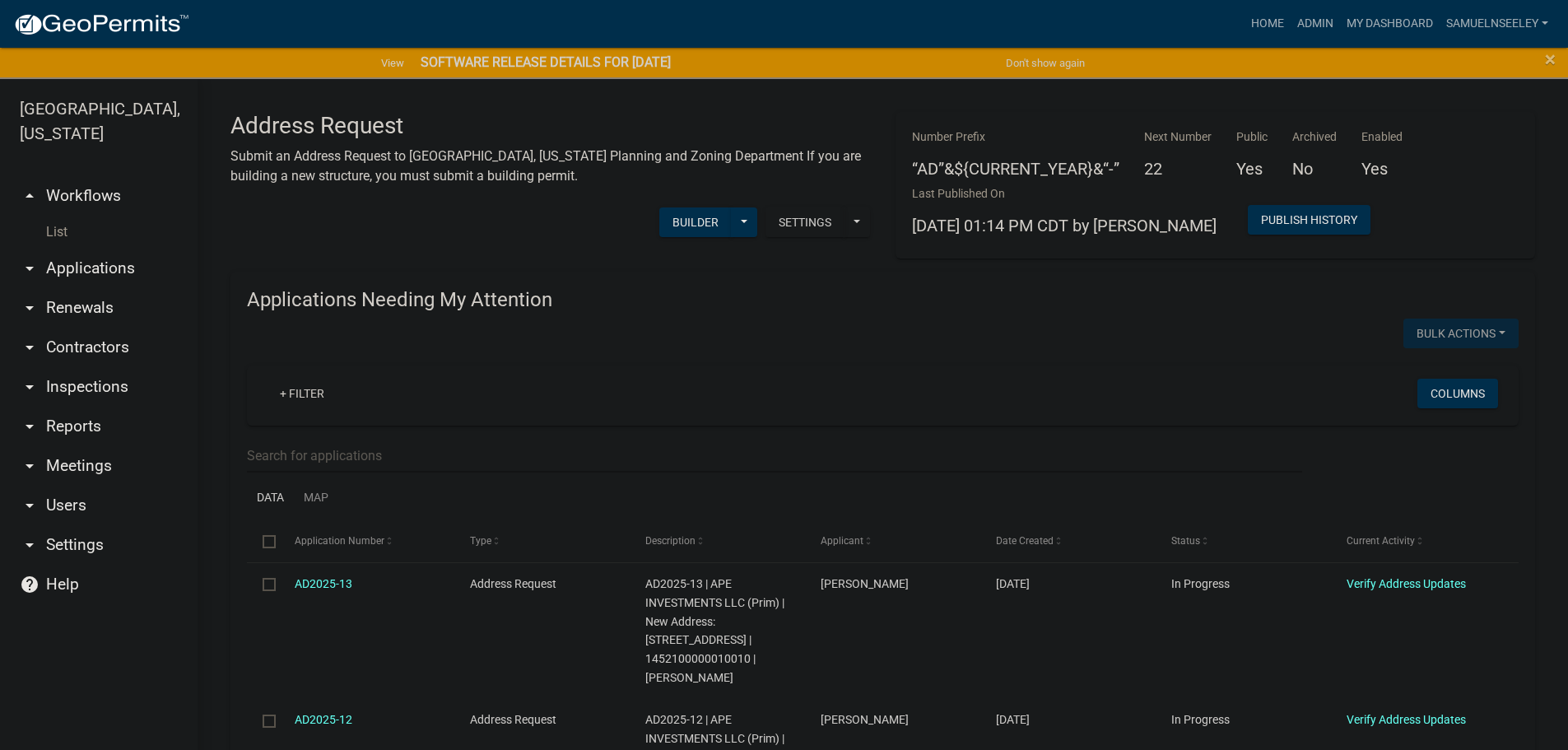
click at [47, 216] on link "List" at bounding box center [98, 232] width 198 height 33
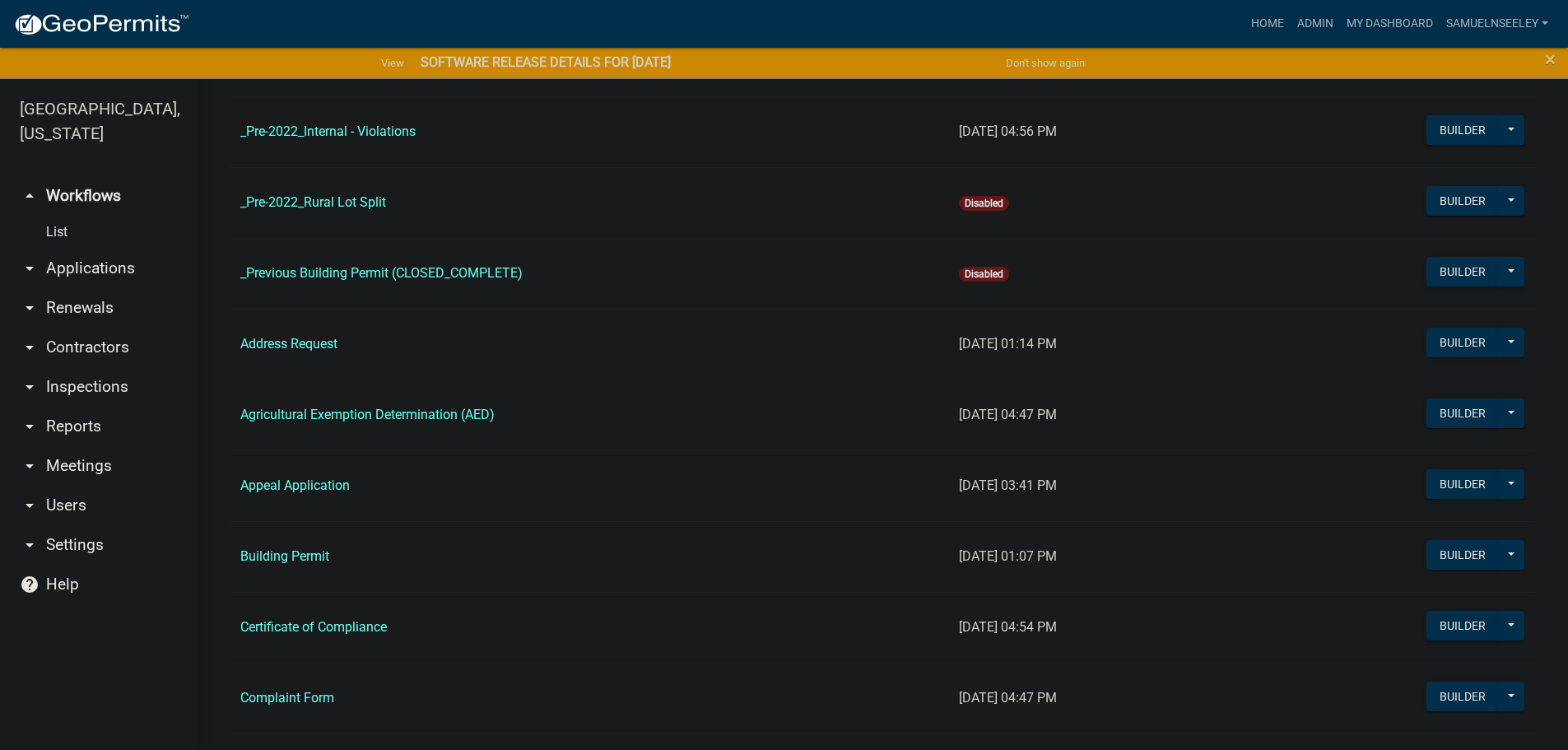
scroll to position [495, 0]
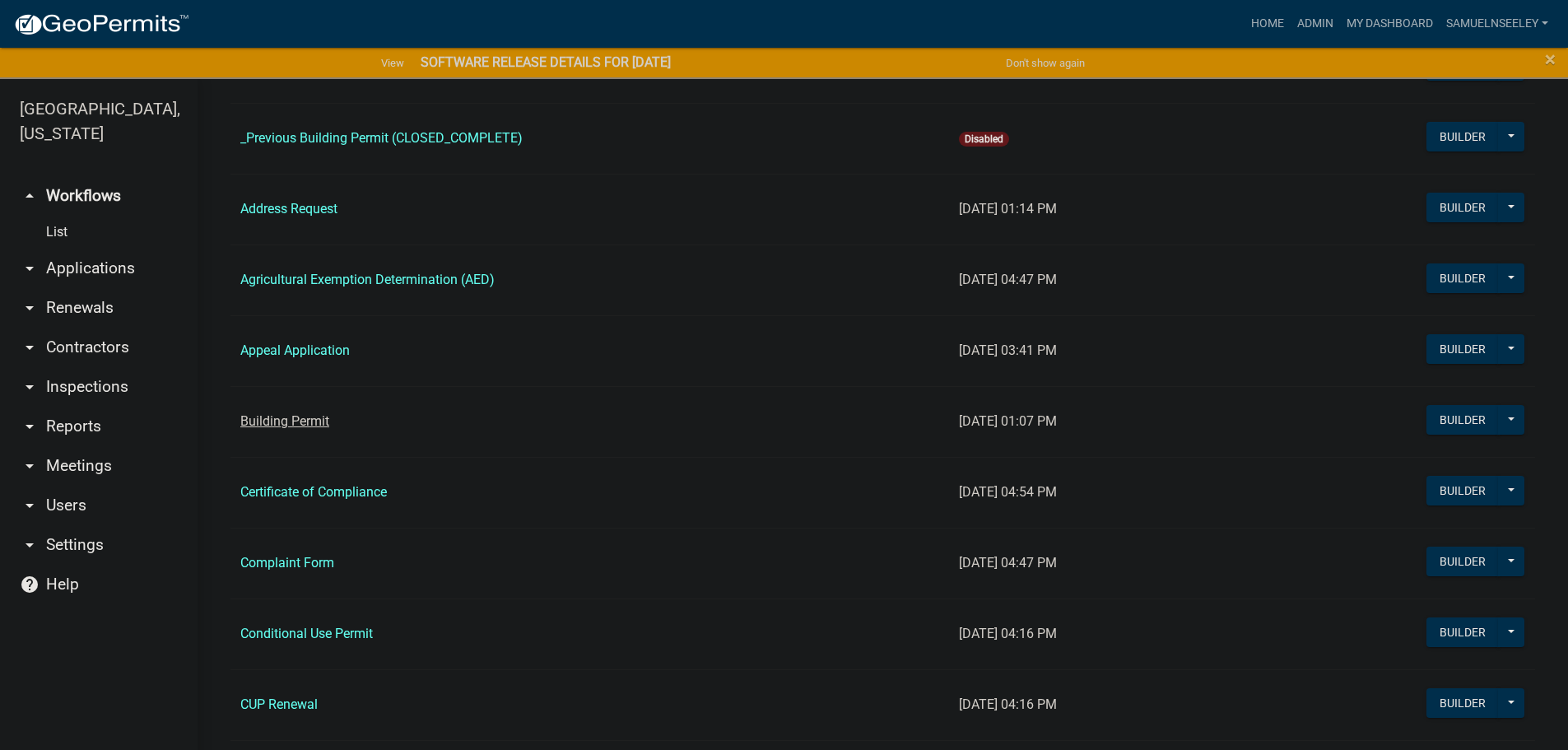
click at [286, 424] on link "Building Permit" at bounding box center [285, 421] width 89 height 16
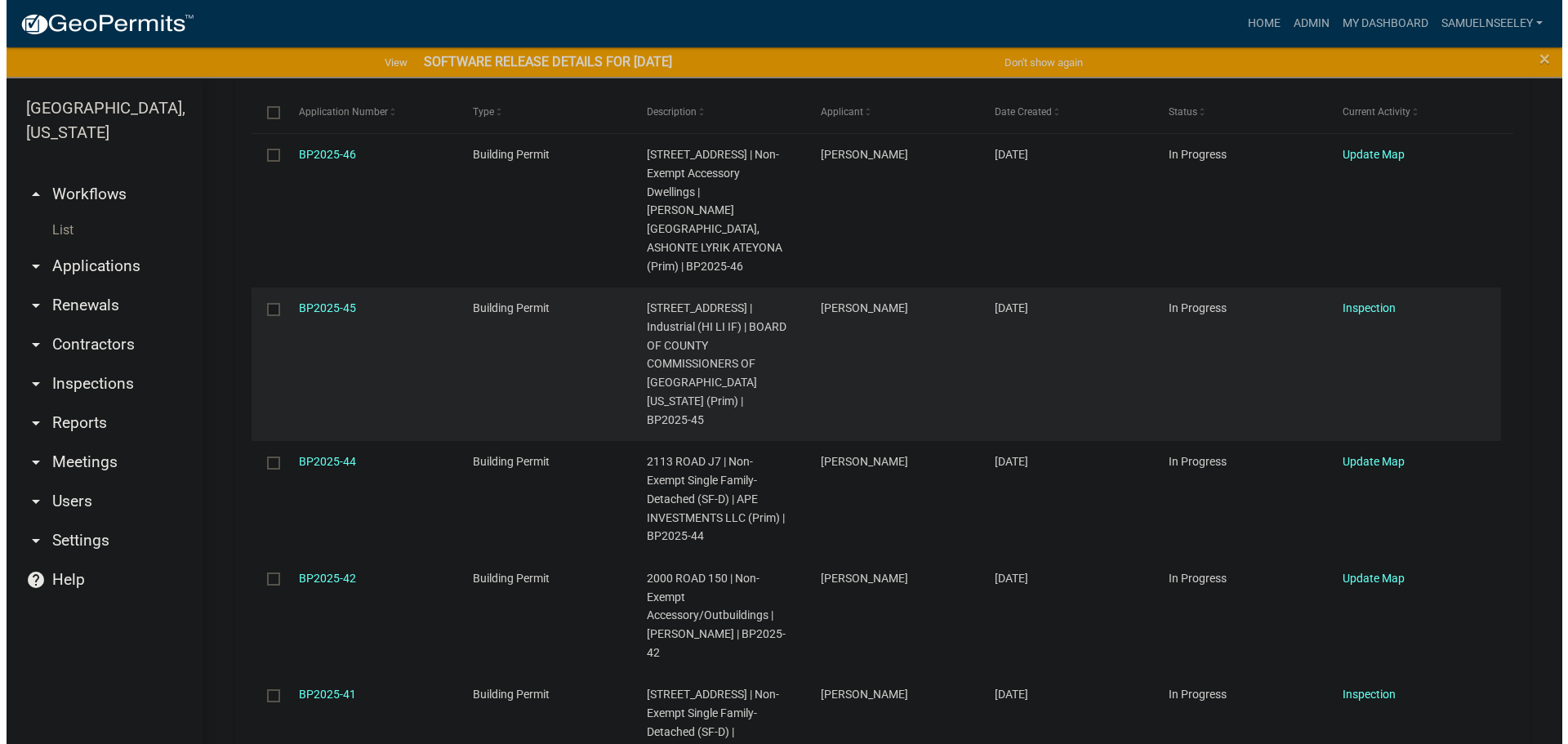
scroll to position [491, 0]
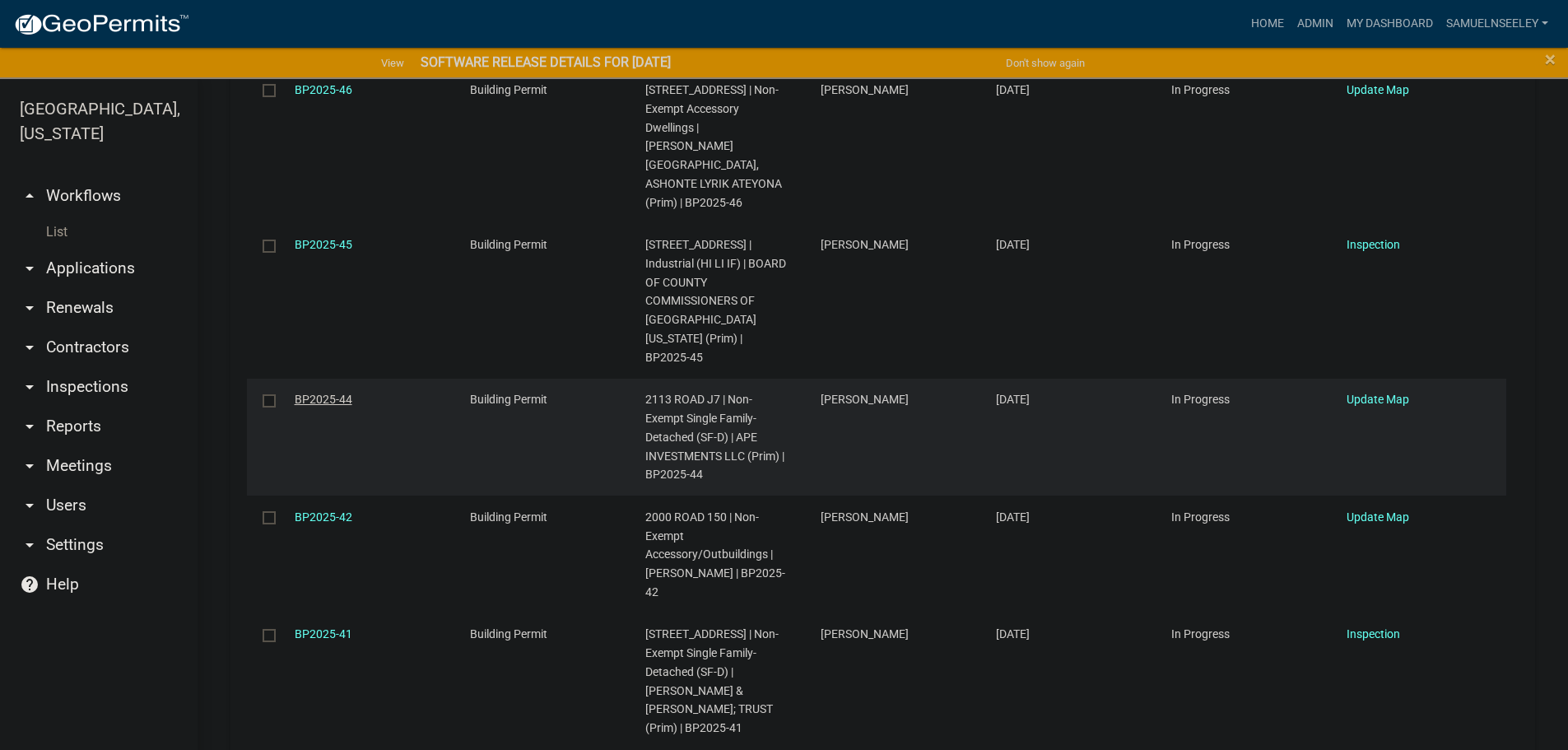
click at [318, 393] on link "BP2025-44" at bounding box center [323, 399] width 58 height 13
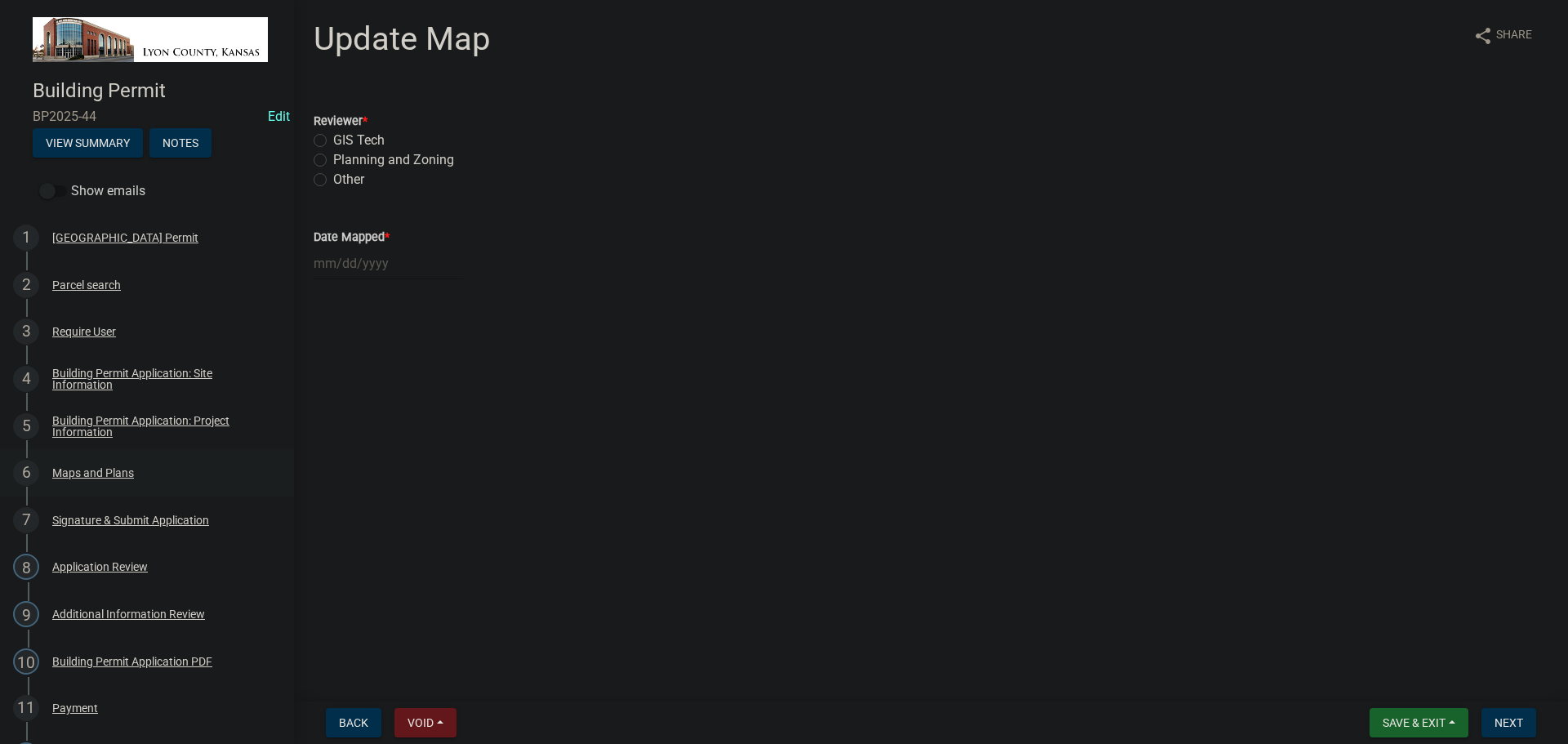
click at [72, 470] on div "Maps and Plans" at bounding box center [92, 473] width 81 height 11
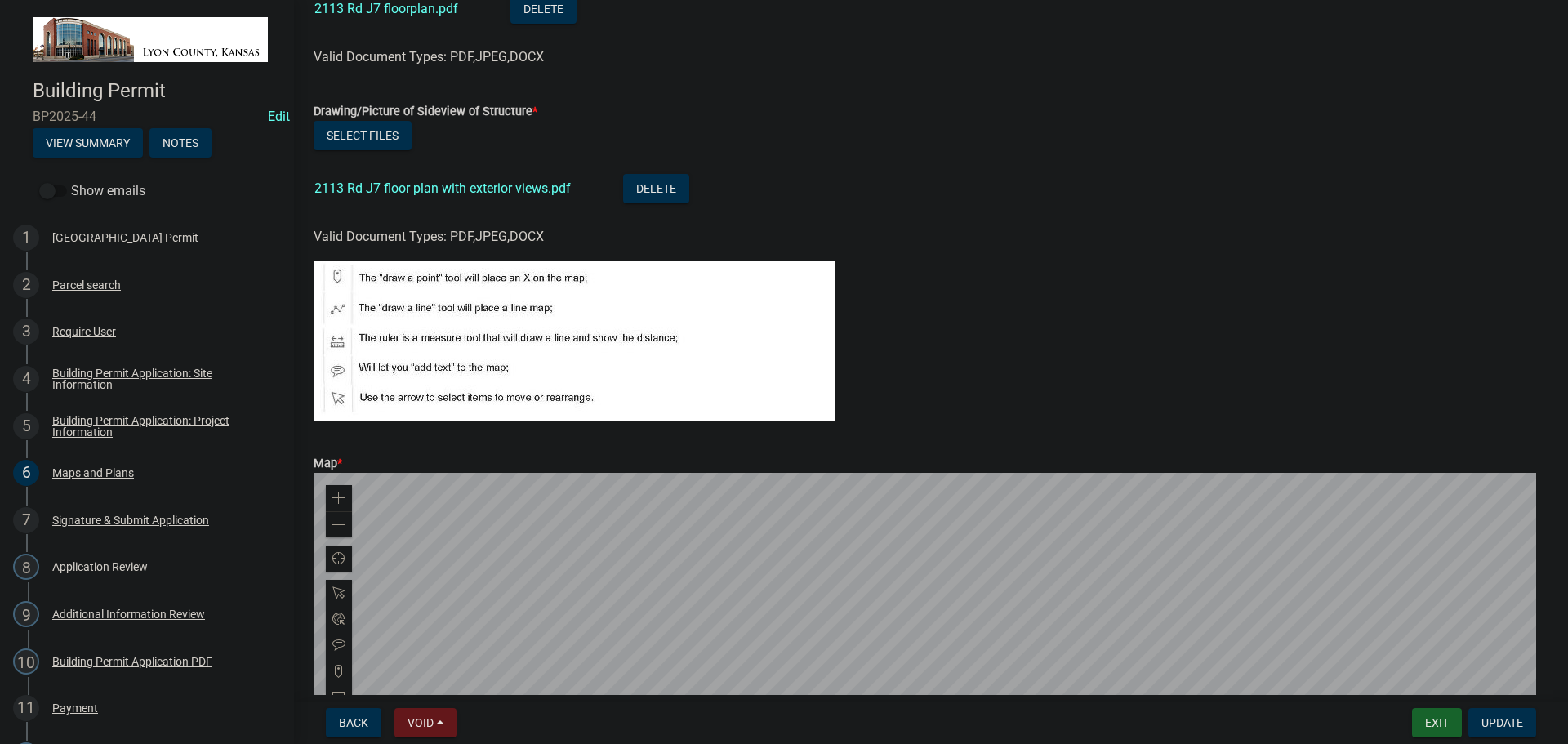
scroll to position [491, 0]
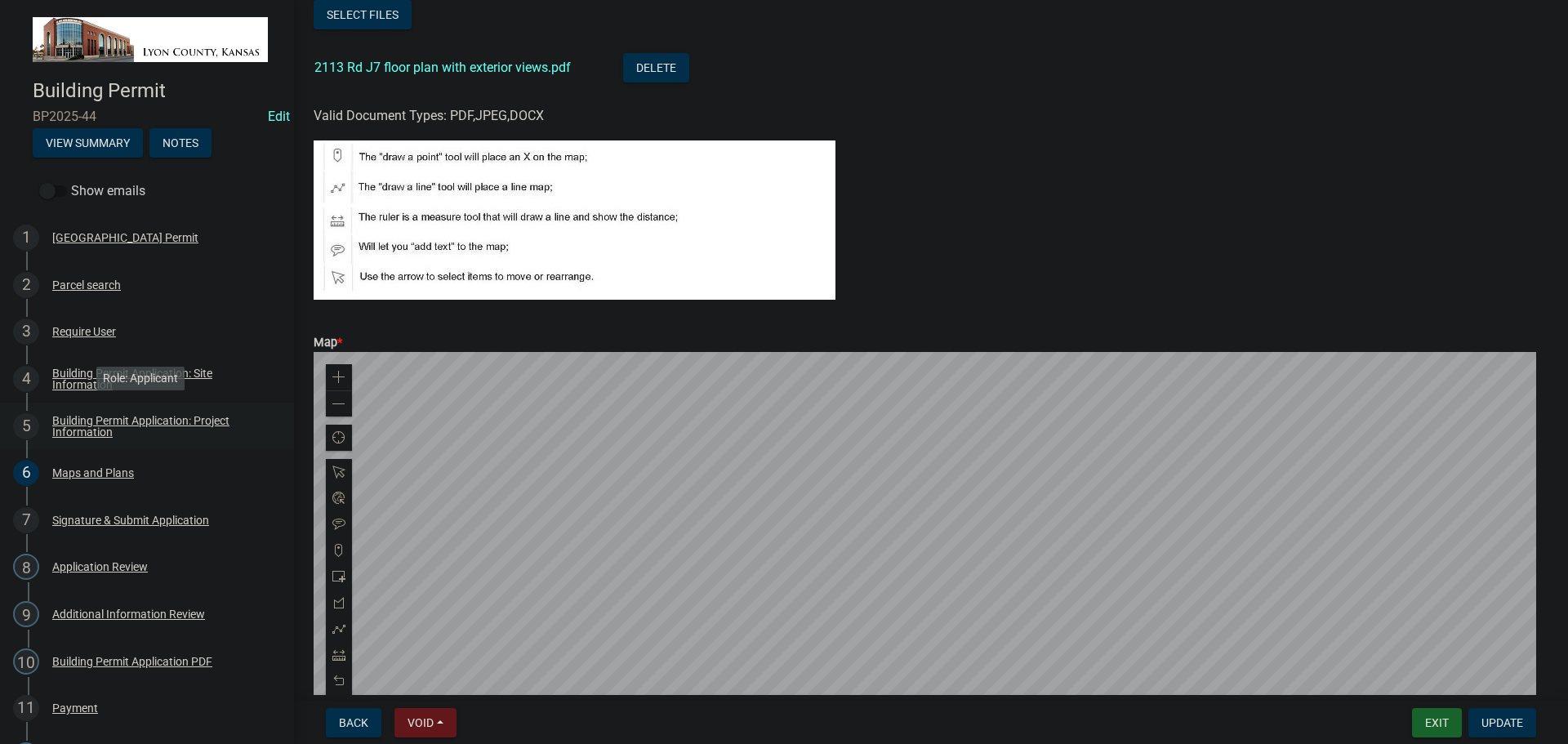
click at [77, 420] on div "Building Permit Application: Project Information" at bounding box center [160, 426] width 216 height 23
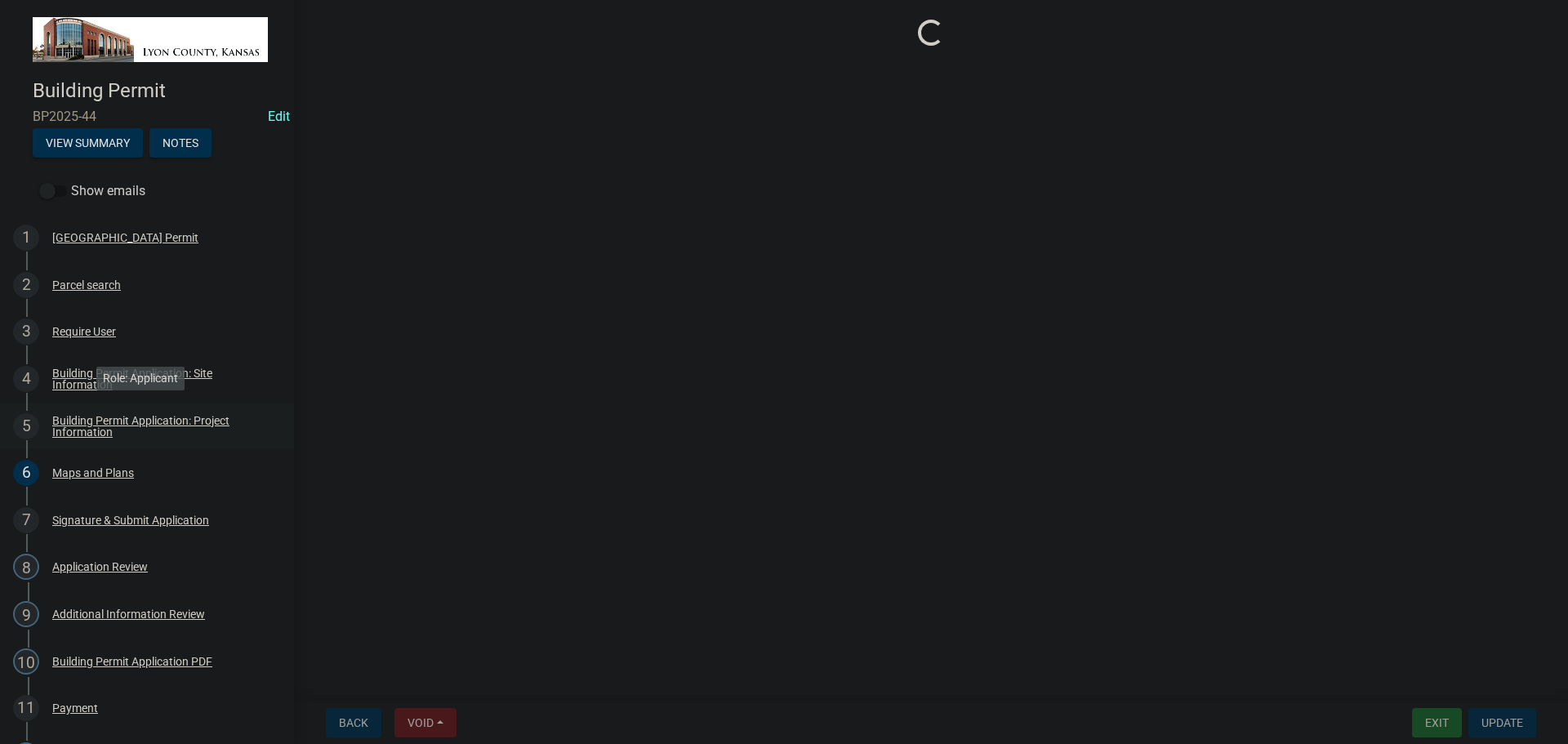
scroll to position [0, 0]
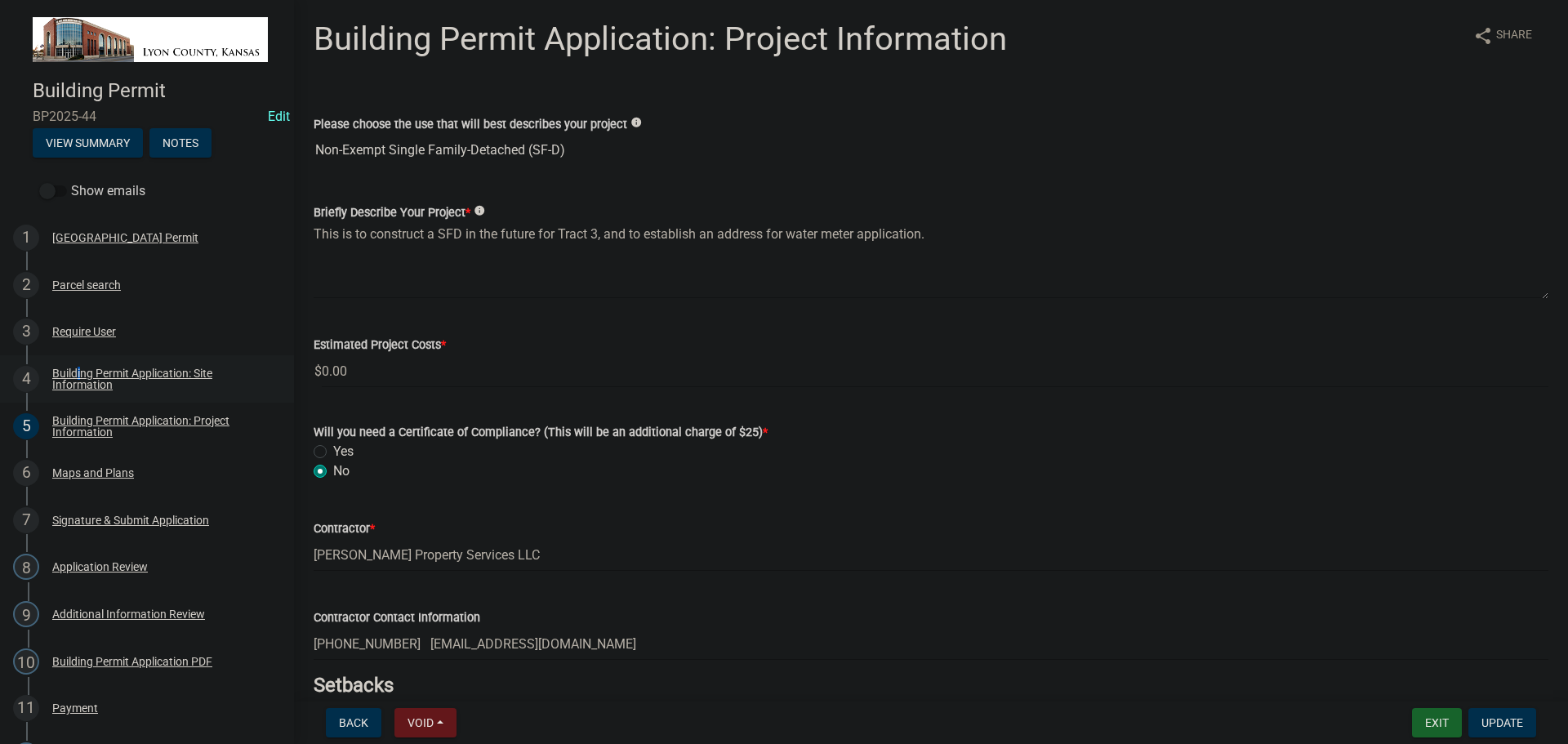
click at [75, 370] on div "Building Permit Application: Site Information" at bounding box center [160, 378] width 216 height 23
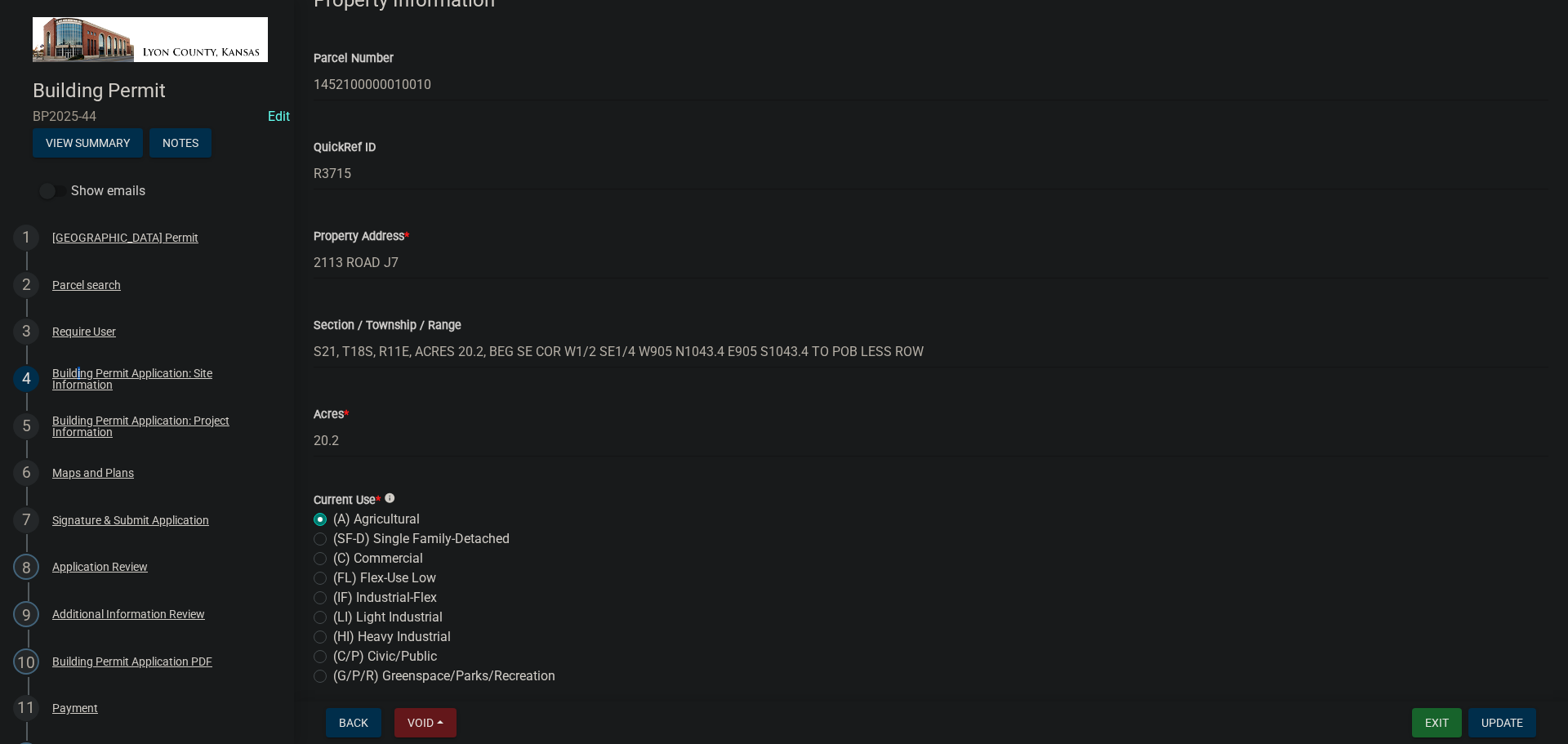
scroll to position [408, 0]
click at [342, 260] on input "2113 ROAD J7" at bounding box center [930, 260] width 1235 height 33
type input "[GEOGRAPHIC_DATA]"
click at [1499, 724] on span "Update" at bounding box center [1502, 723] width 42 height 13
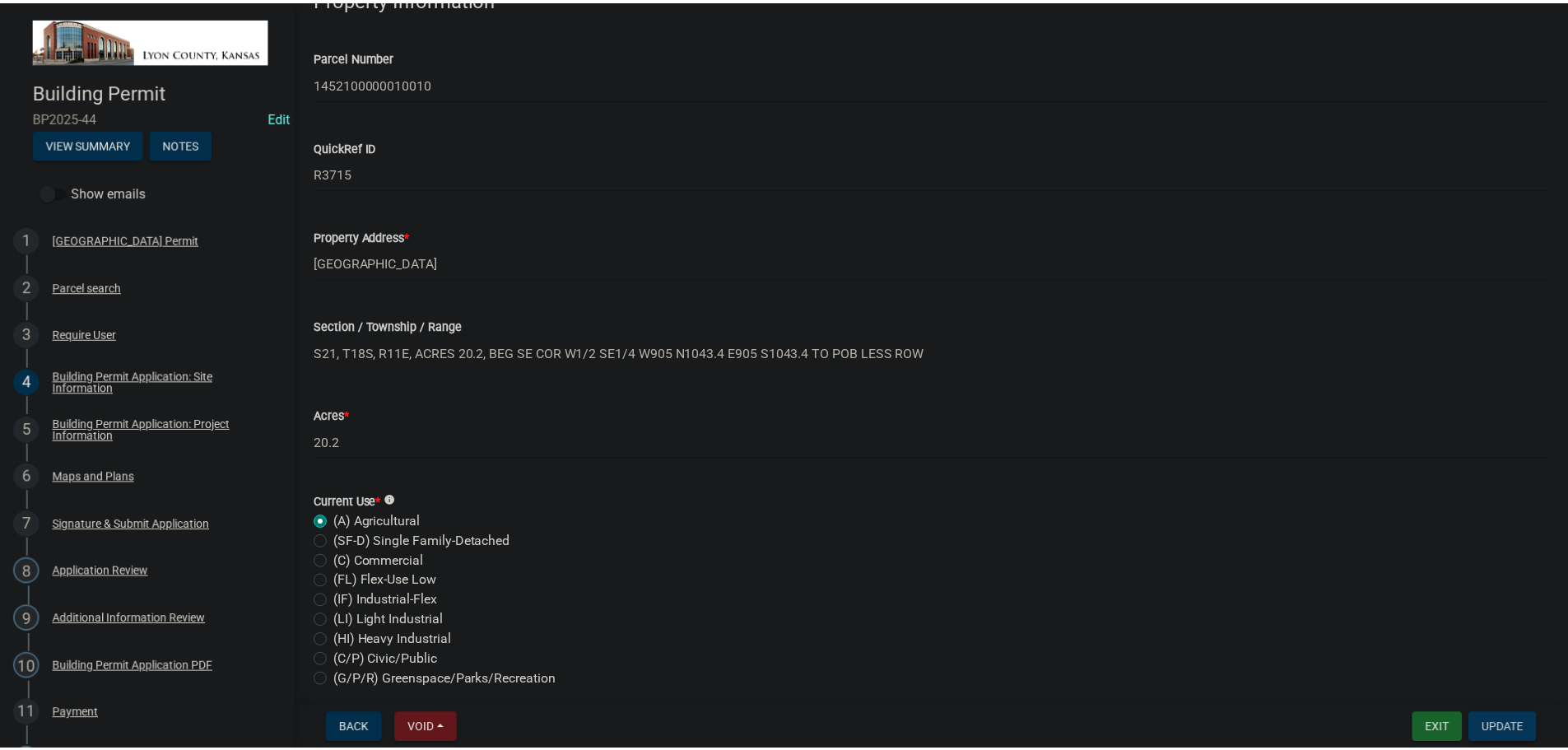
scroll to position [0, 0]
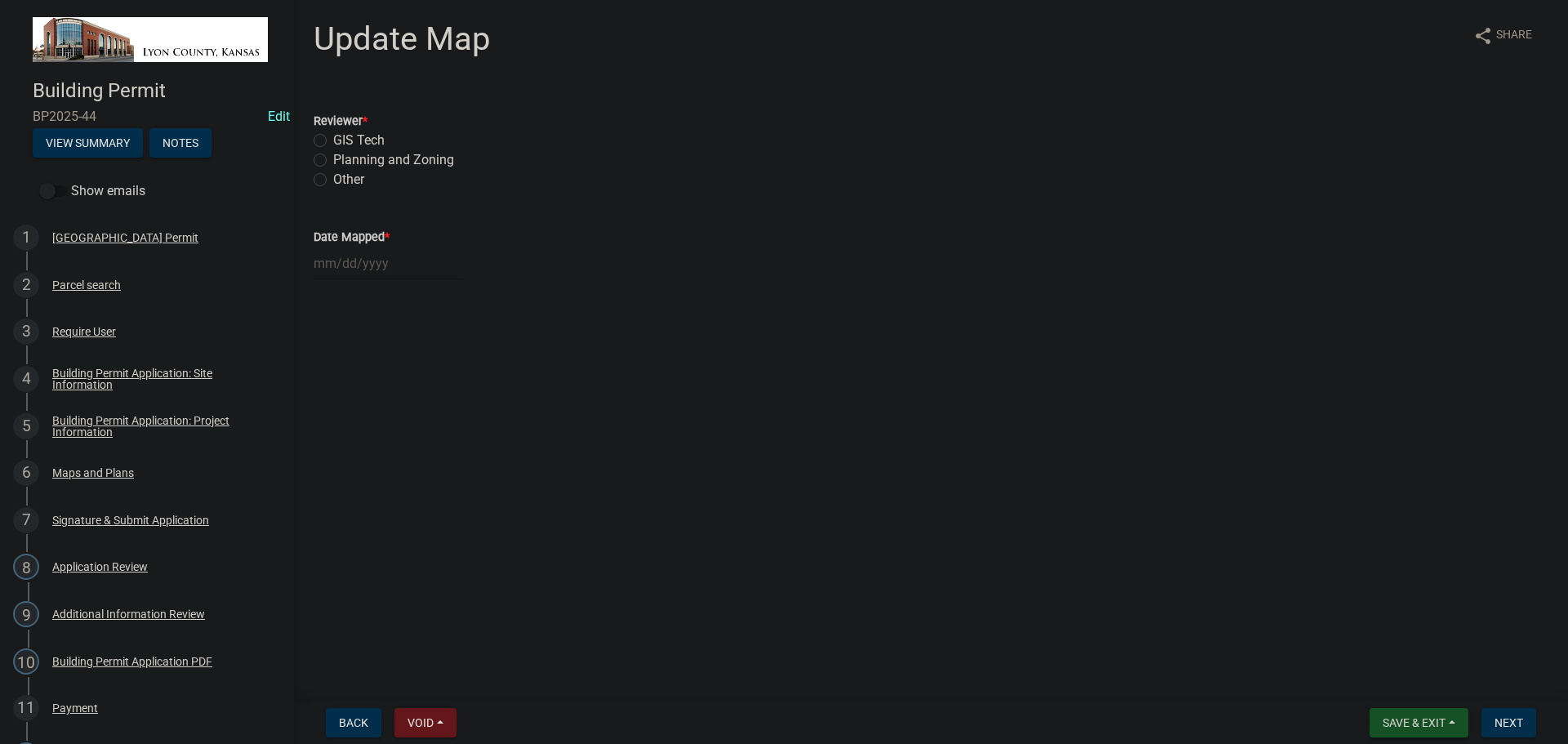
click at [1431, 723] on span "Save & Exit" at bounding box center [1414, 723] width 62 height 13
click at [1393, 678] on button "Save & Exit" at bounding box center [1403, 681] width 131 height 39
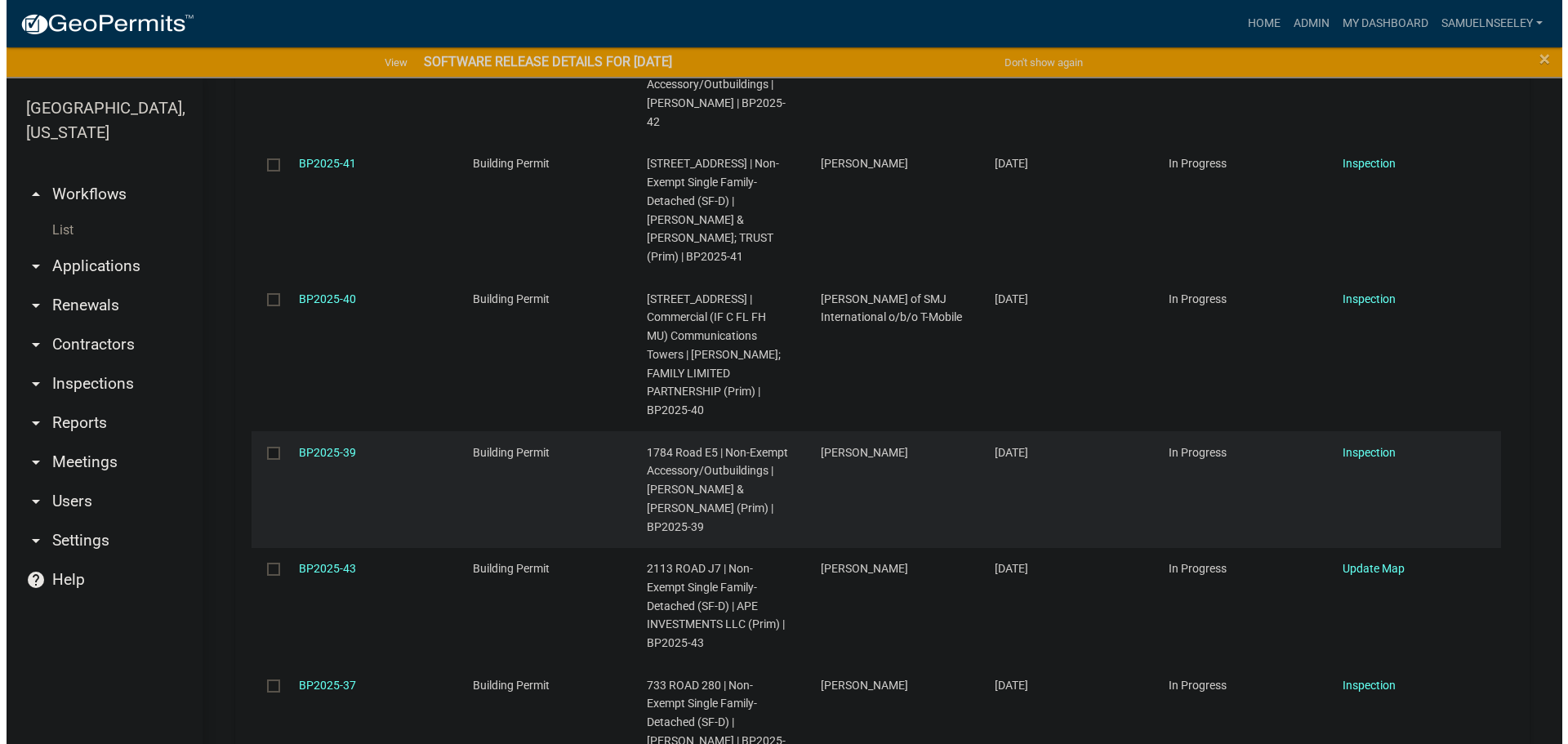
scroll to position [980, 0]
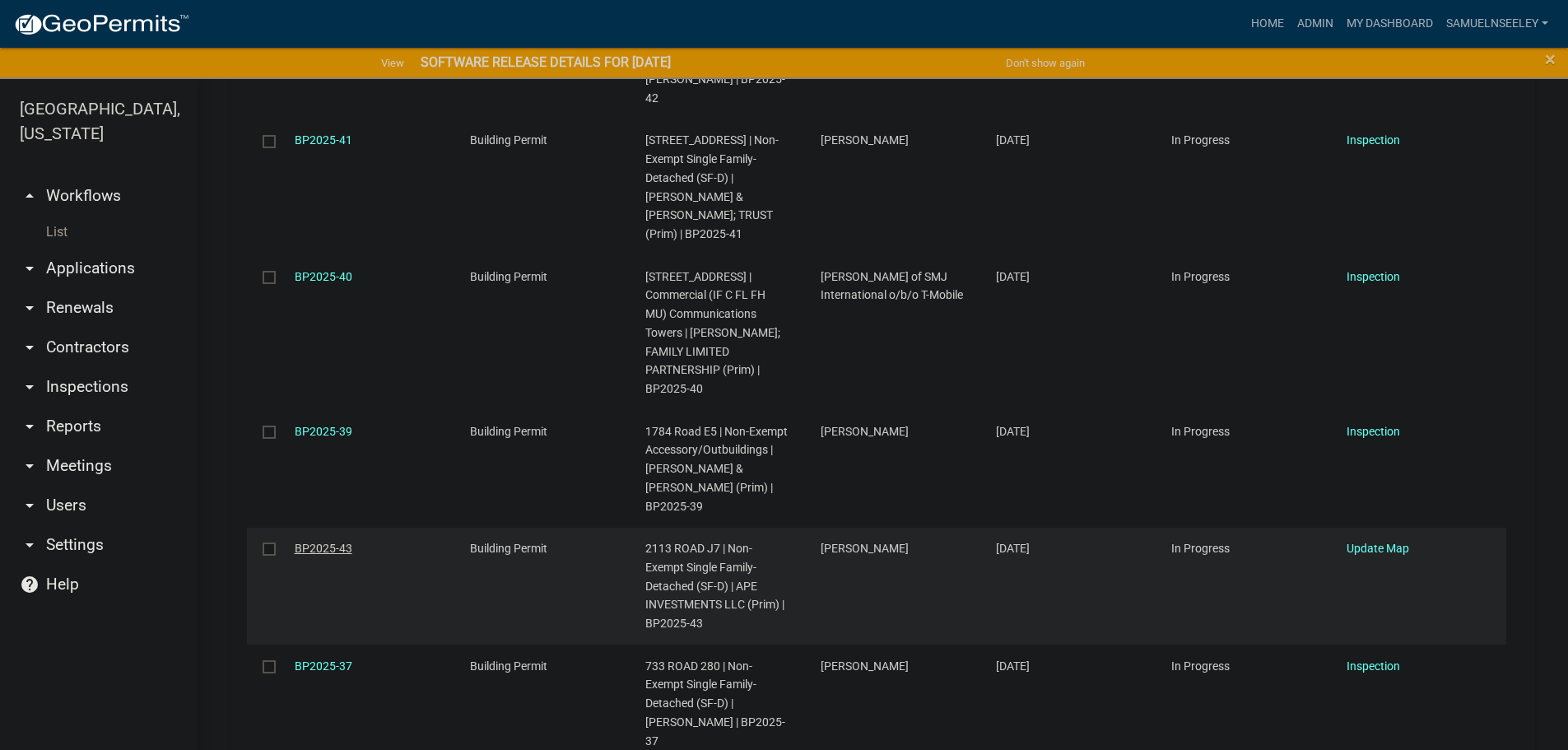
click at [317, 542] on link "BP2025-43" at bounding box center [323, 548] width 58 height 13
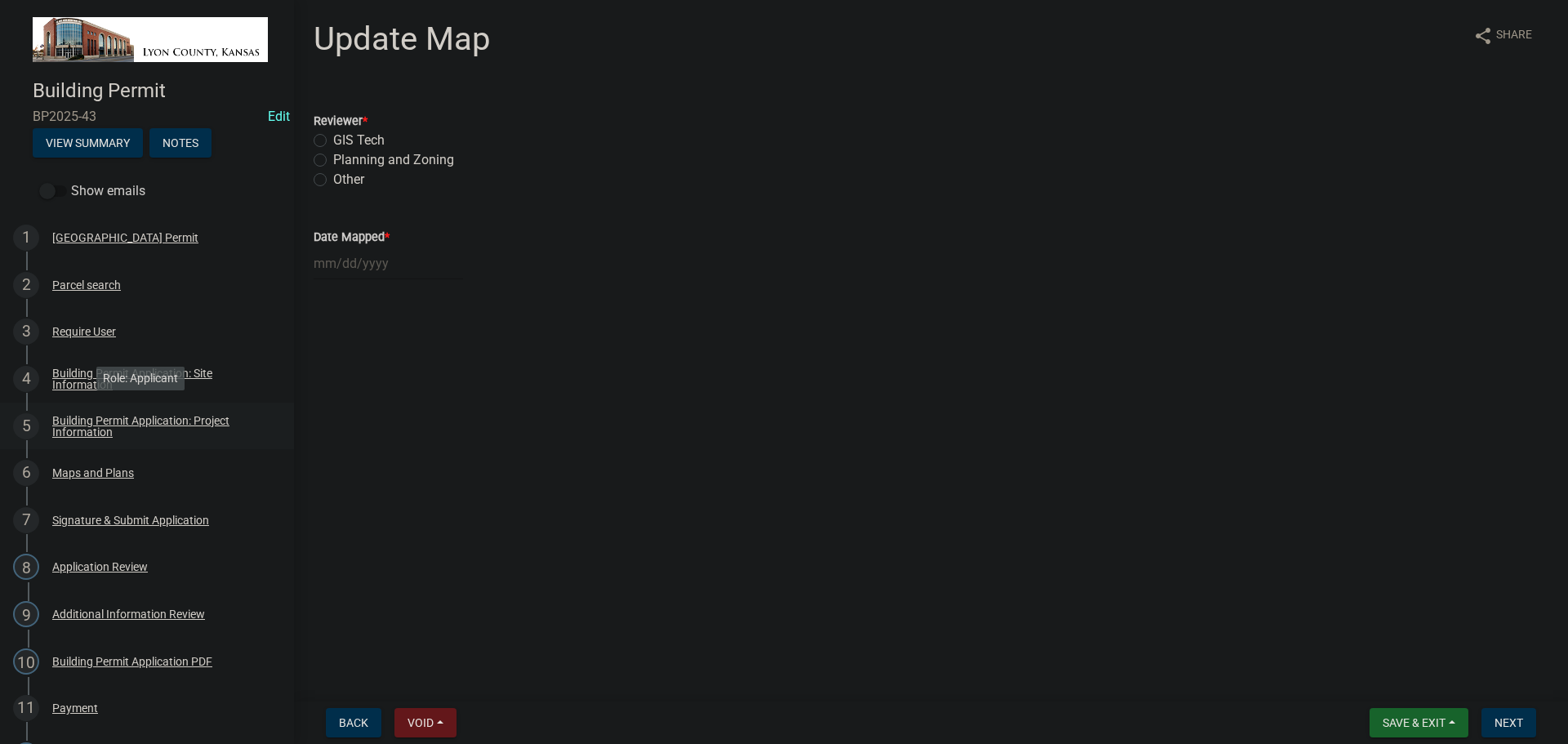
click at [68, 420] on div "Building Permit Application: Project Information" at bounding box center [160, 426] width 216 height 23
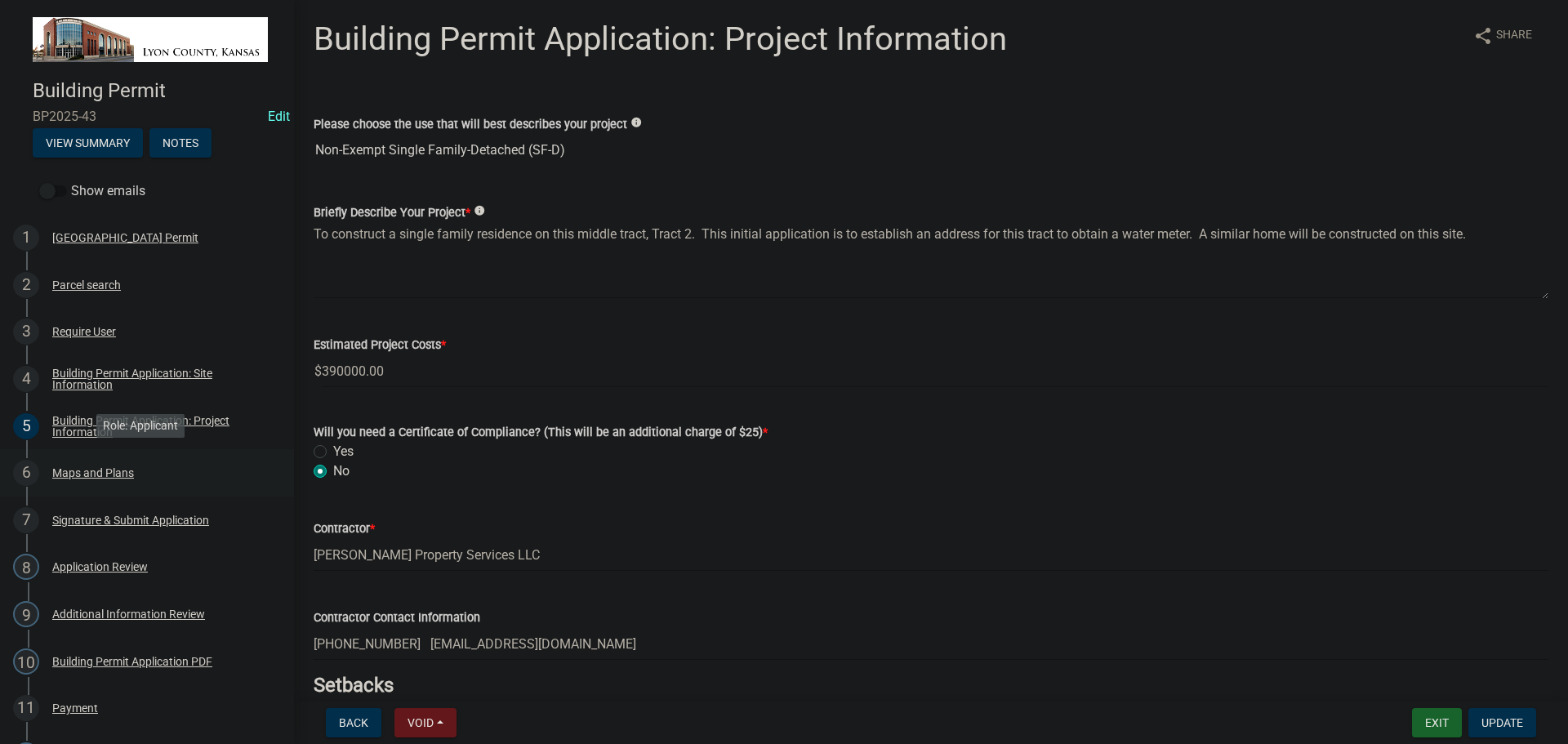
click at [66, 461] on div "6 Maps and Plans" at bounding box center [140, 473] width 255 height 27
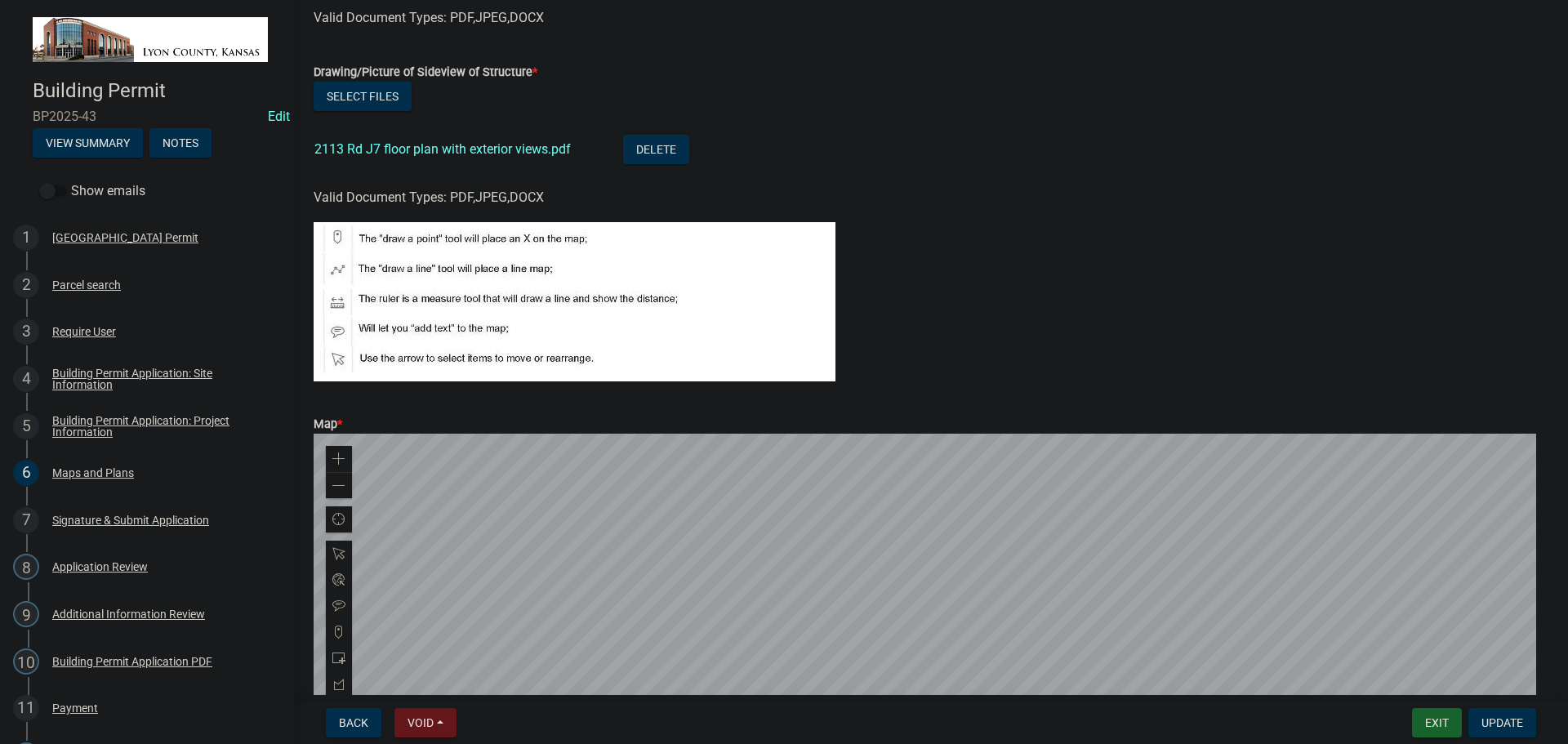
scroll to position [634, 0]
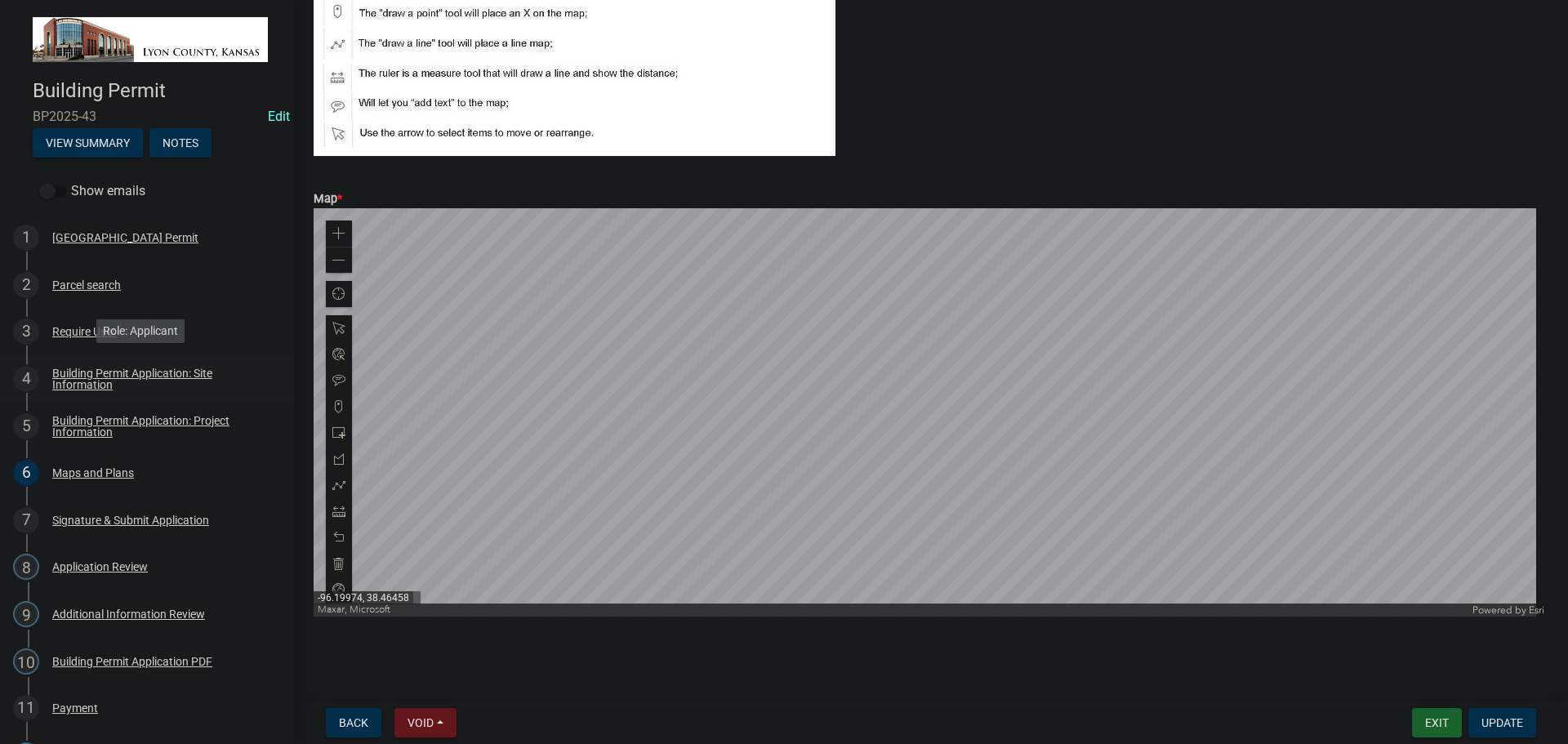
click at [83, 376] on div "Building Permit Application: Site Information" at bounding box center [160, 378] width 216 height 23
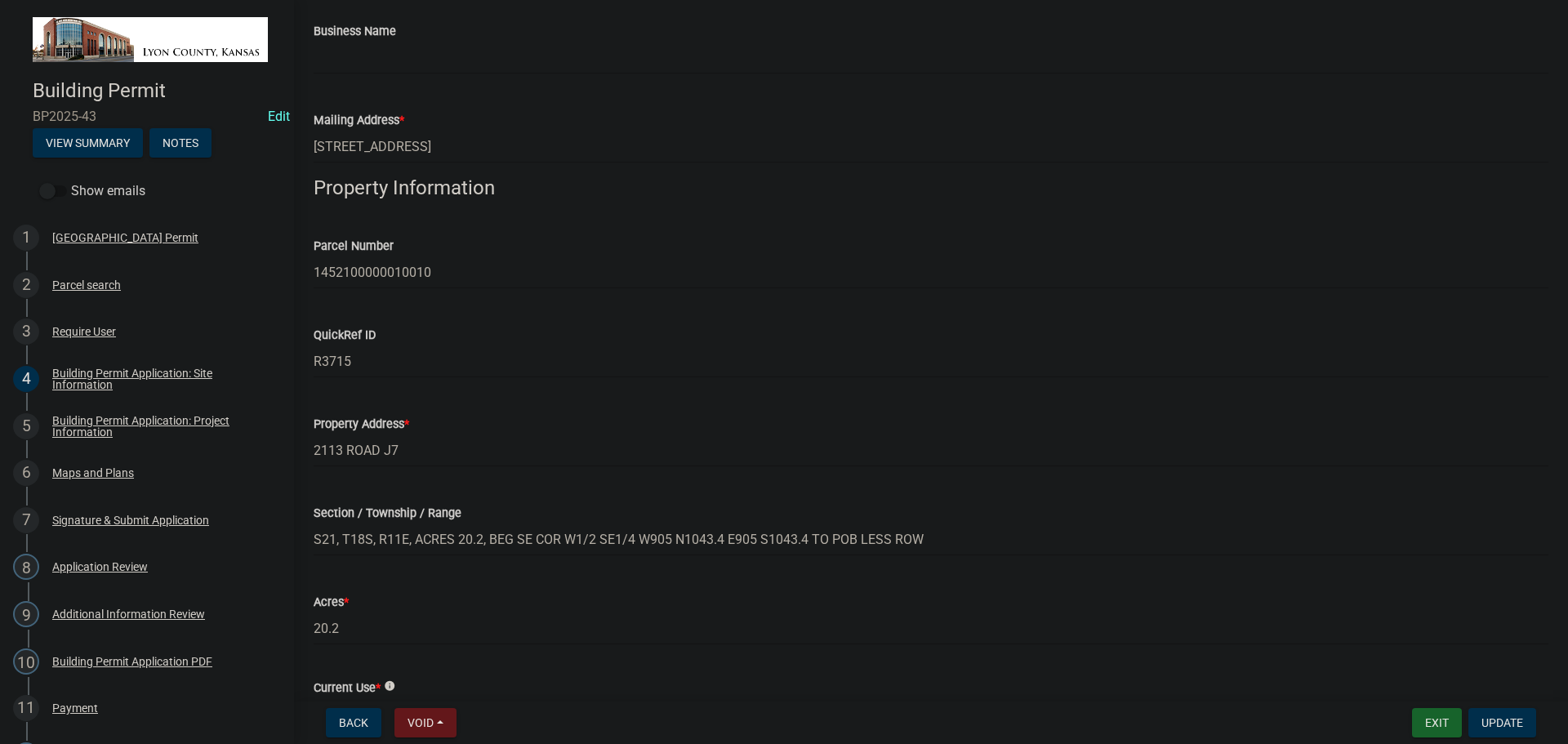
scroll to position [327, 0]
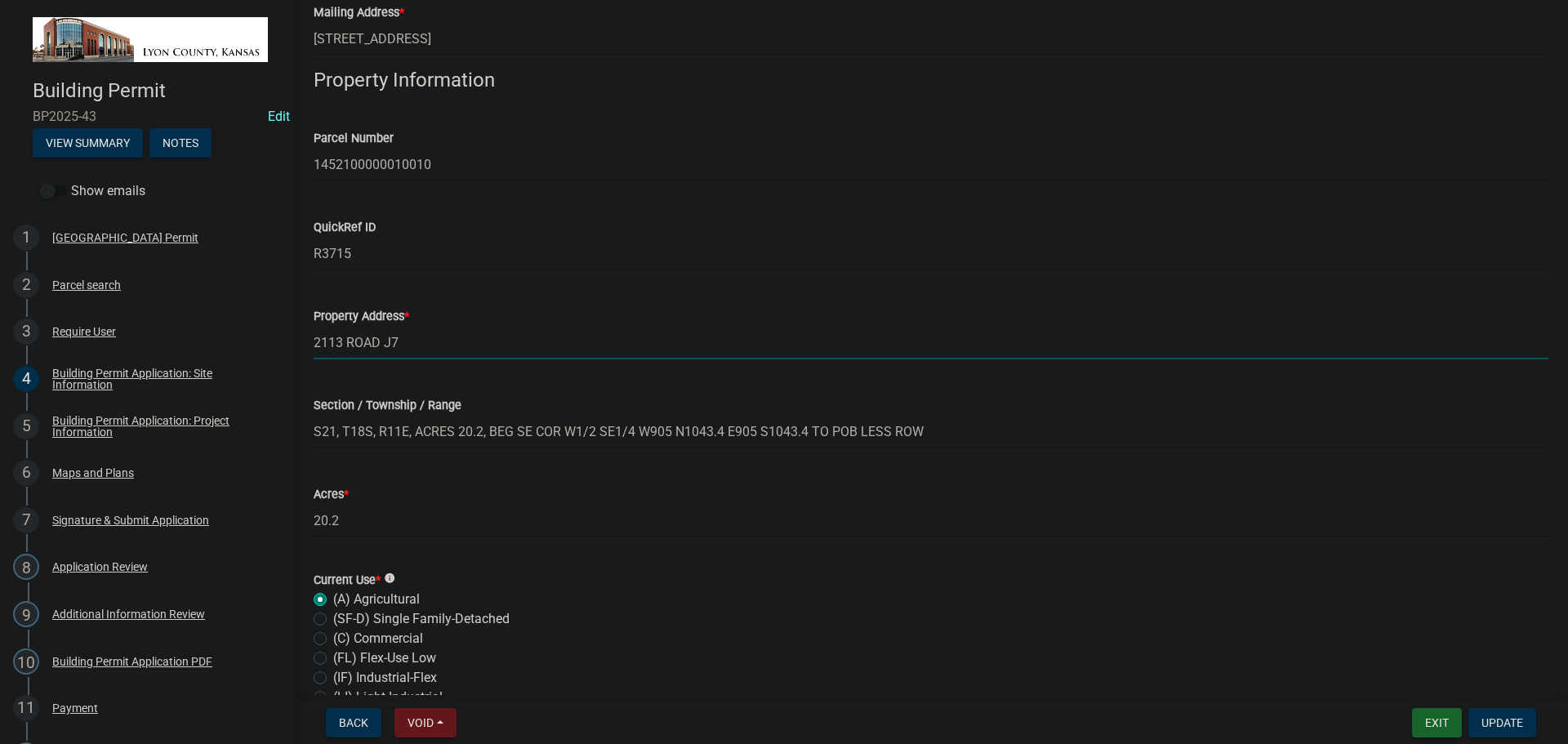
click at [341, 342] on input "2113 ROAD J7" at bounding box center [930, 342] width 1235 height 33
type input "[STREET_ADDRESS]"
click at [1499, 724] on span "Update" at bounding box center [1502, 723] width 42 height 13
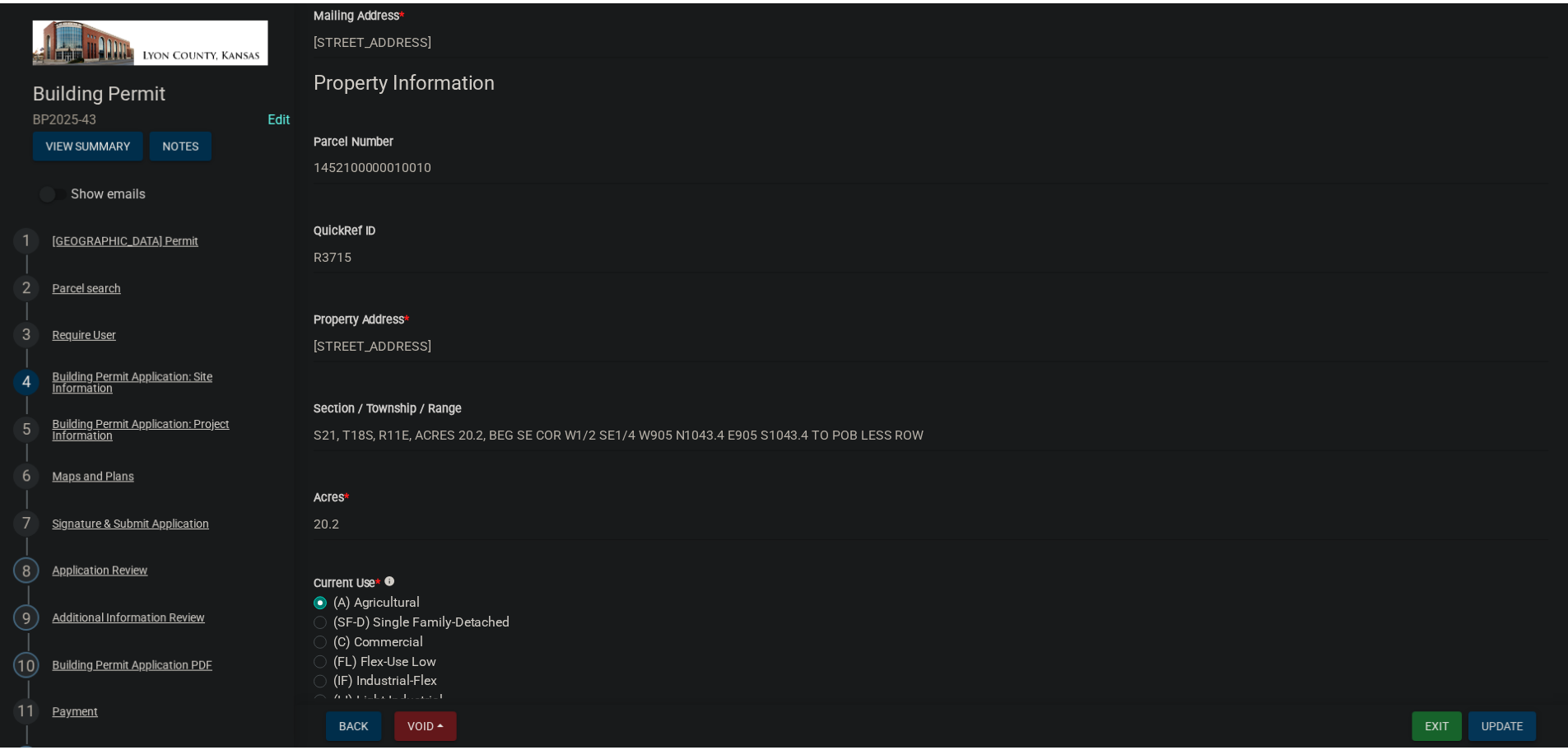
scroll to position [0, 0]
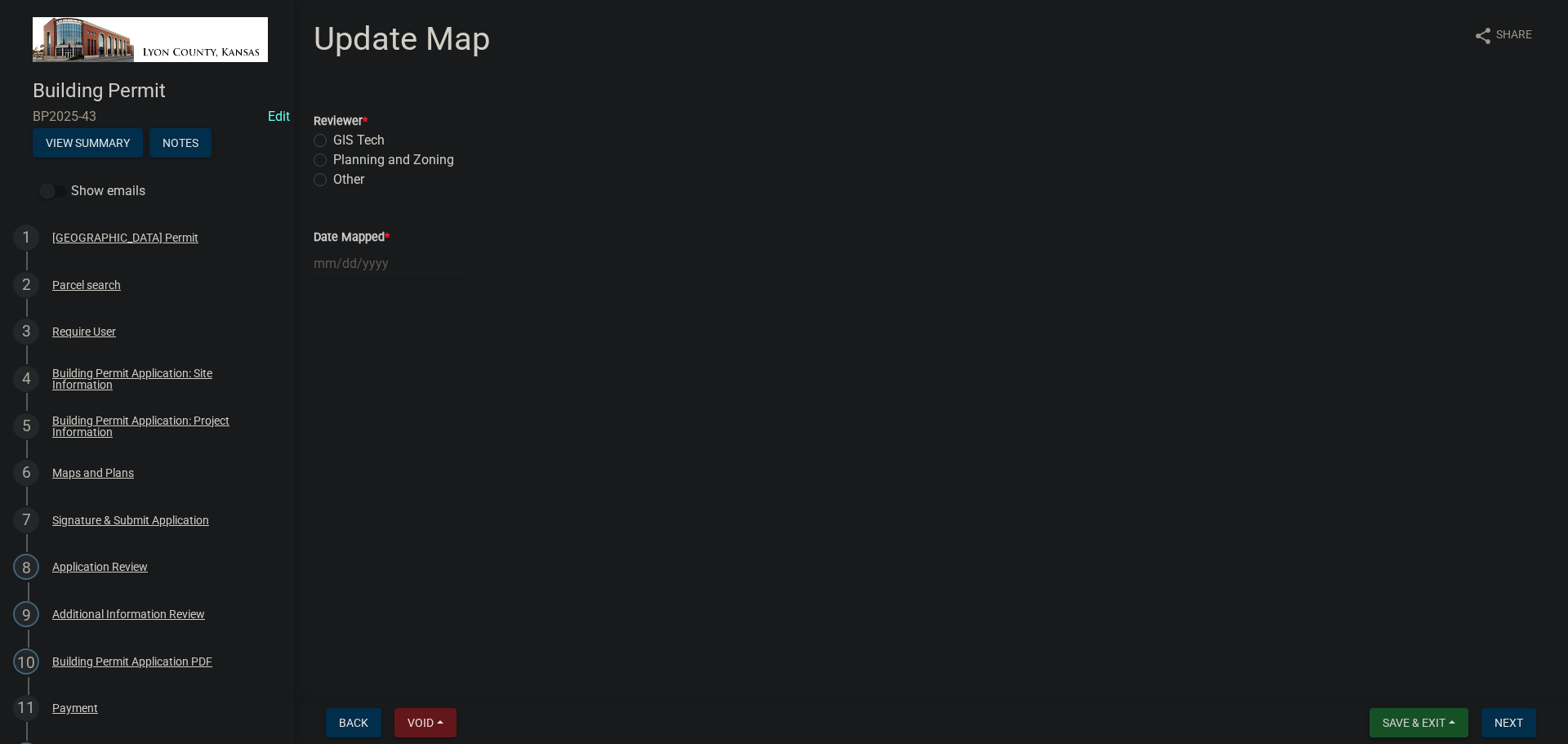
click at [1399, 716] on button "Save & Exit" at bounding box center [1418, 723] width 98 height 29
click at [1385, 689] on button "Save & Exit" at bounding box center [1403, 681] width 131 height 39
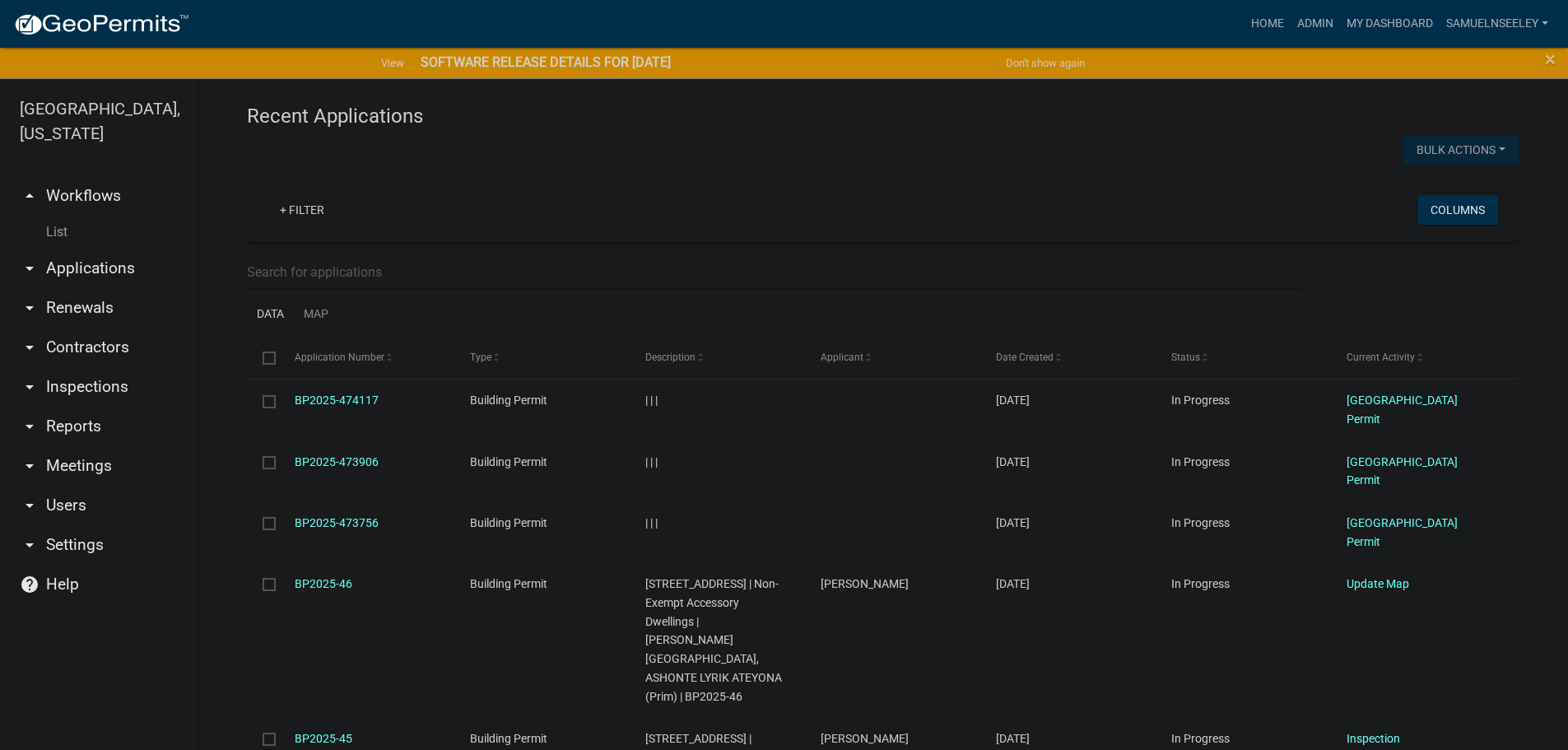
scroll to position [1976, 0]
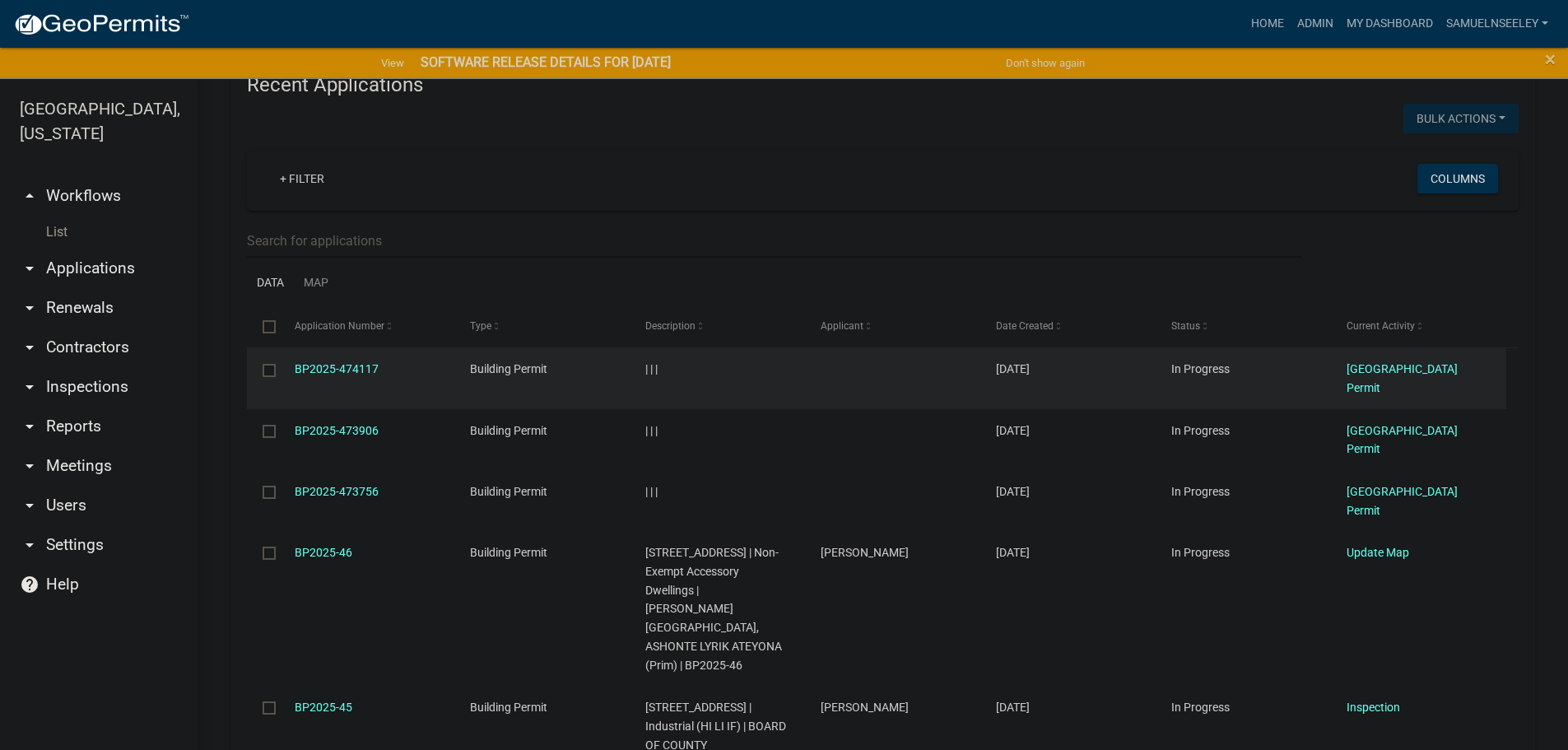
click at [264, 364] on input "checkbox" at bounding box center [267, 369] width 10 height 10
checkbox input "true"
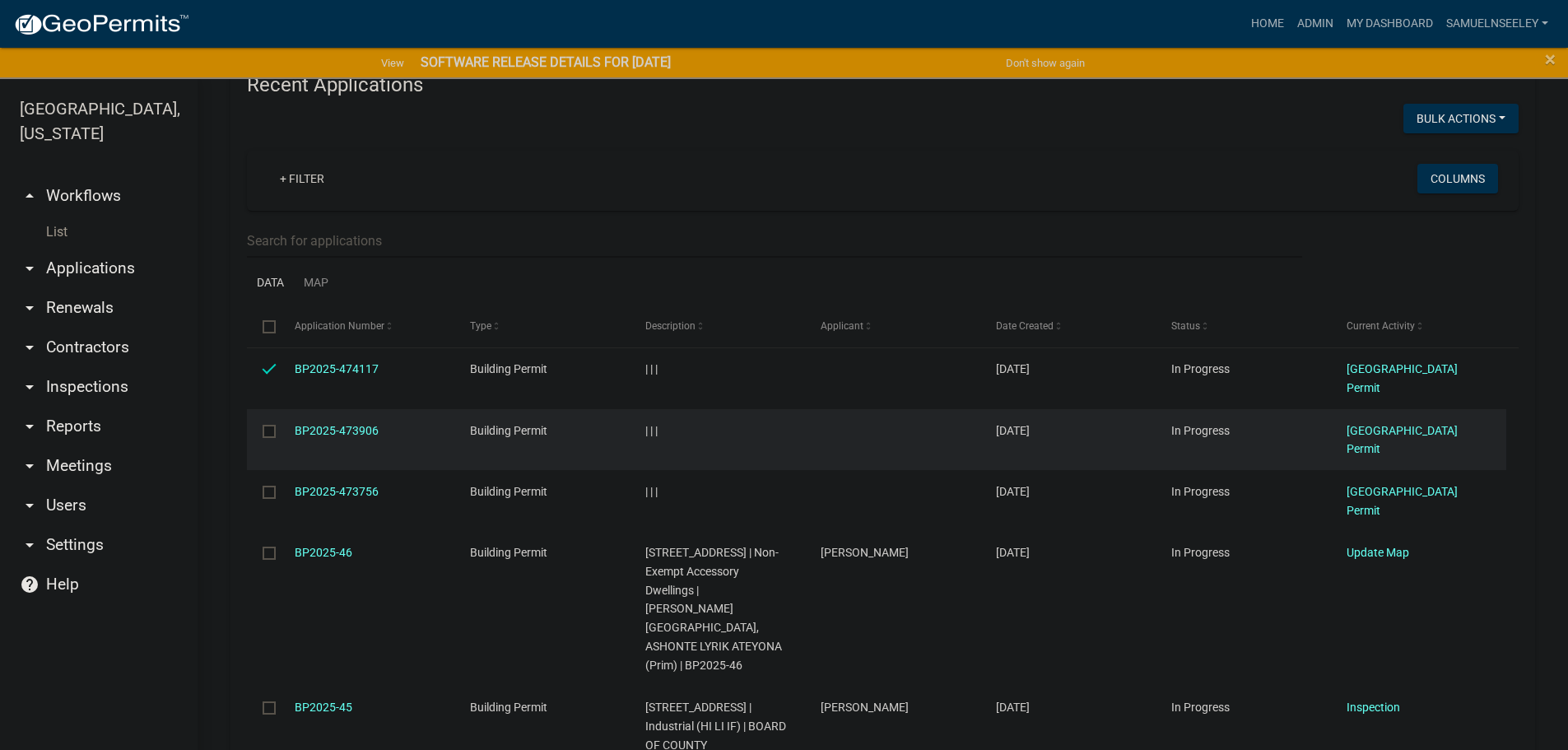
click at [269, 425] on input "checkbox" at bounding box center [267, 430] width 10 height 10
checkbox input "true"
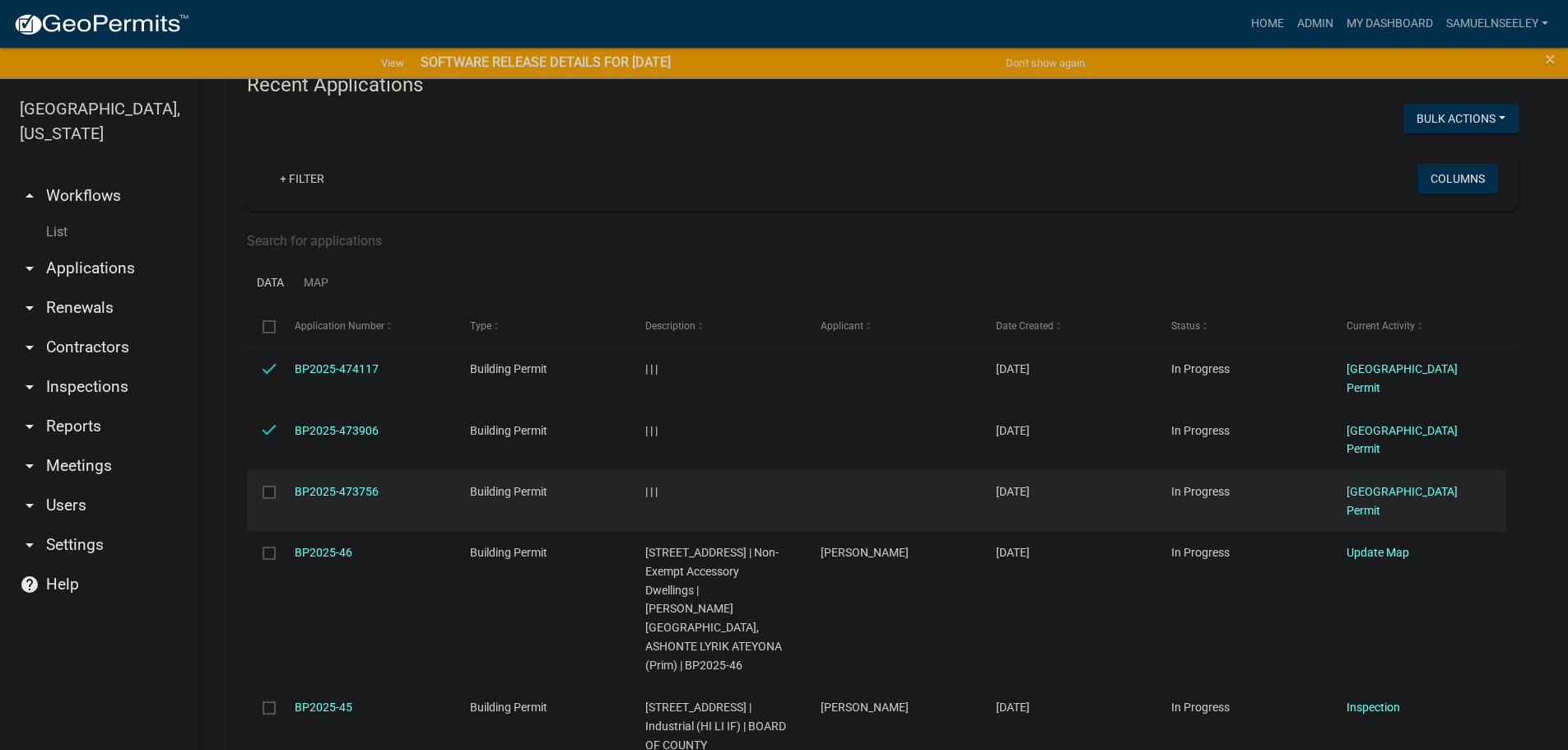
click at [269, 486] on input "checkbox" at bounding box center [267, 491] width 10 height 10
checkbox input "true"
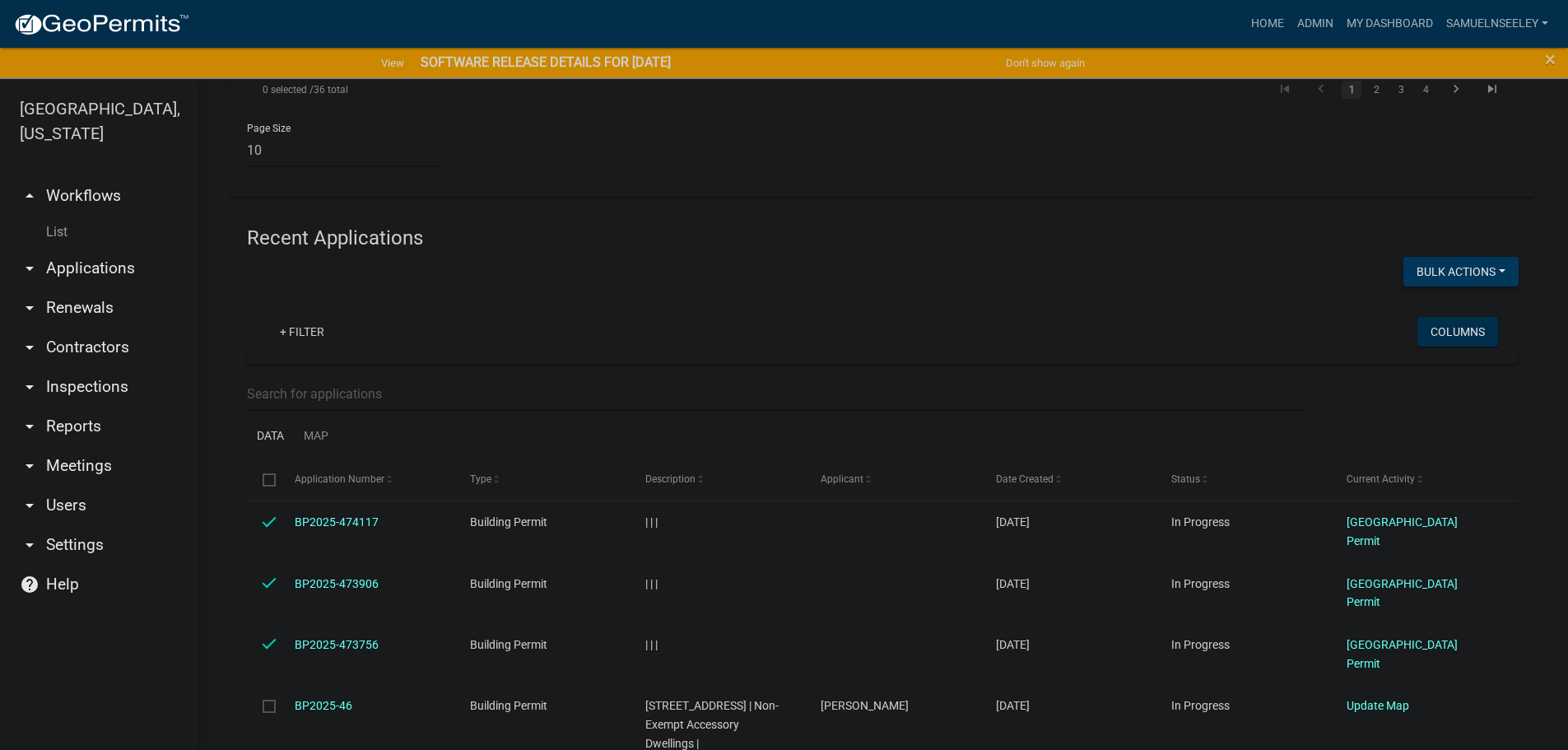
scroll to position [1812, 0]
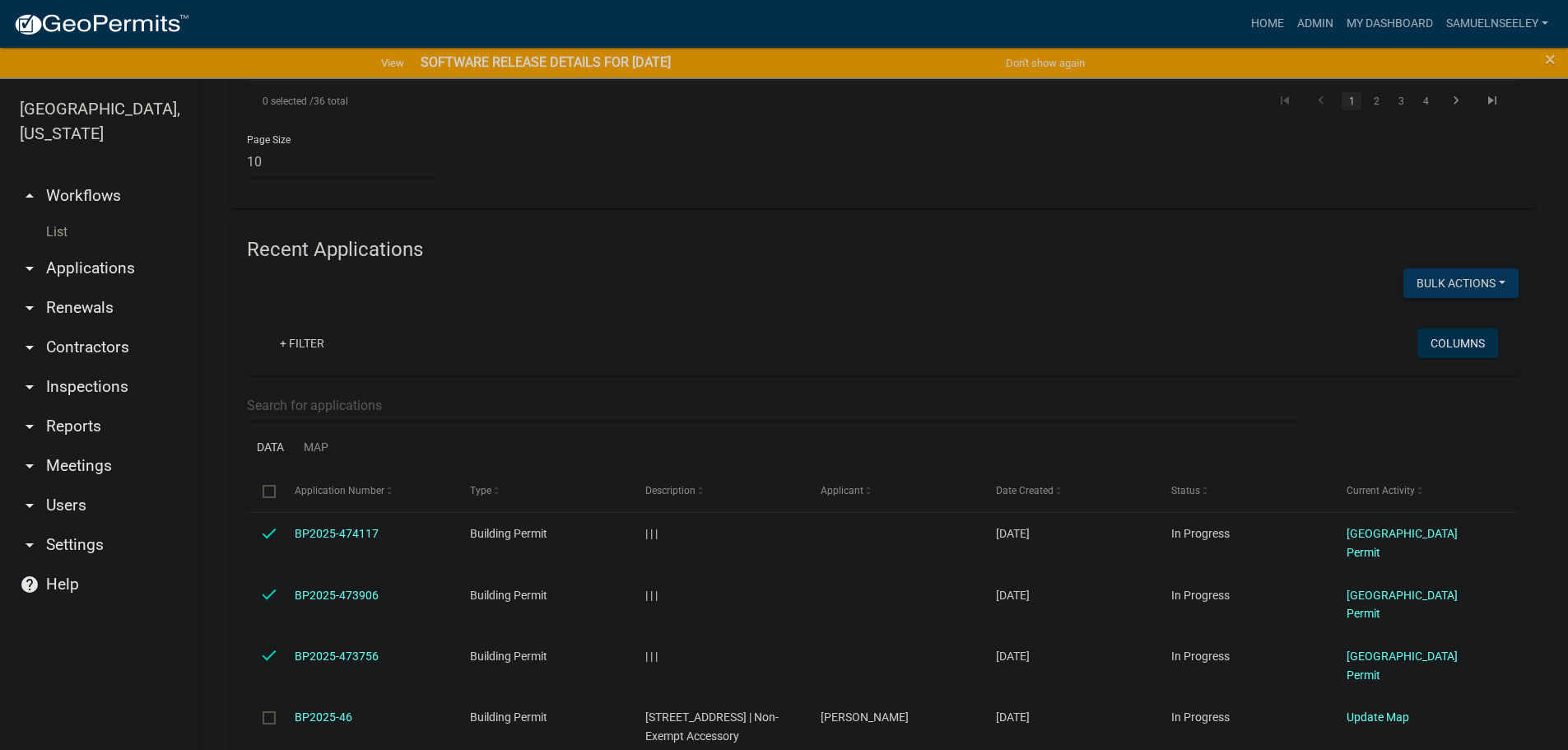
click at [1492, 268] on button "Bulk Actions" at bounding box center [1461, 283] width 116 height 29
click at [1419, 306] on button "Void" at bounding box center [1452, 326] width 132 height 40
checkbox input "false"
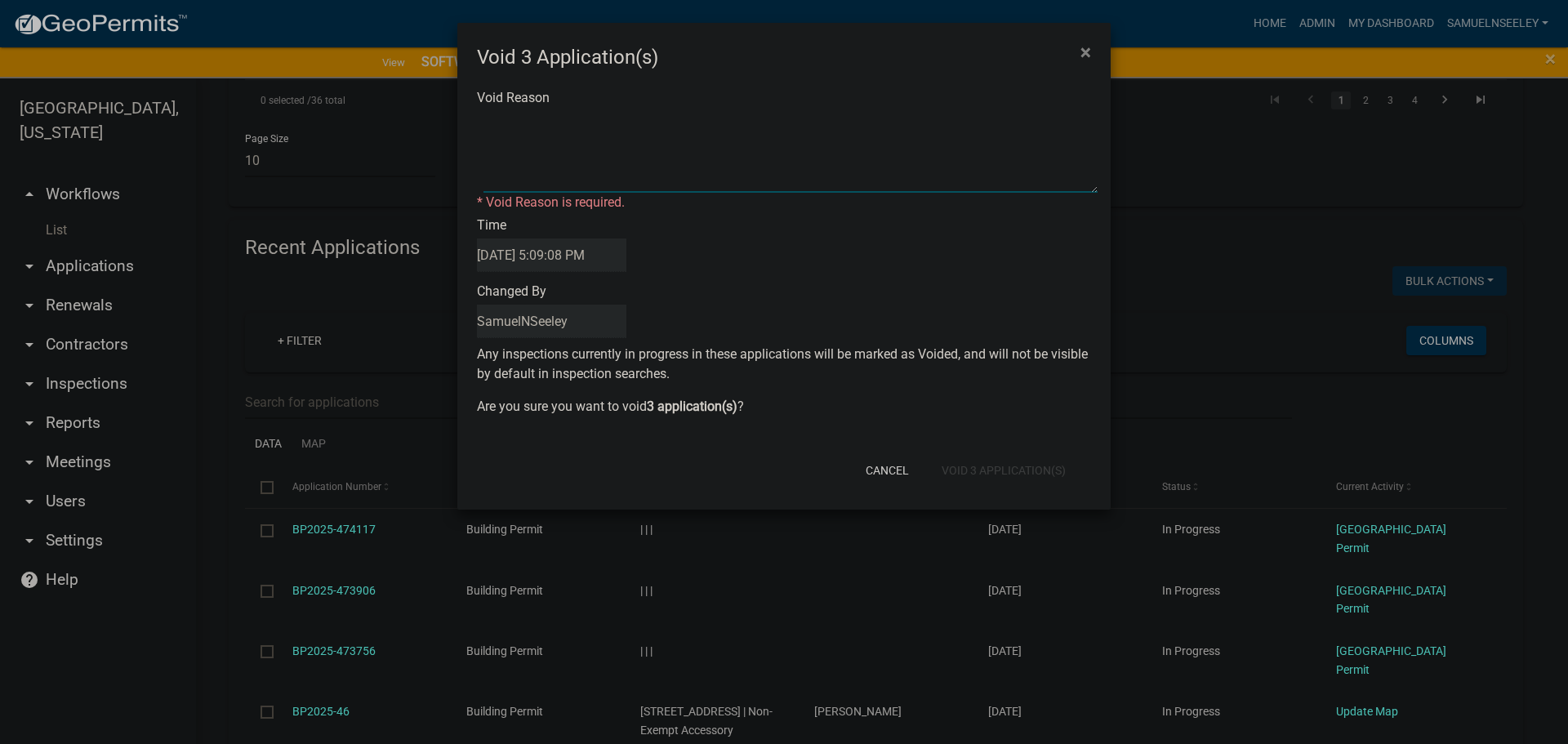
click at [531, 118] on textarea "Void Reason" at bounding box center [791, 152] width 615 height 81
type textarea "XX"
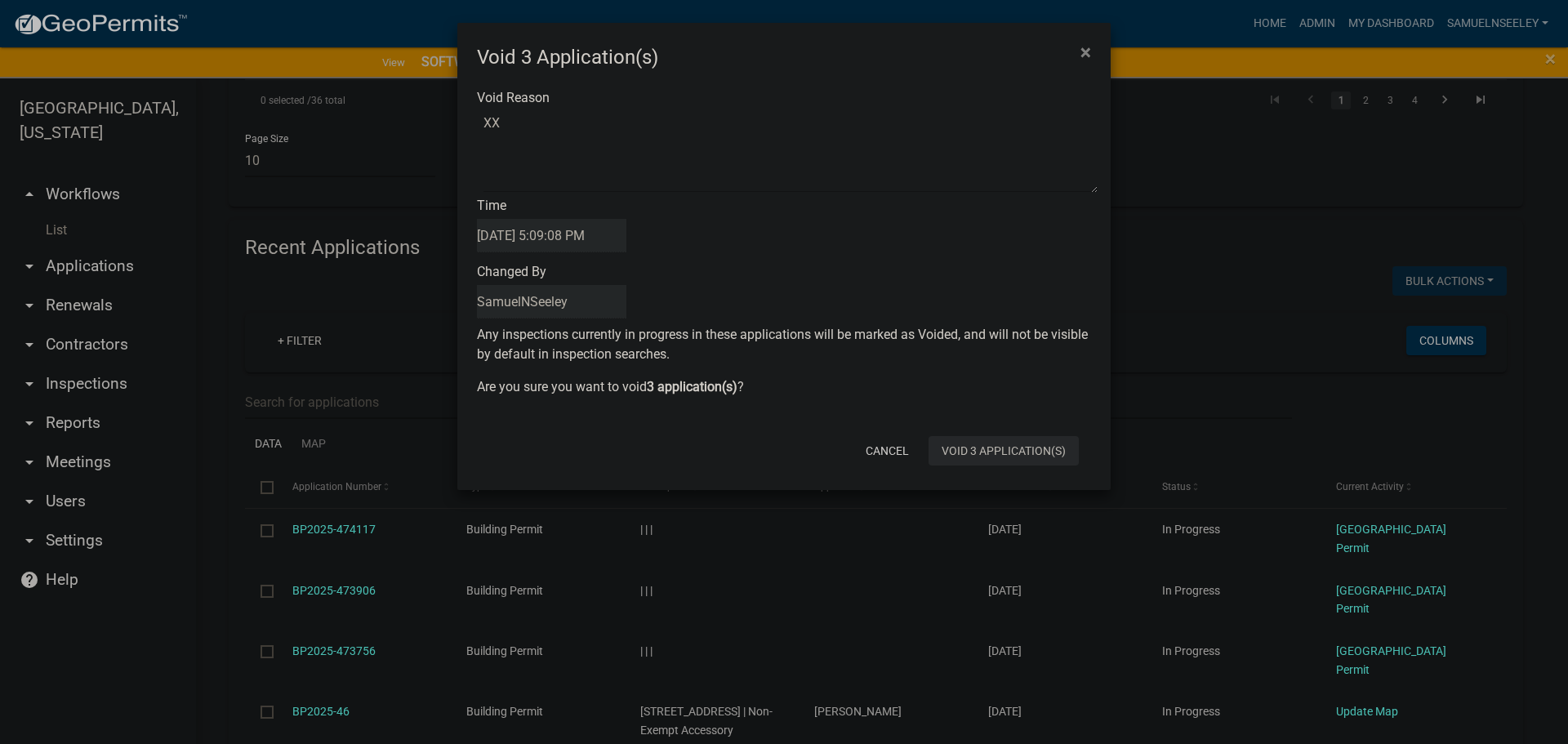
click at [1001, 466] on div "Cancel Void 3 Application(s)" at bounding box center [890, 451] width 402 height 43
click at [1019, 449] on button "Void 3 Application(s)" at bounding box center [1004, 451] width 151 height 29
